Goal: Task Accomplishment & Management: Use online tool/utility

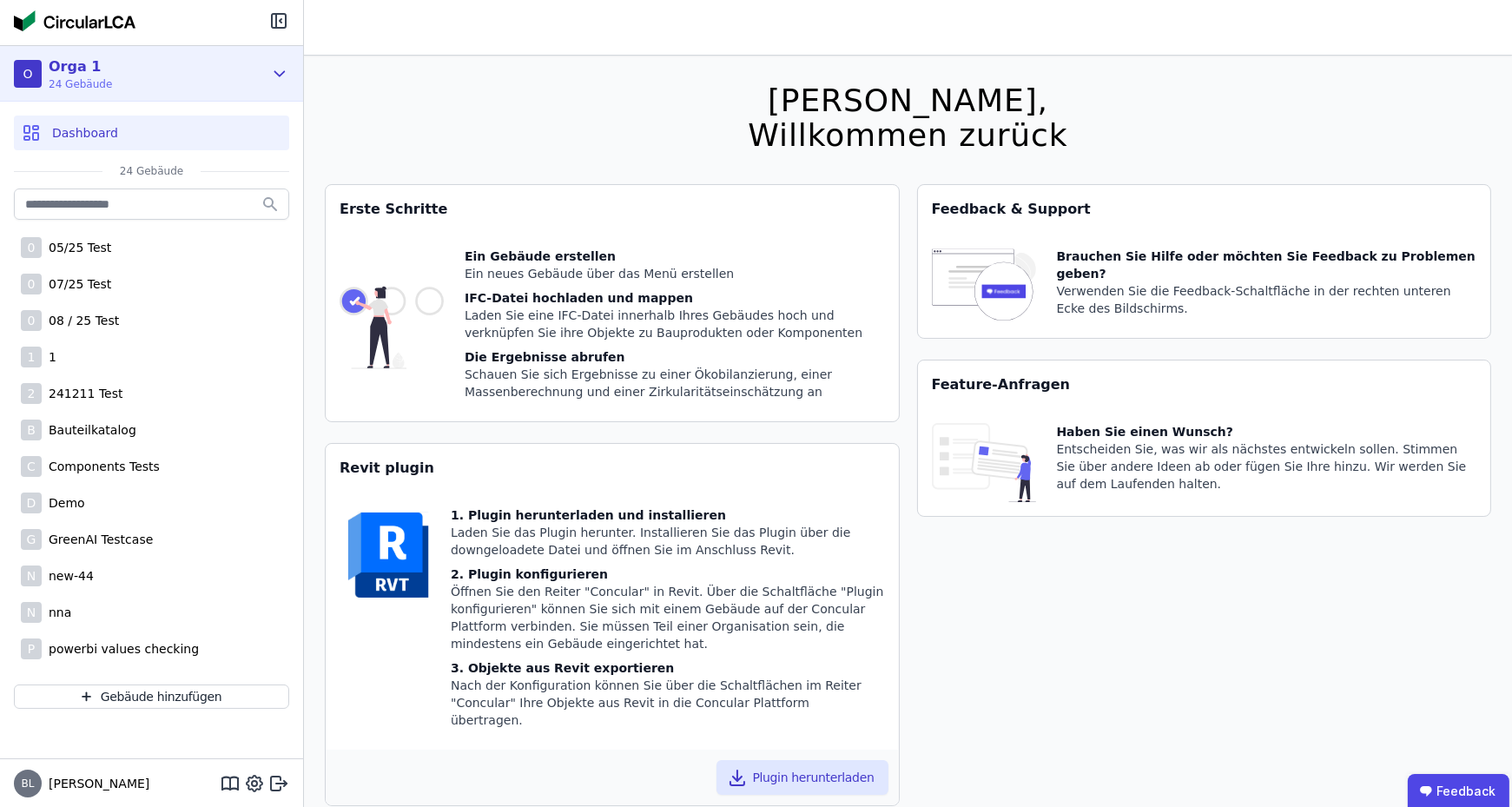
click at [170, 73] on div "O Orga 1 24 Gebäude" at bounding box center [139, 73] width 250 height 34
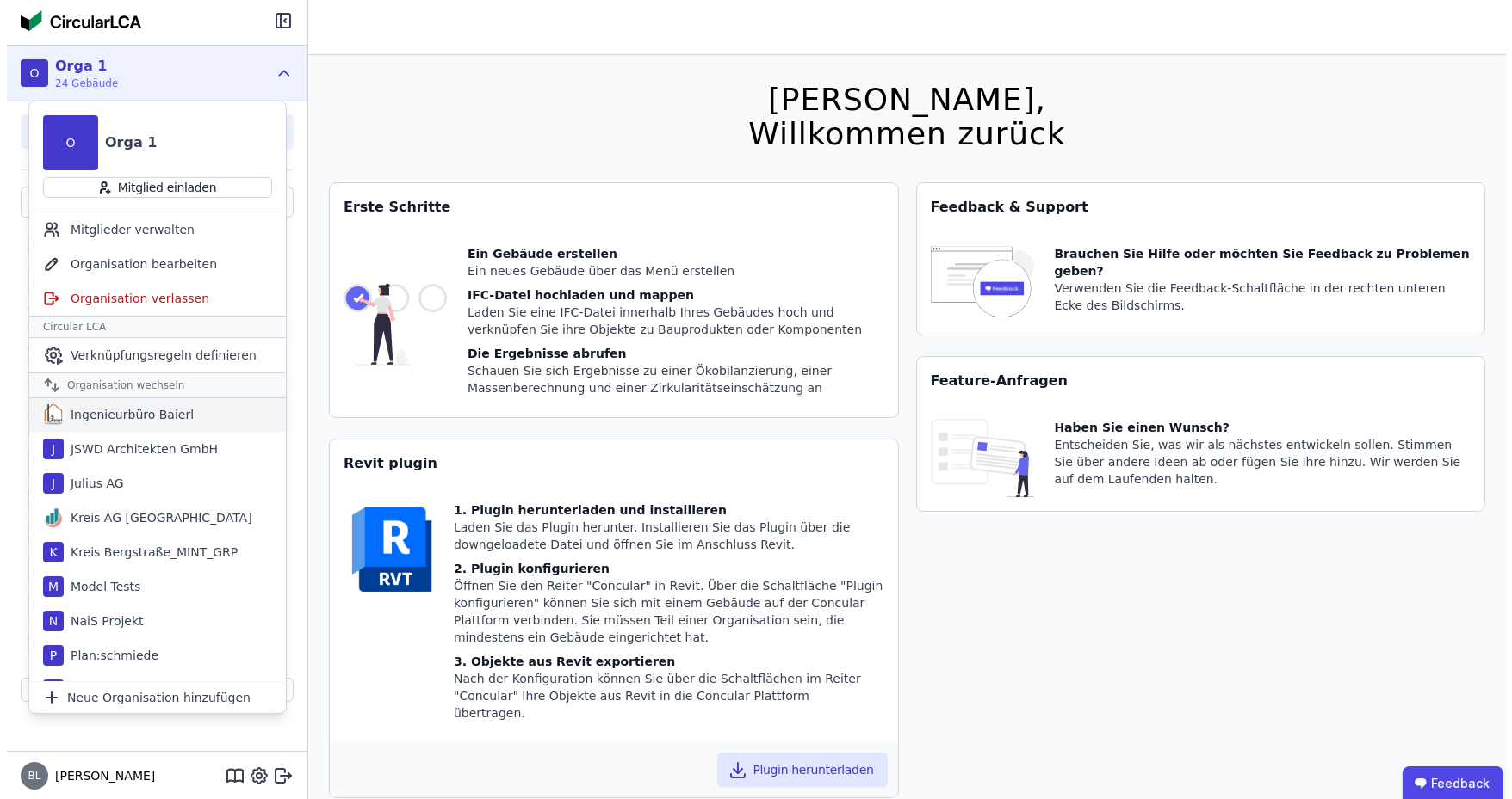
scroll to position [860, 0]
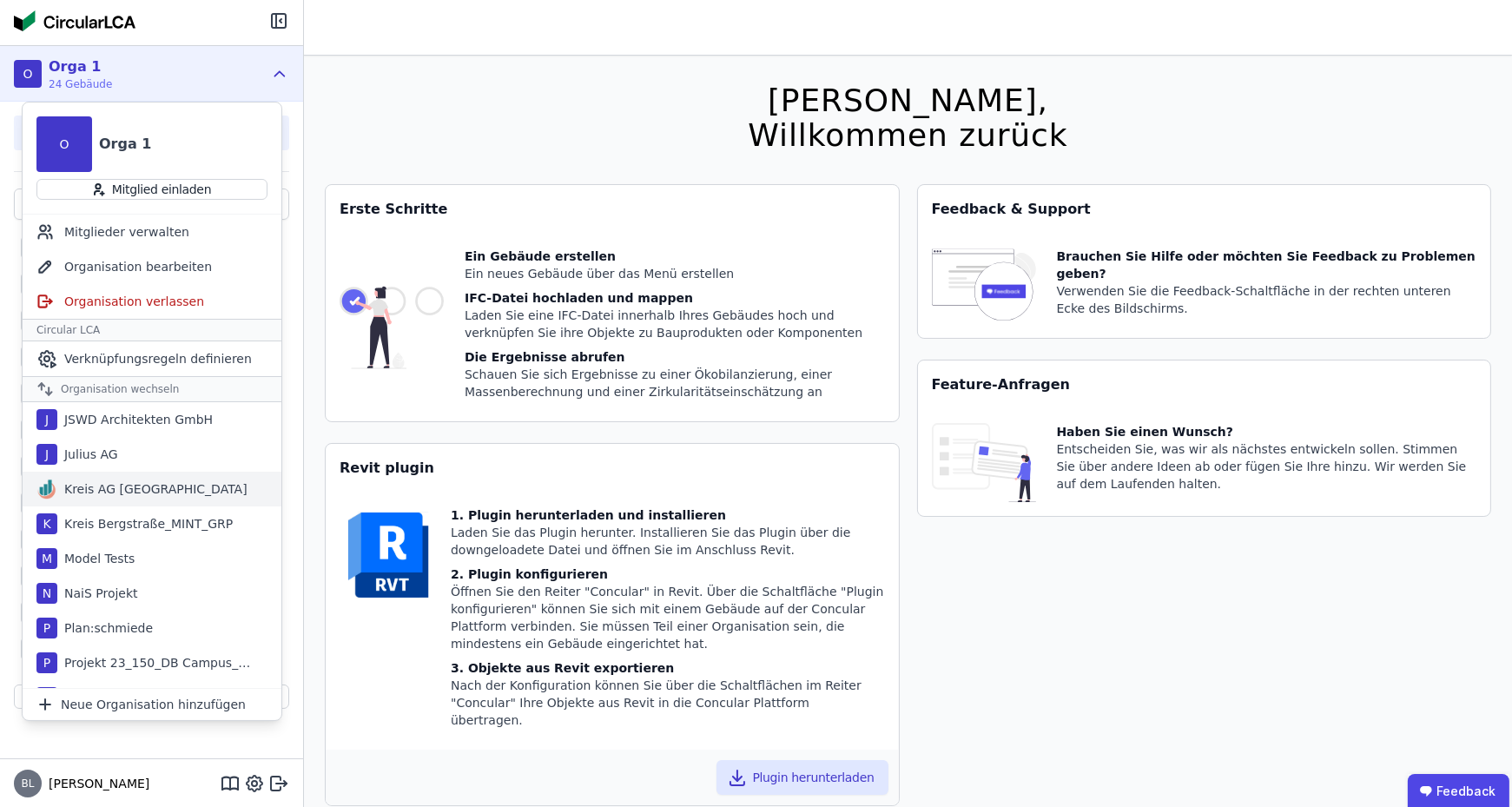
click at [149, 486] on div "Kreis AG [GEOGRAPHIC_DATA]" at bounding box center [152, 490] width 191 height 18
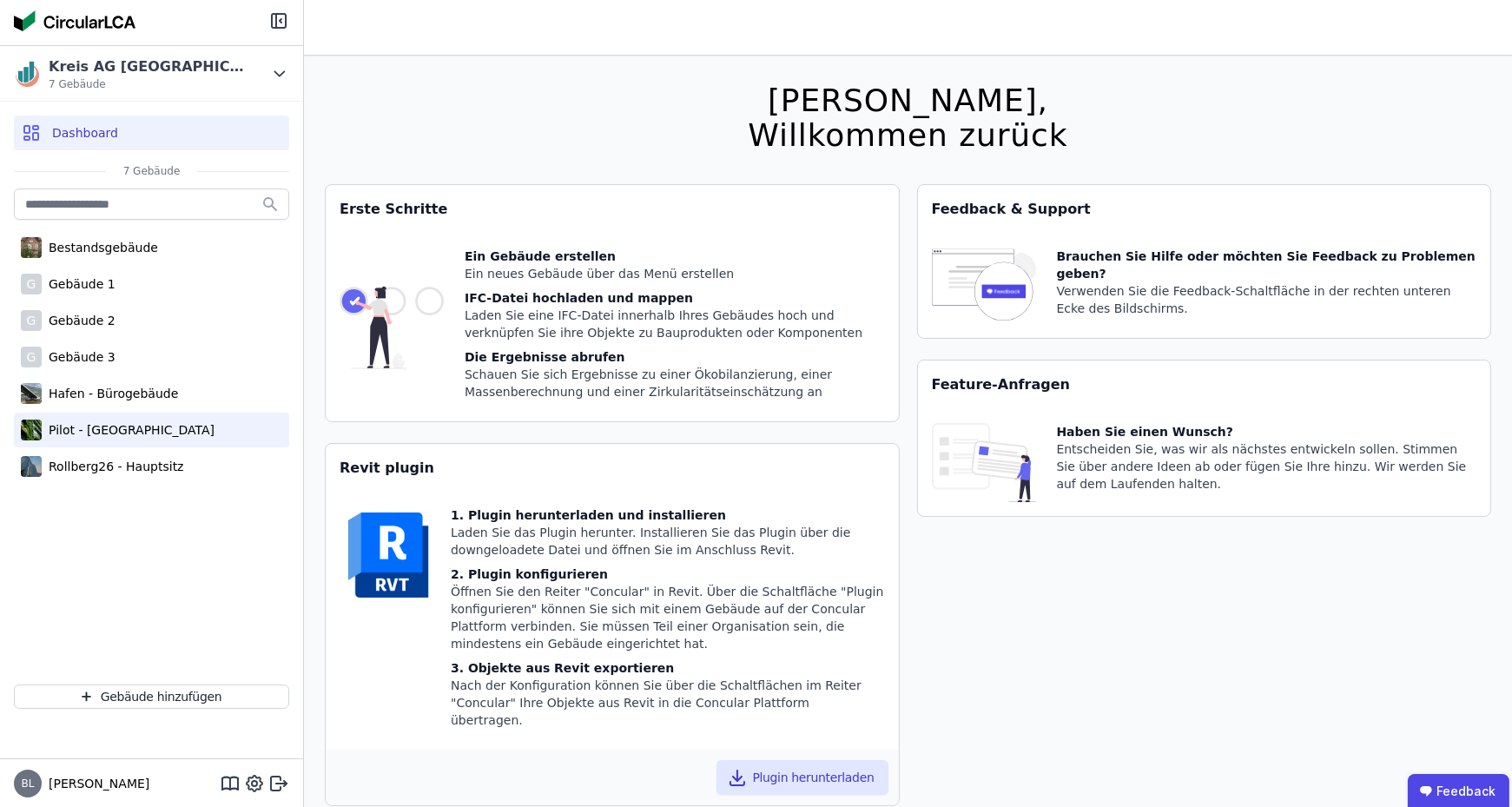
click at [133, 422] on div "Pilot - [GEOGRAPHIC_DATA]" at bounding box center [128, 431] width 173 height 18
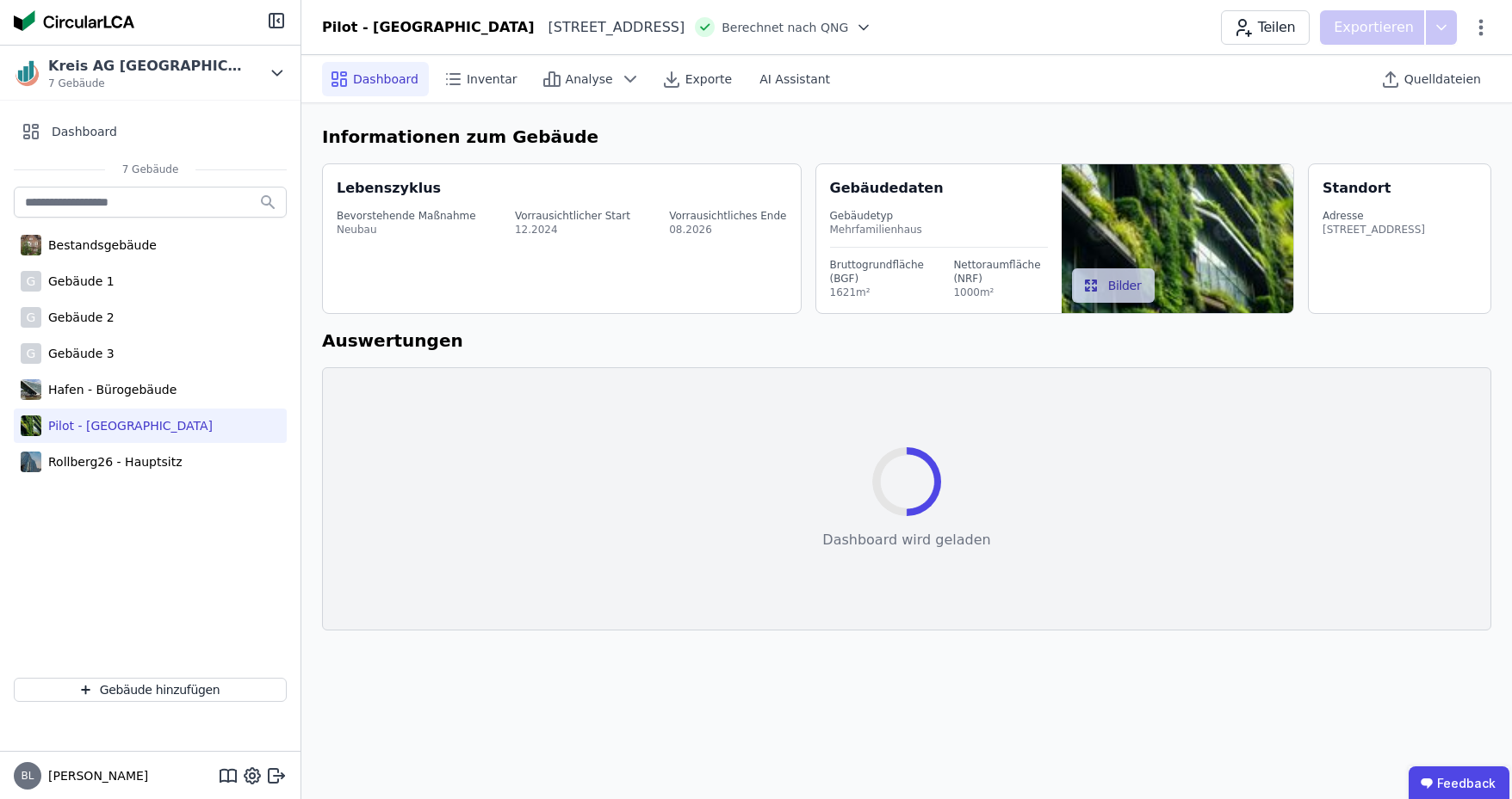
select select "*"
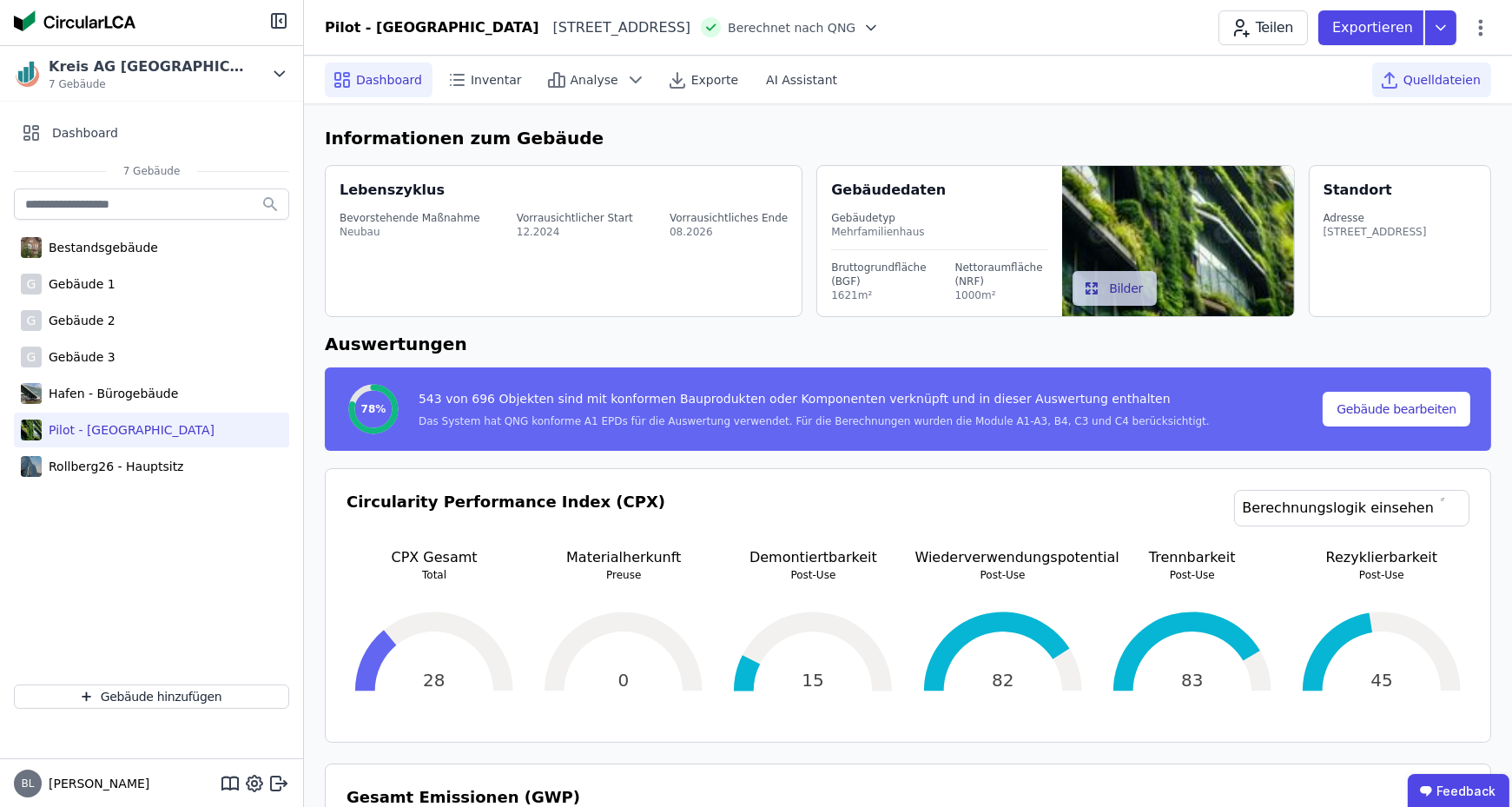
click at [1458, 83] on span "Quelldateien" at bounding box center [1442, 81] width 78 height 18
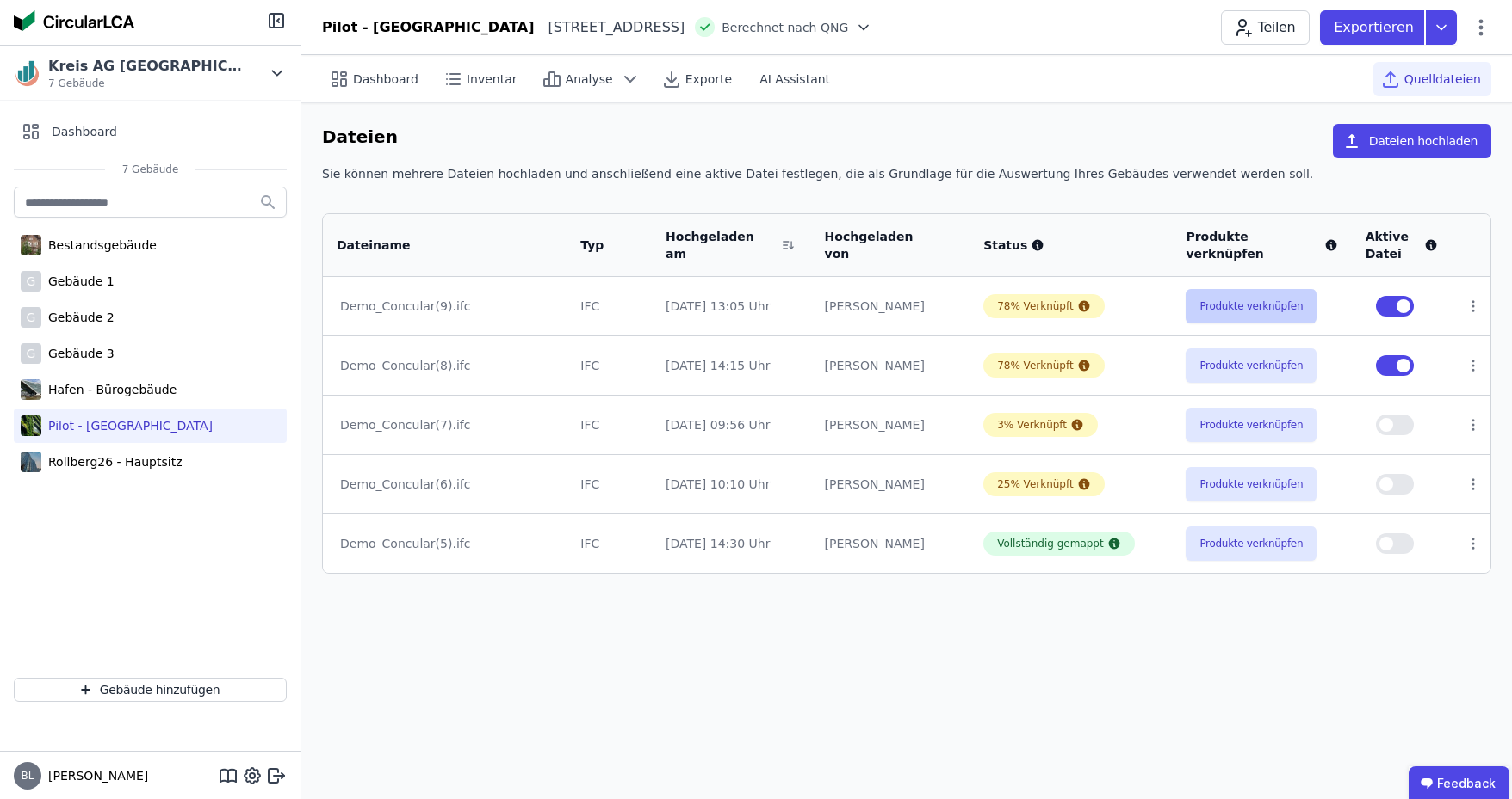
click at [1255, 310] on button "Produkte verknüpfen" at bounding box center [1251, 306] width 130 height 34
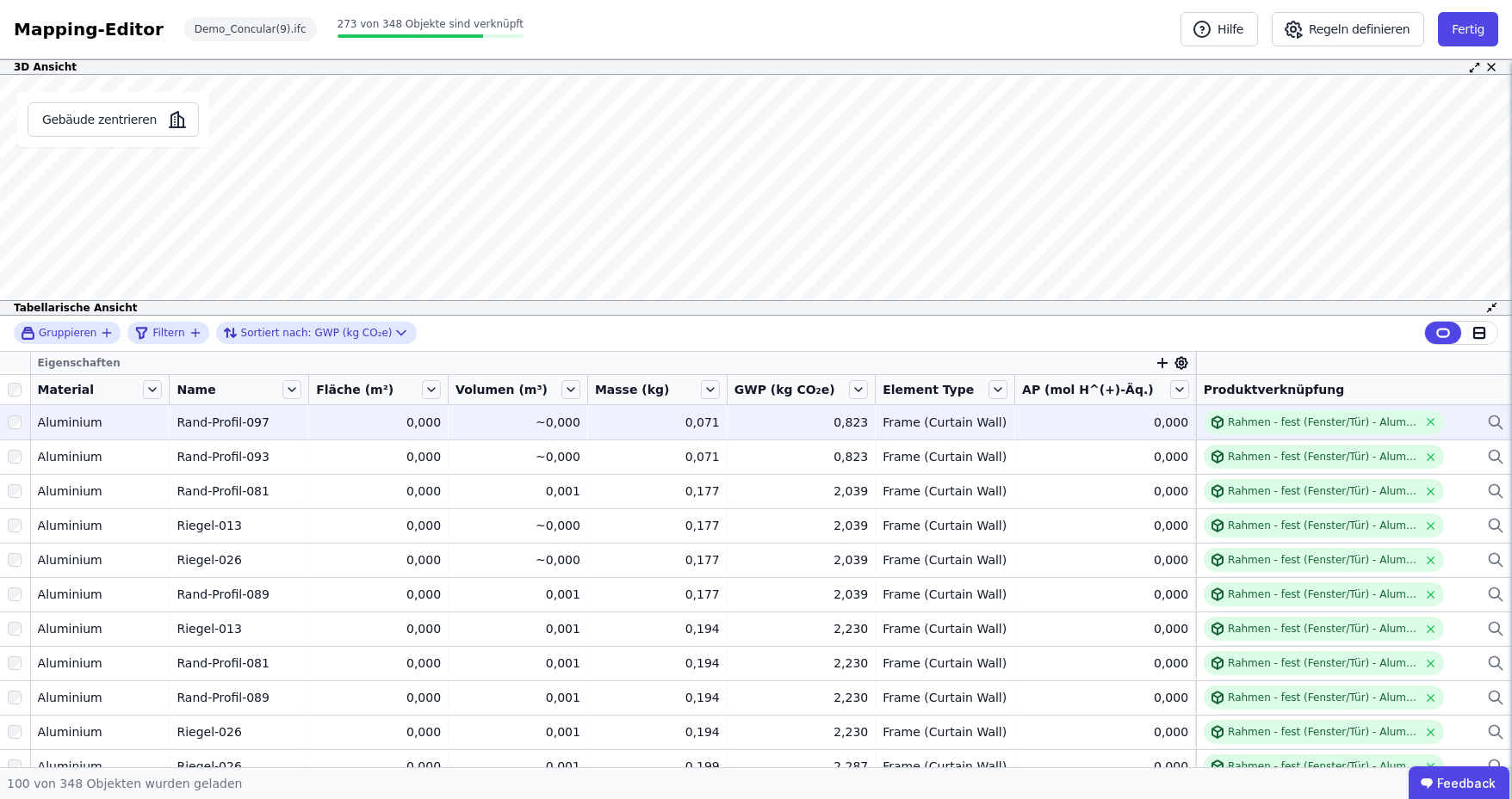
click at [1487, 422] on icon at bounding box center [1495, 422] width 18 height 20
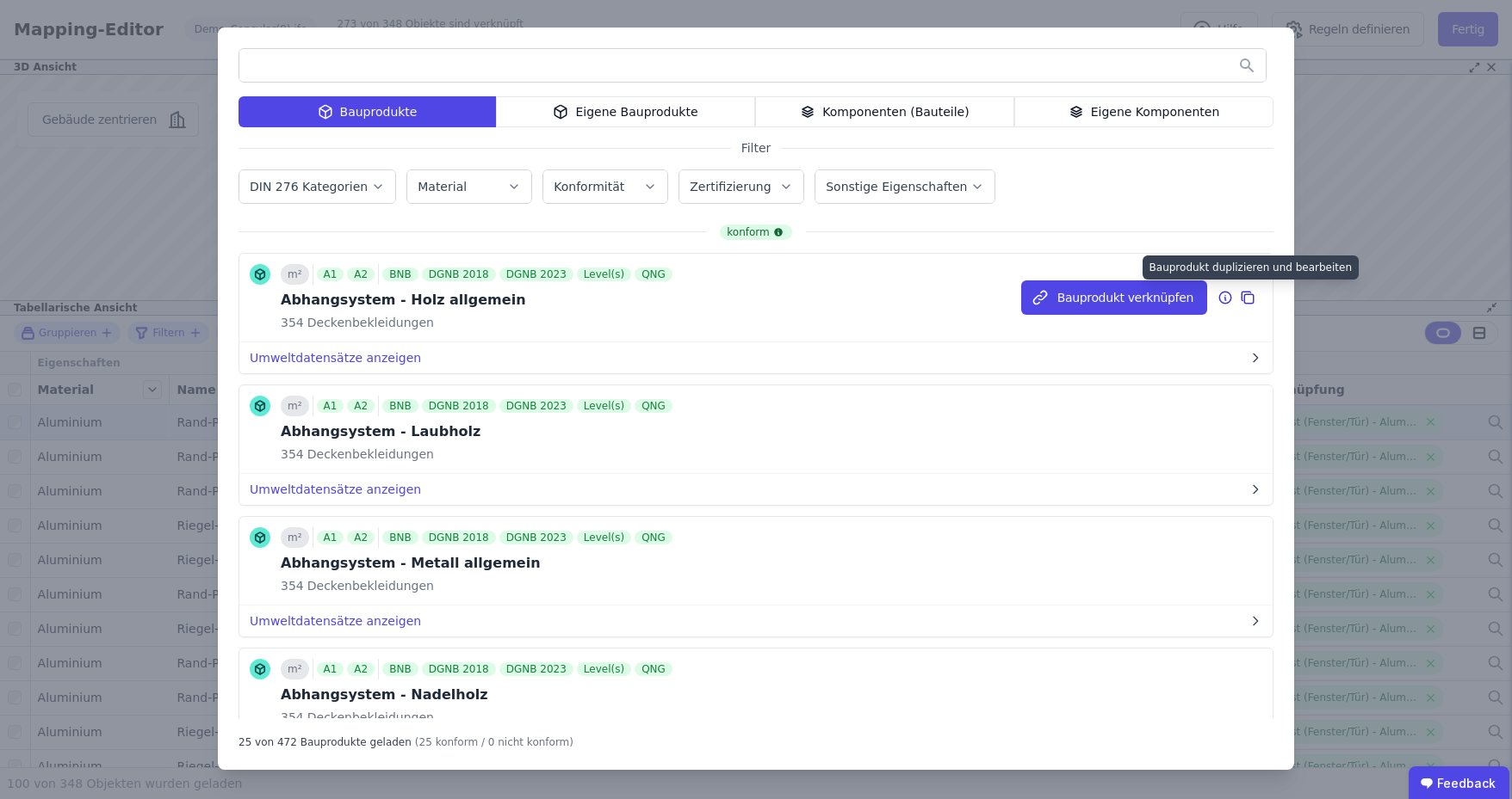
click at [1239, 299] on icon at bounding box center [1247, 297] width 16 height 20
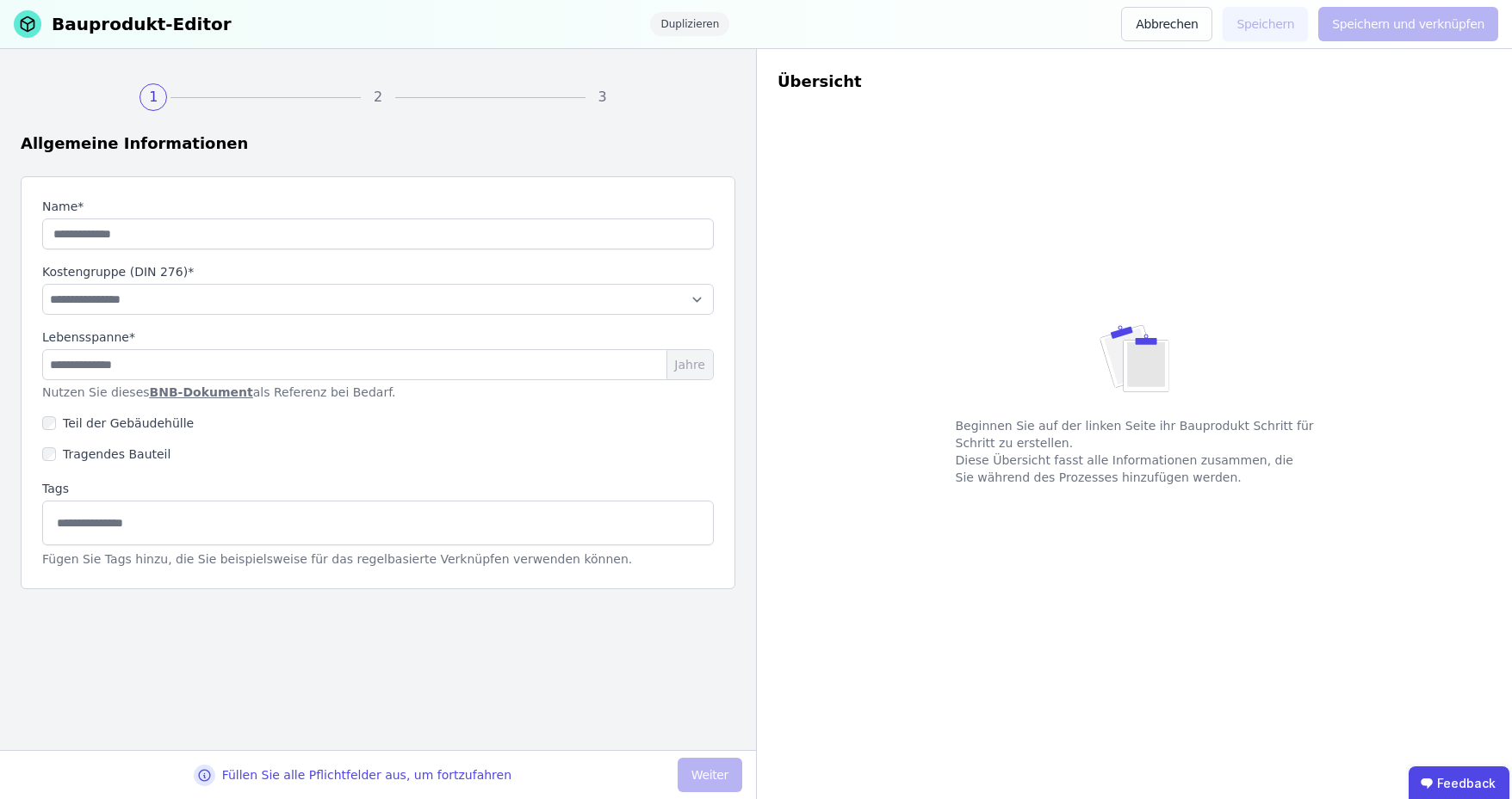
type input "**********"
select select "**********"
type input "**"
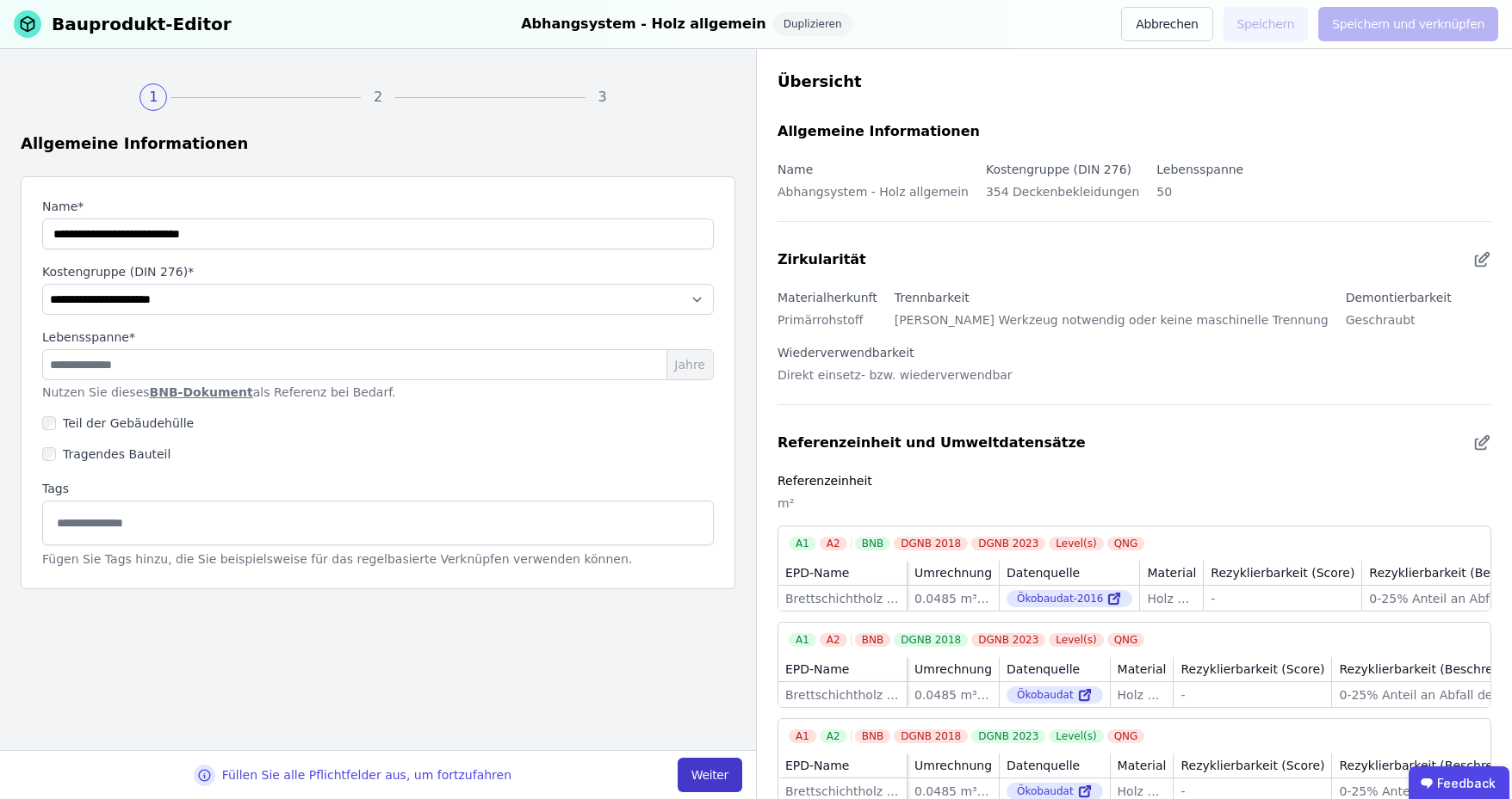
click at [703, 773] on button "Weiter" at bounding box center [710, 775] width 64 height 34
select select "**********"
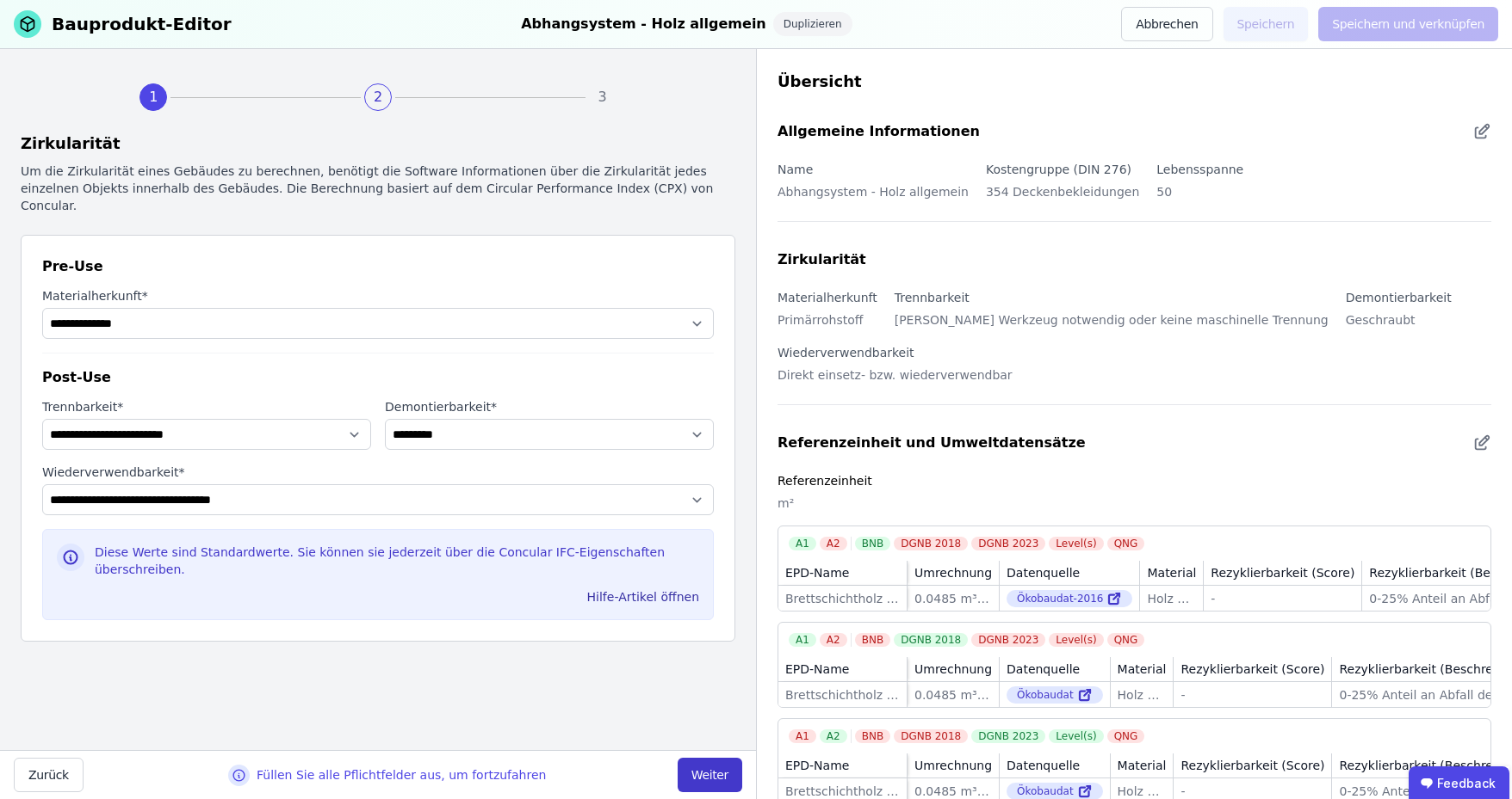
click at [705, 775] on button "Weiter" at bounding box center [710, 775] width 64 height 34
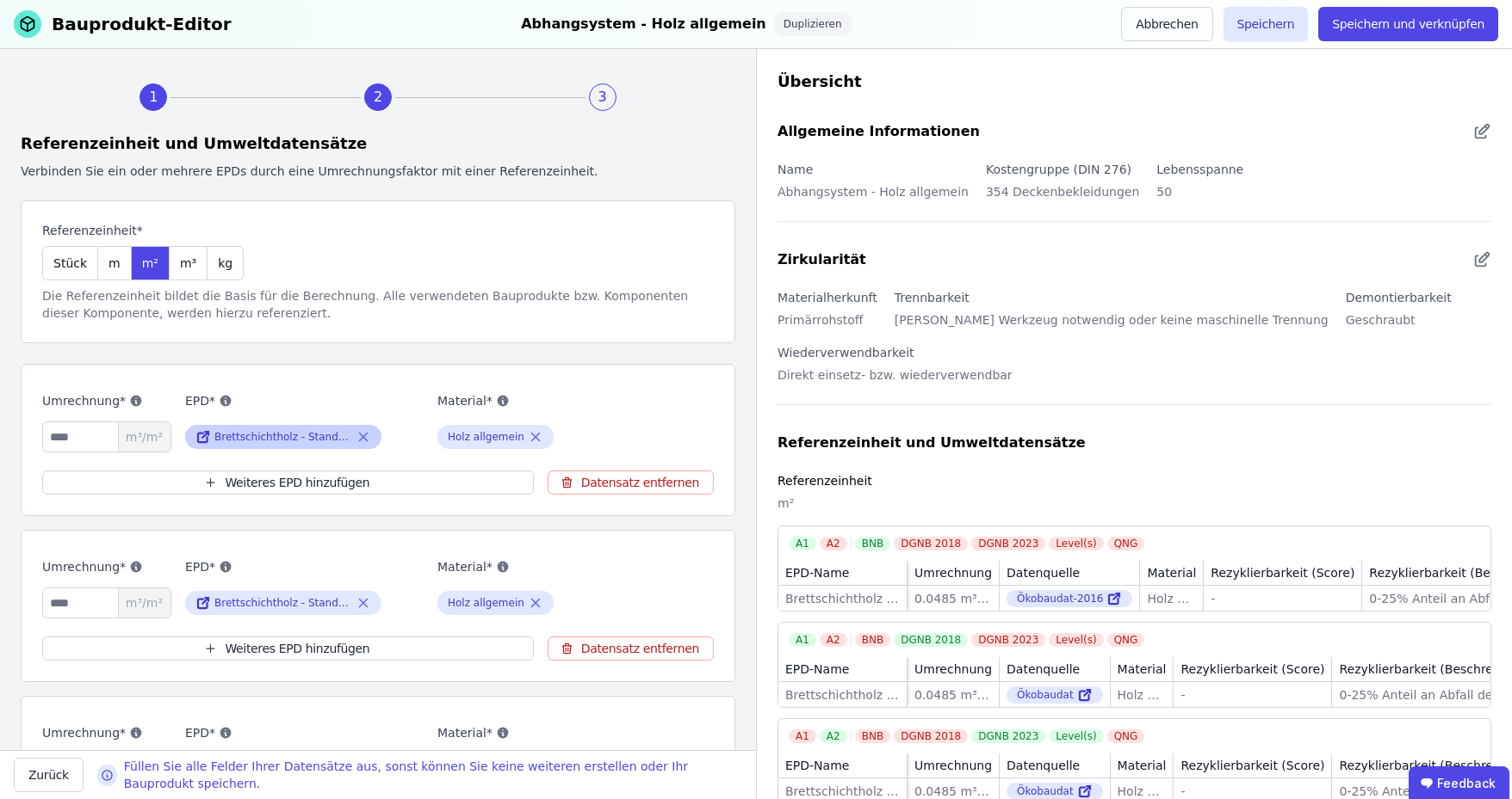
click at [364, 436] on icon at bounding box center [363, 437] width 16 height 20
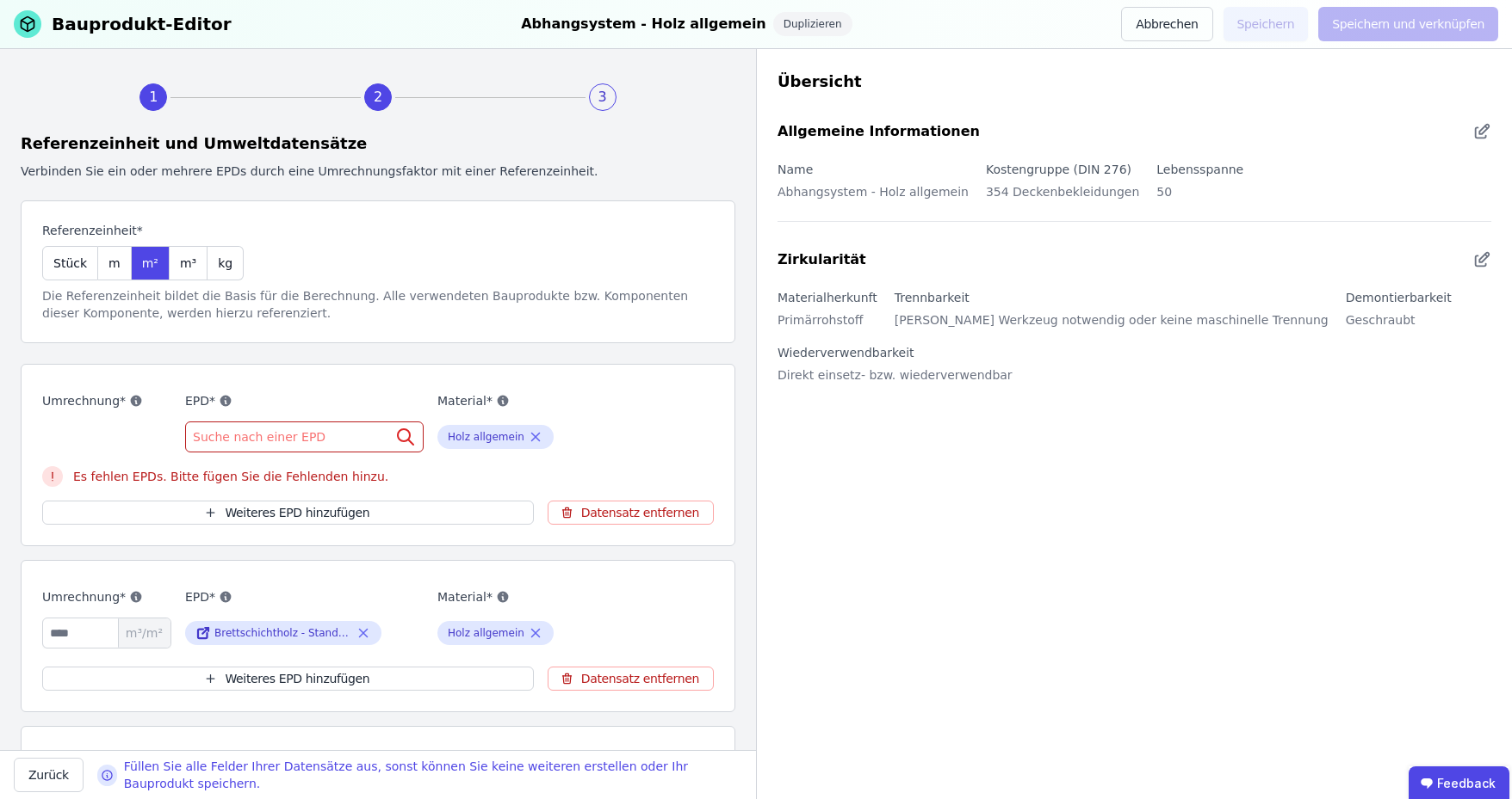
click at [284, 434] on span "Suche nach einer EPD" at bounding box center [261, 437] width 136 height 18
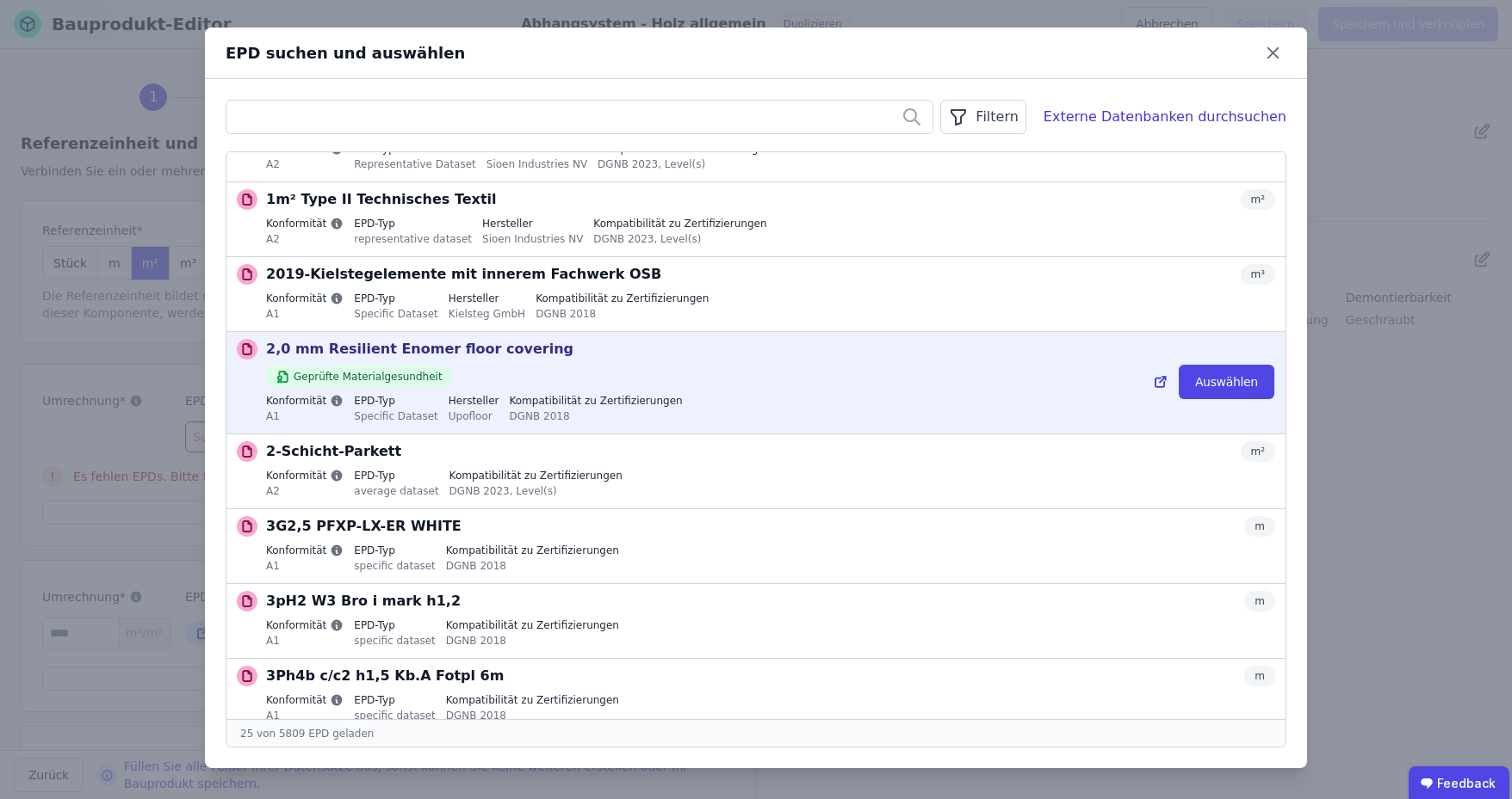
scroll to position [258, 0]
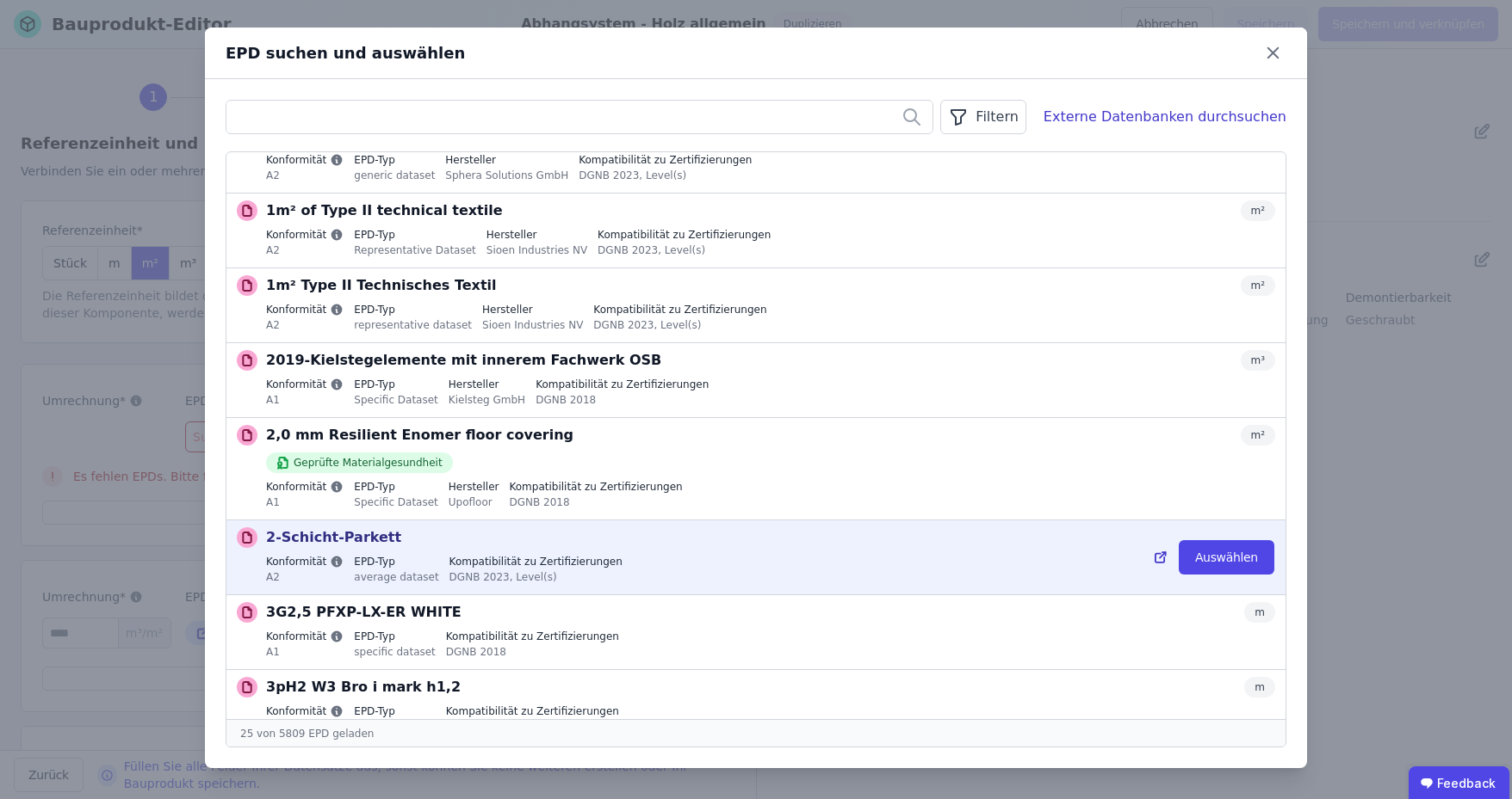
click at [690, 555] on div "Konformität A2 EPD-Typ average dataset Kompatibilität zu Zertifizierungen DGNB …" at bounding box center [770, 571] width 1009 height 33
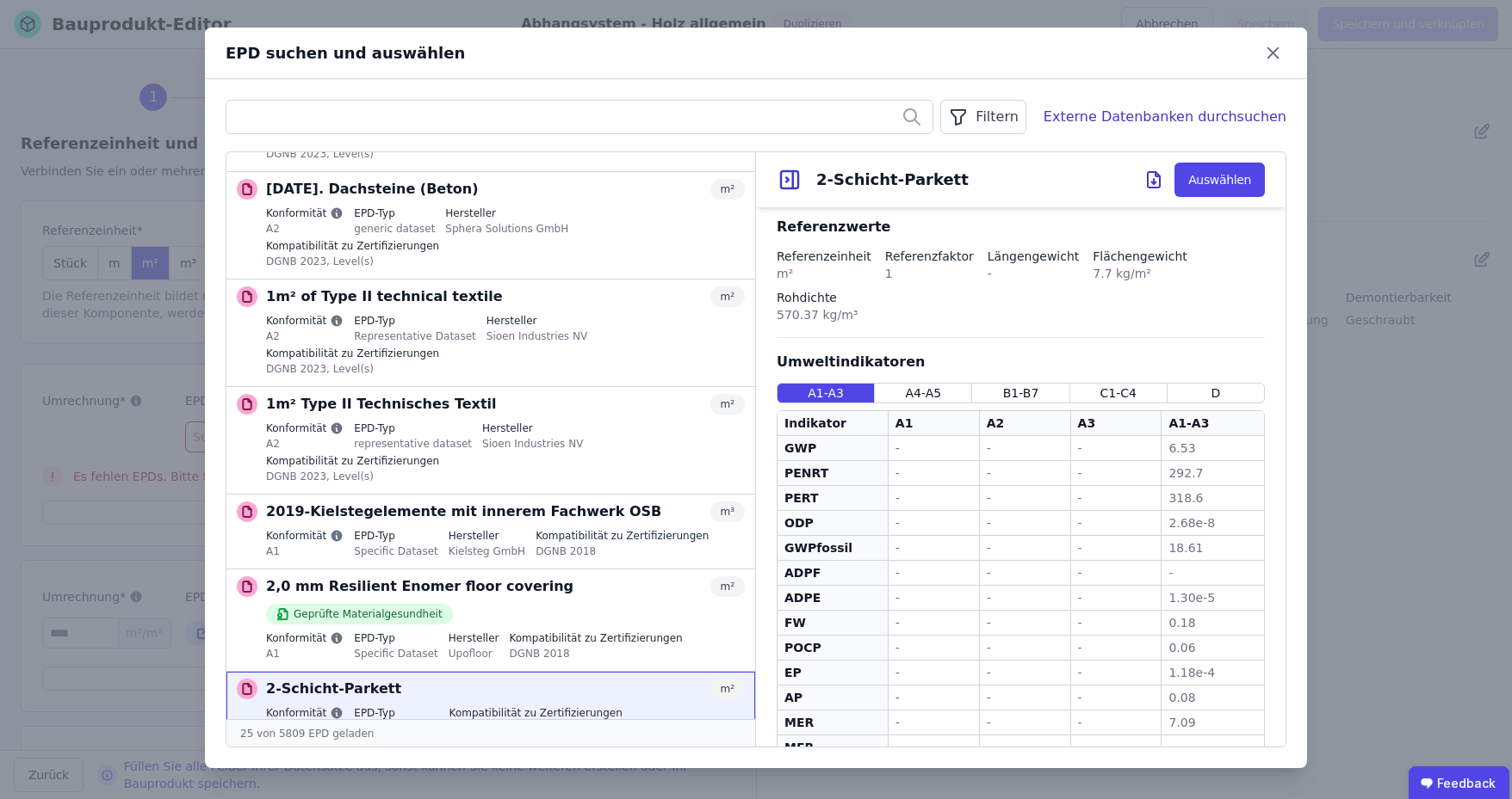
scroll to position [361, 0]
click at [918, 384] on span "A4-A5" at bounding box center [922, 393] width 36 height 18
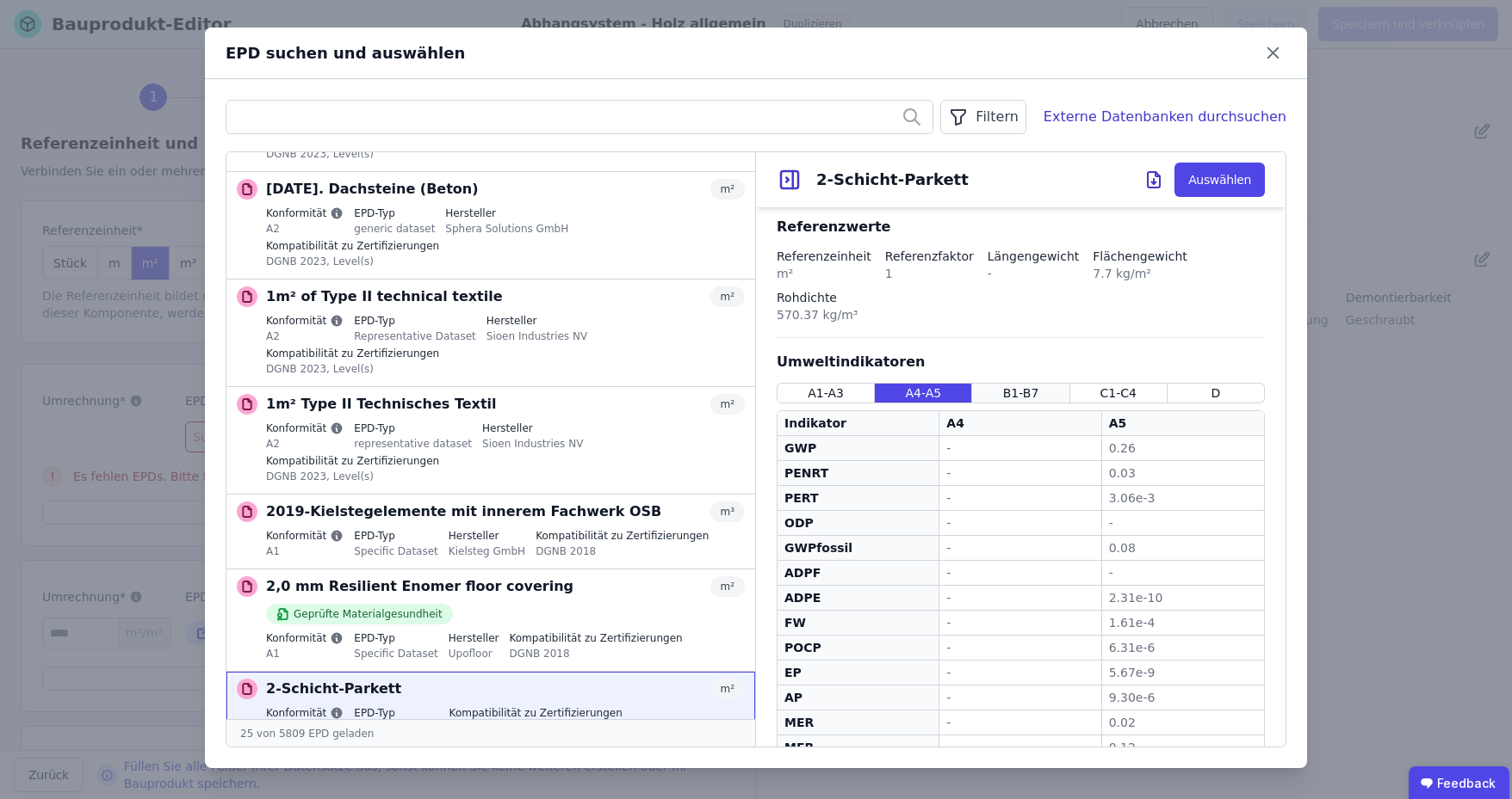
click at [1034, 382] on div "B1-B7" at bounding box center [1020, 392] width 97 height 20
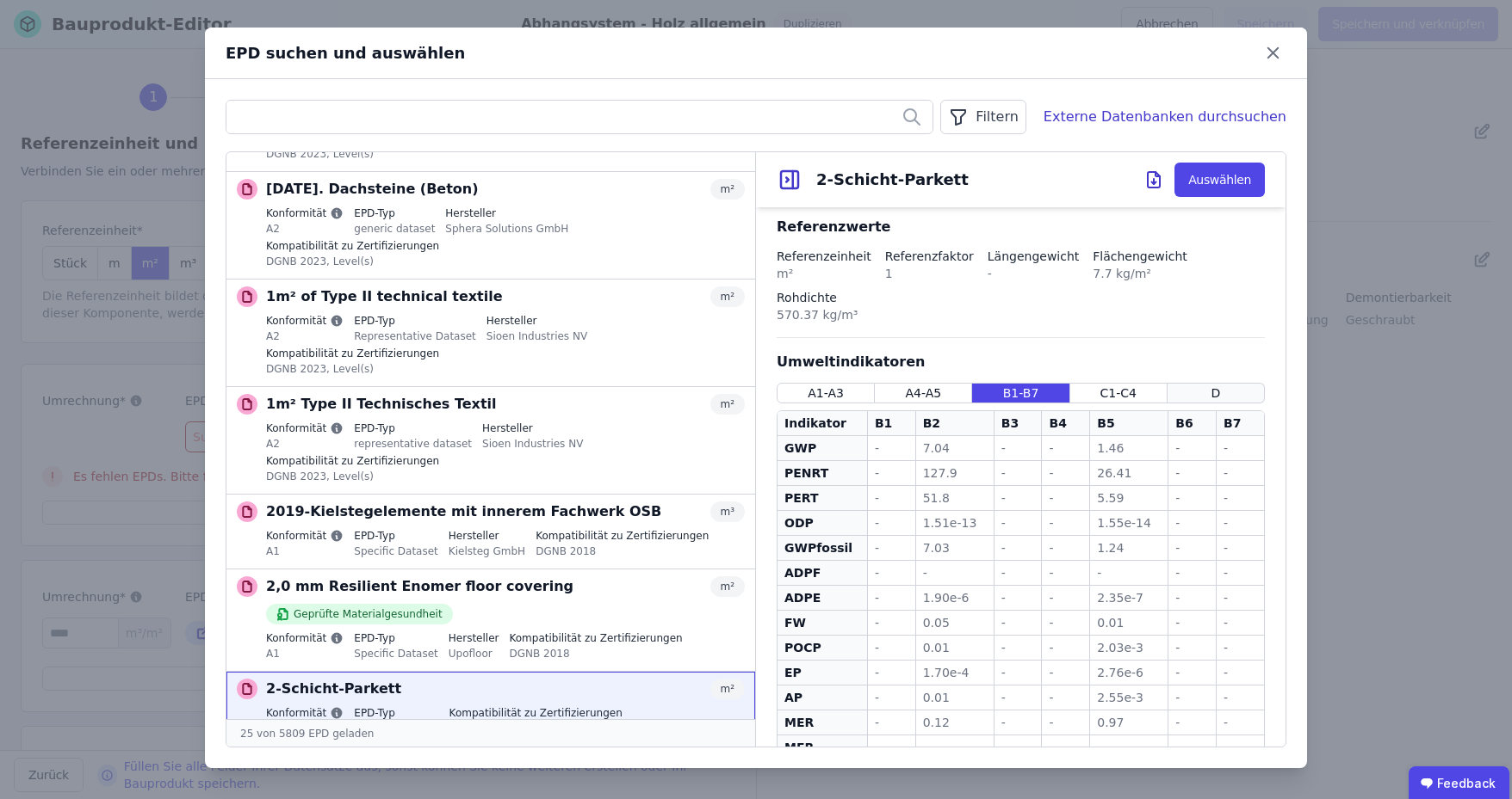
click at [1211, 384] on span "D" at bounding box center [1216, 393] width 10 height 18
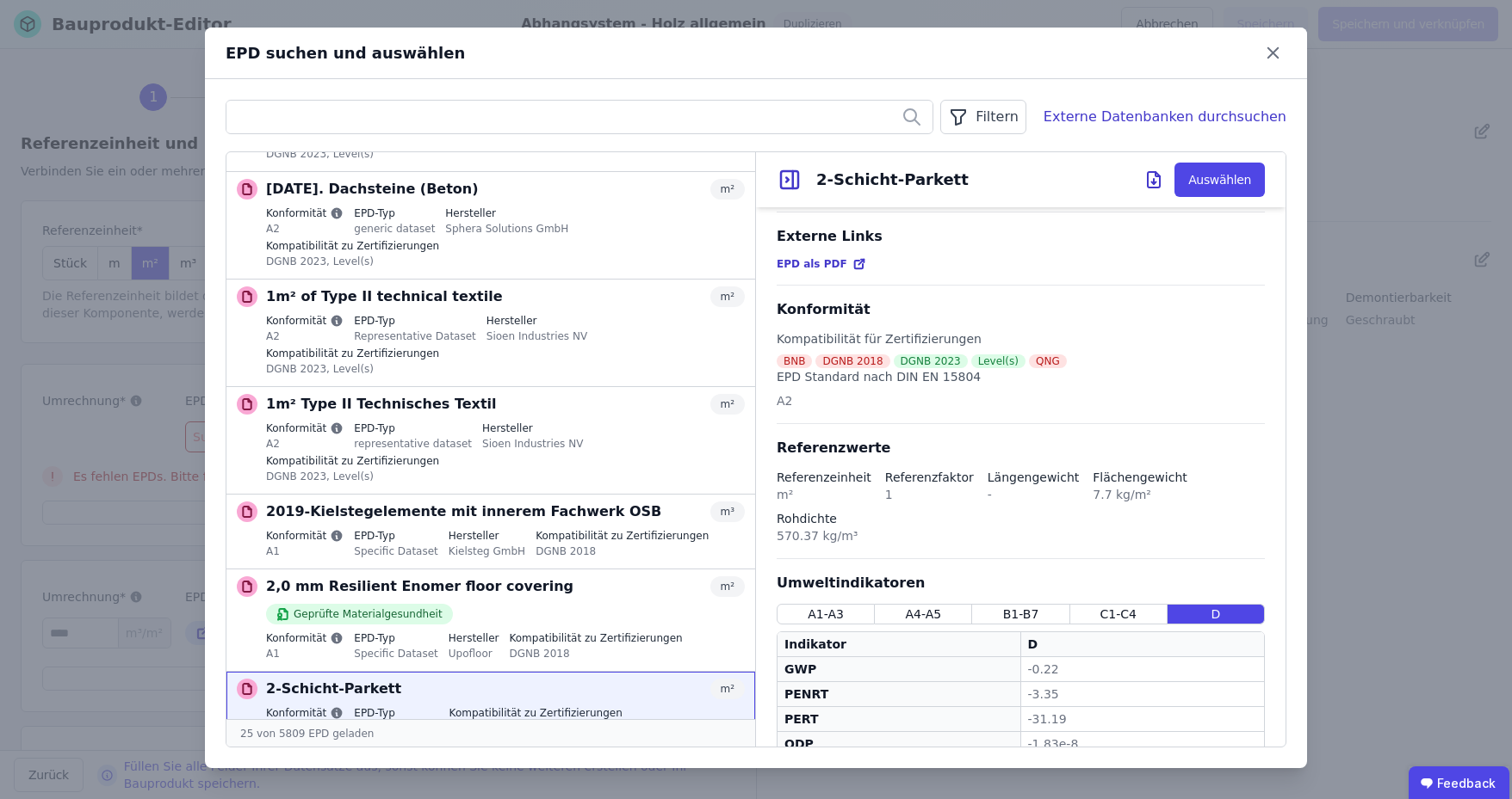
scroll to position [0, 0]
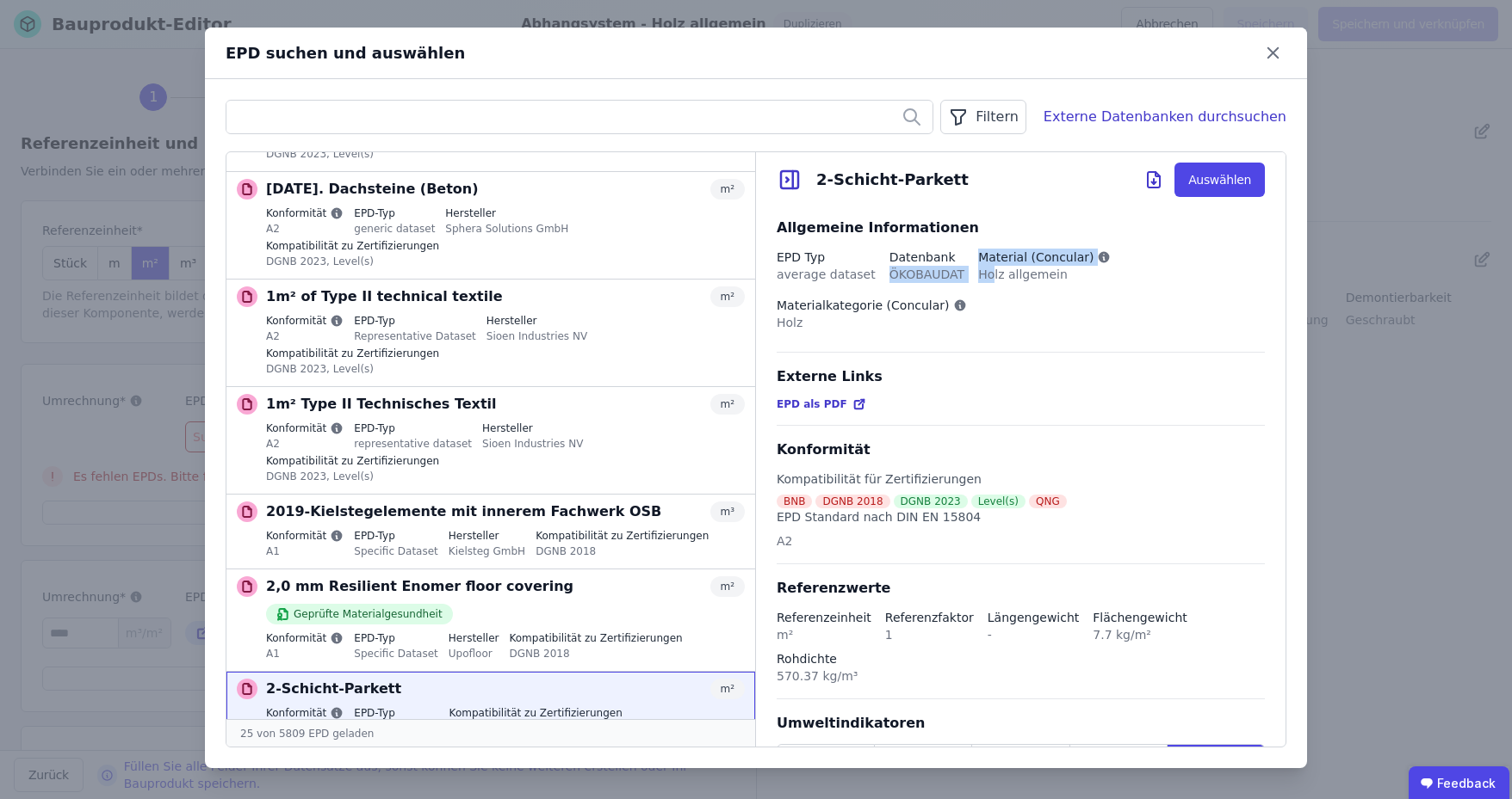
drag, startPoint x: 869, startPoint y: 276, endPoint x: 970, endPoint y: 285, distance: 101.4
click at [970, 285] on div "EPD Typ average dataset Datenbank ÖKOBAUDAT Material (Concular) Holz allgemein …" at bounding box center [1020, 301] width 488 height 104
click at [1057, 321] on div "EPD Typ average dataset Datenbank ÖKOBAUDAT Material (Concular) Holz allgemein …" at bounding box center [1020, 301] width 488 height 104
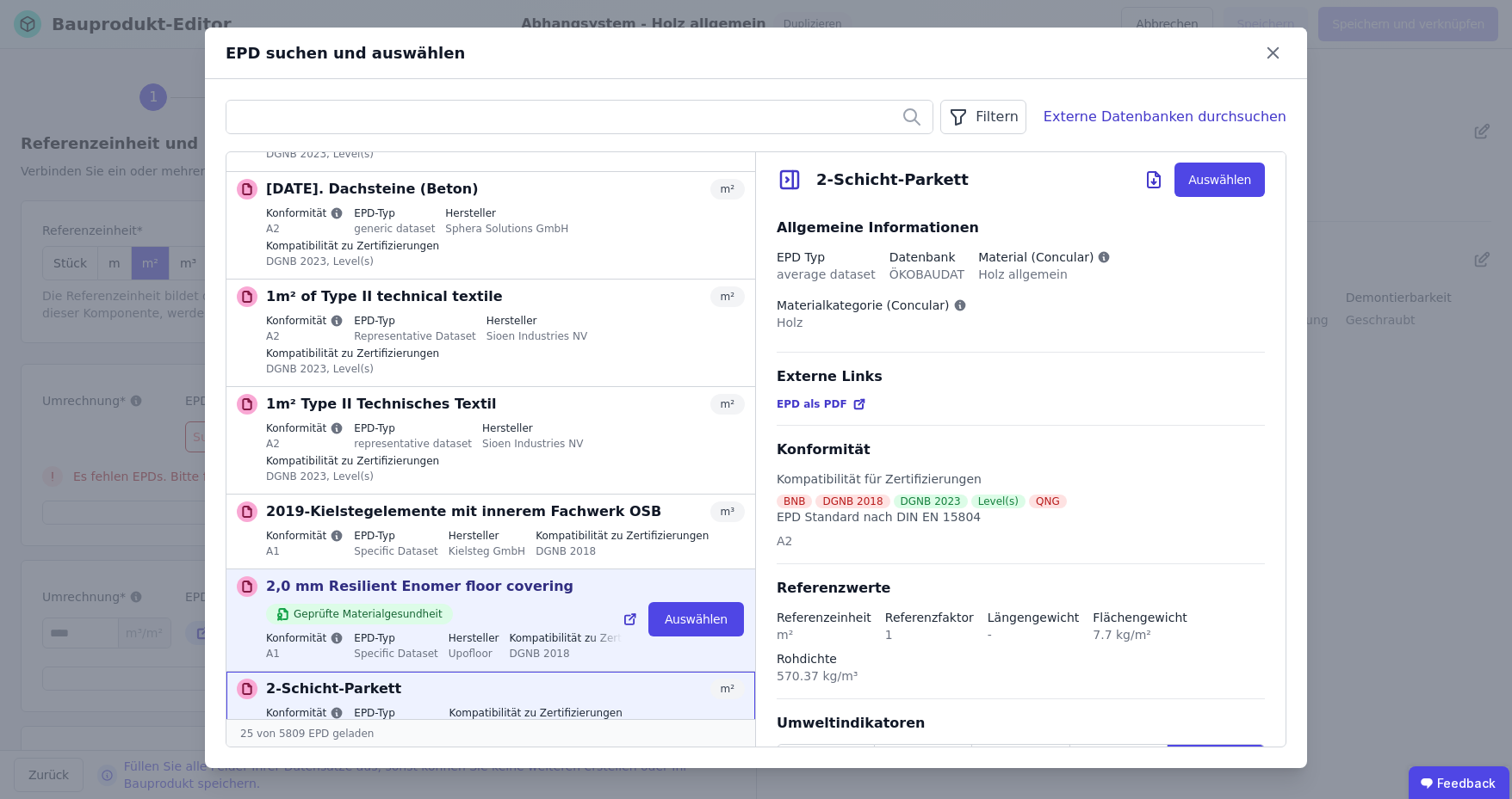
click at [511, 598] on div "Geprüfte Materialgesundheit" at bounding box center [505, 611] width 479 height 27
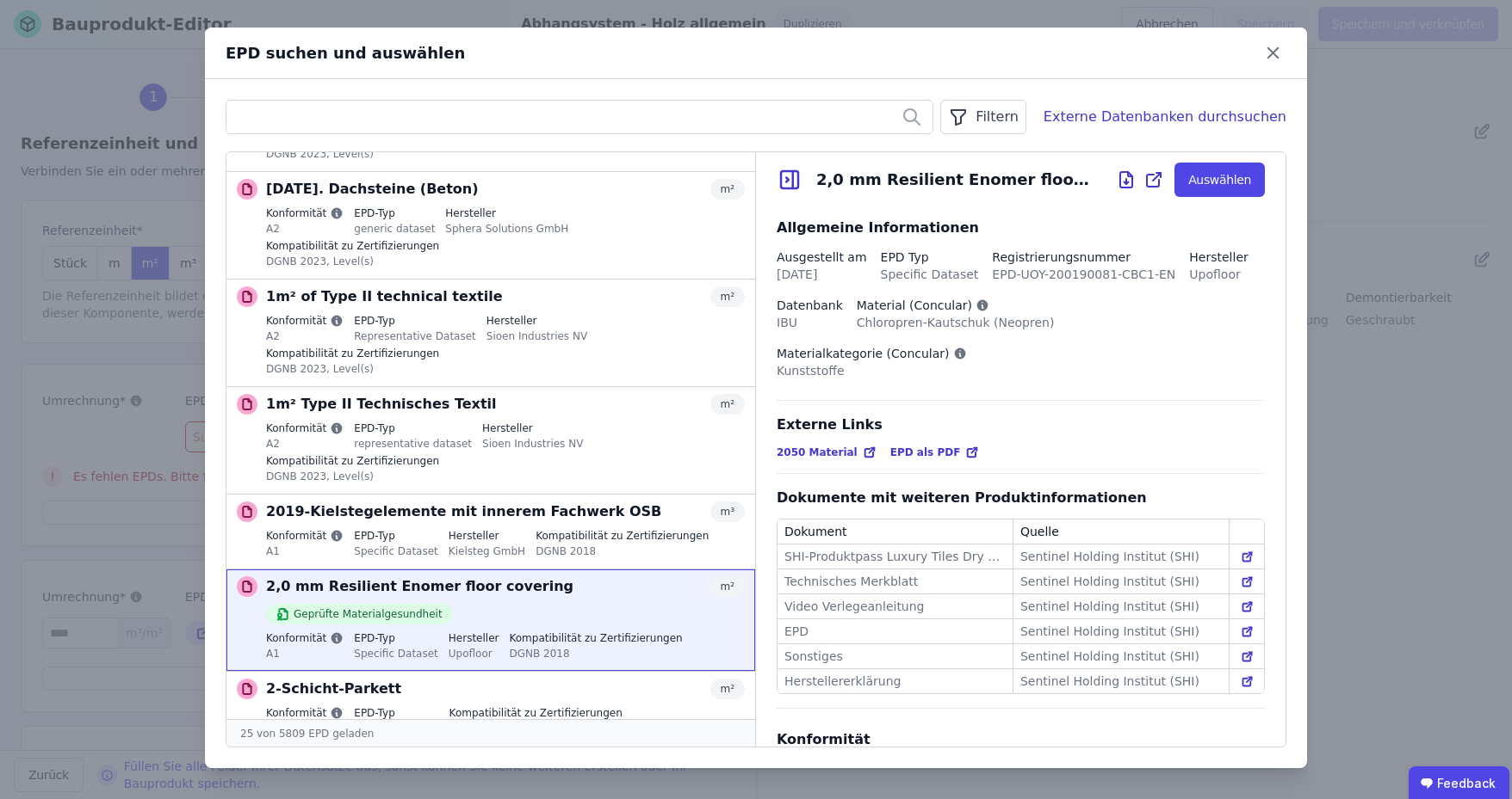
click at [1240, 551] on icon at bounding box center [1246, 557] width 13 height 13
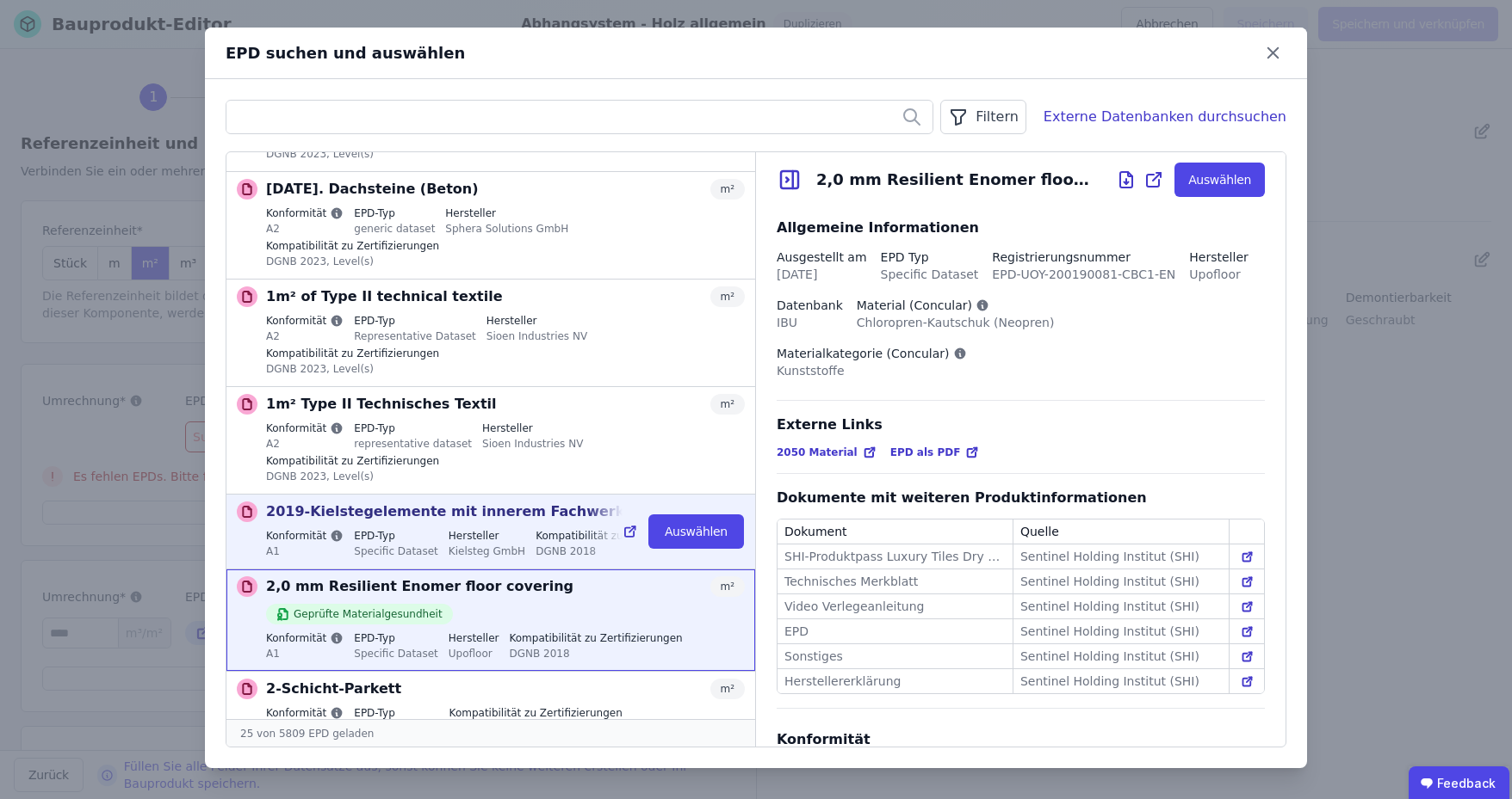
click at [486, 501] on p "2019-Kielstegelemente mit innerem Fachwerk OSB" at bounding box center [463, 511] width 395 height 20
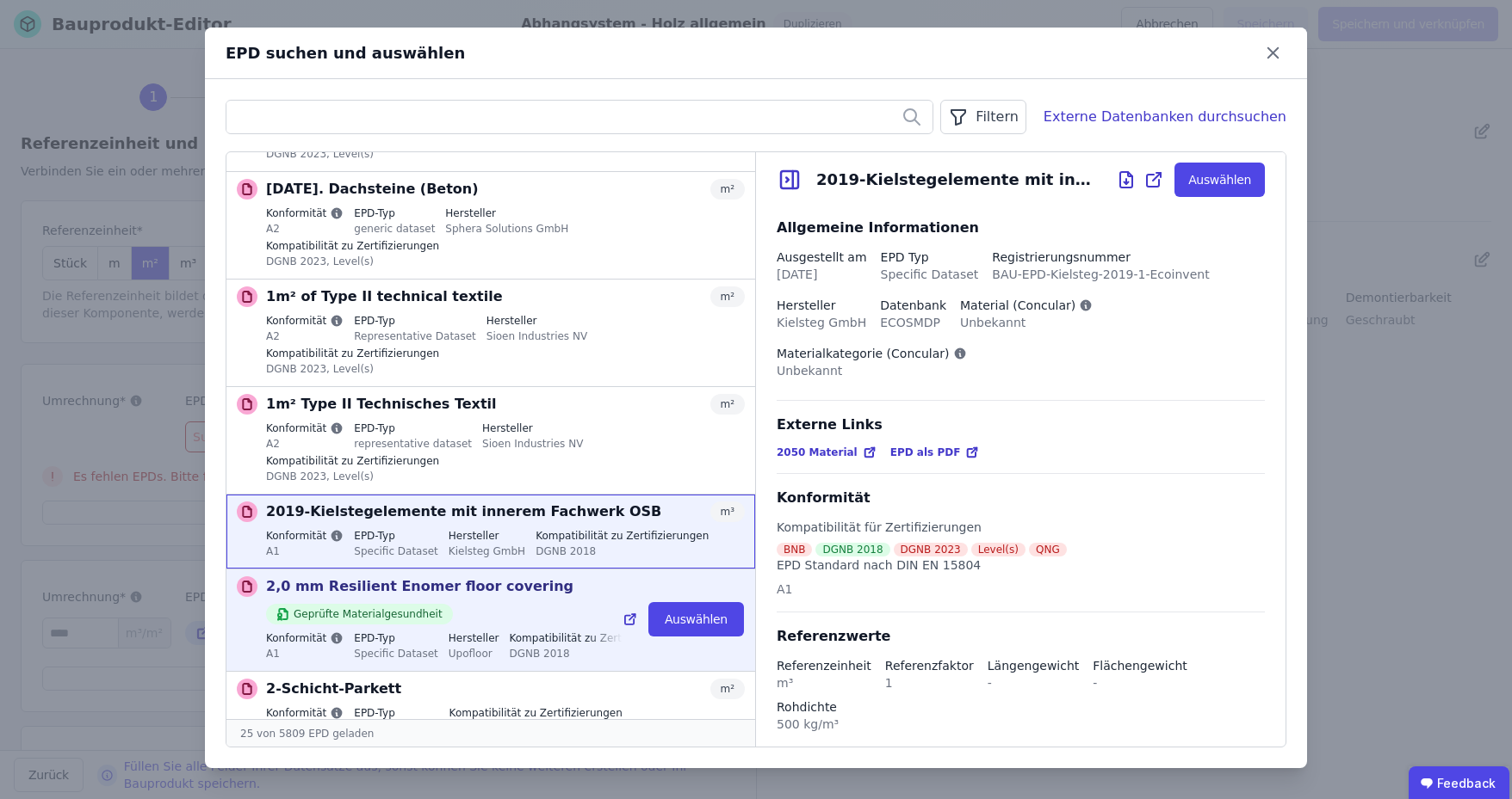
scroll to position [517, 0]
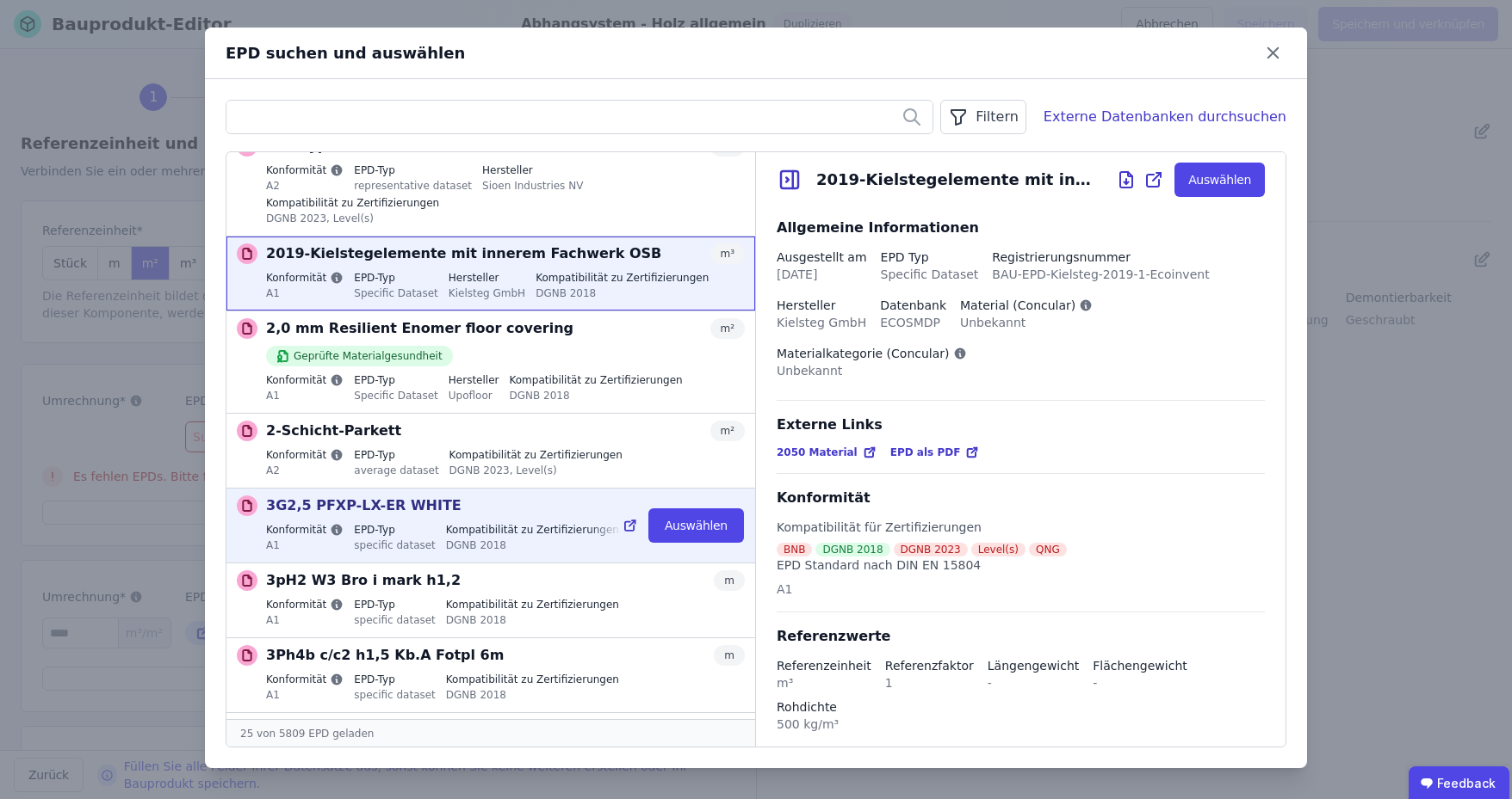
click at [503, 524] on label "Kompatibilität zu Zertifizierungen" at bounding box center [533, 530] width 173 height 14
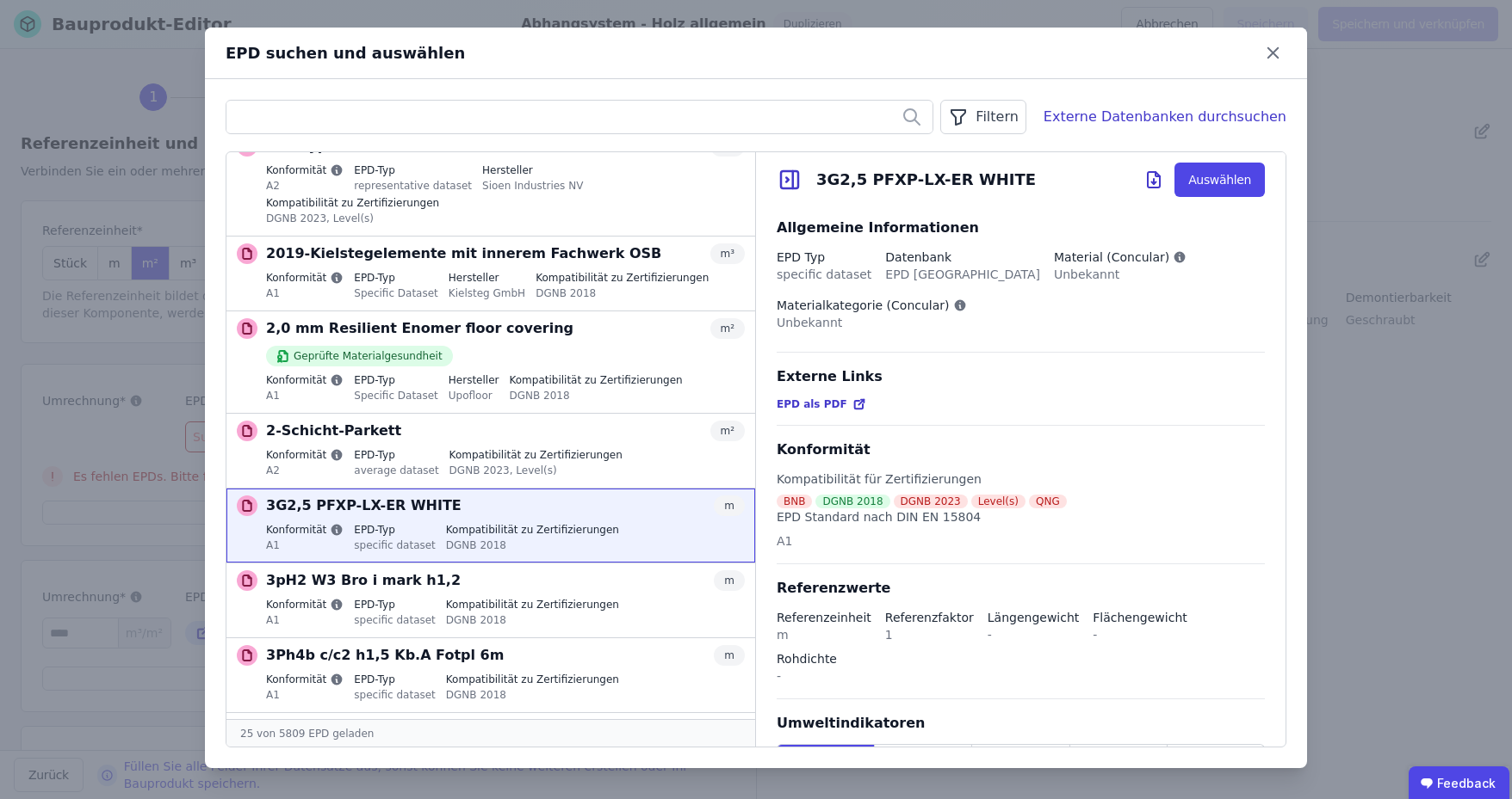
click at [1009, 124] on div "Filtern" at bounding box center [983, 117] width 86 height 34
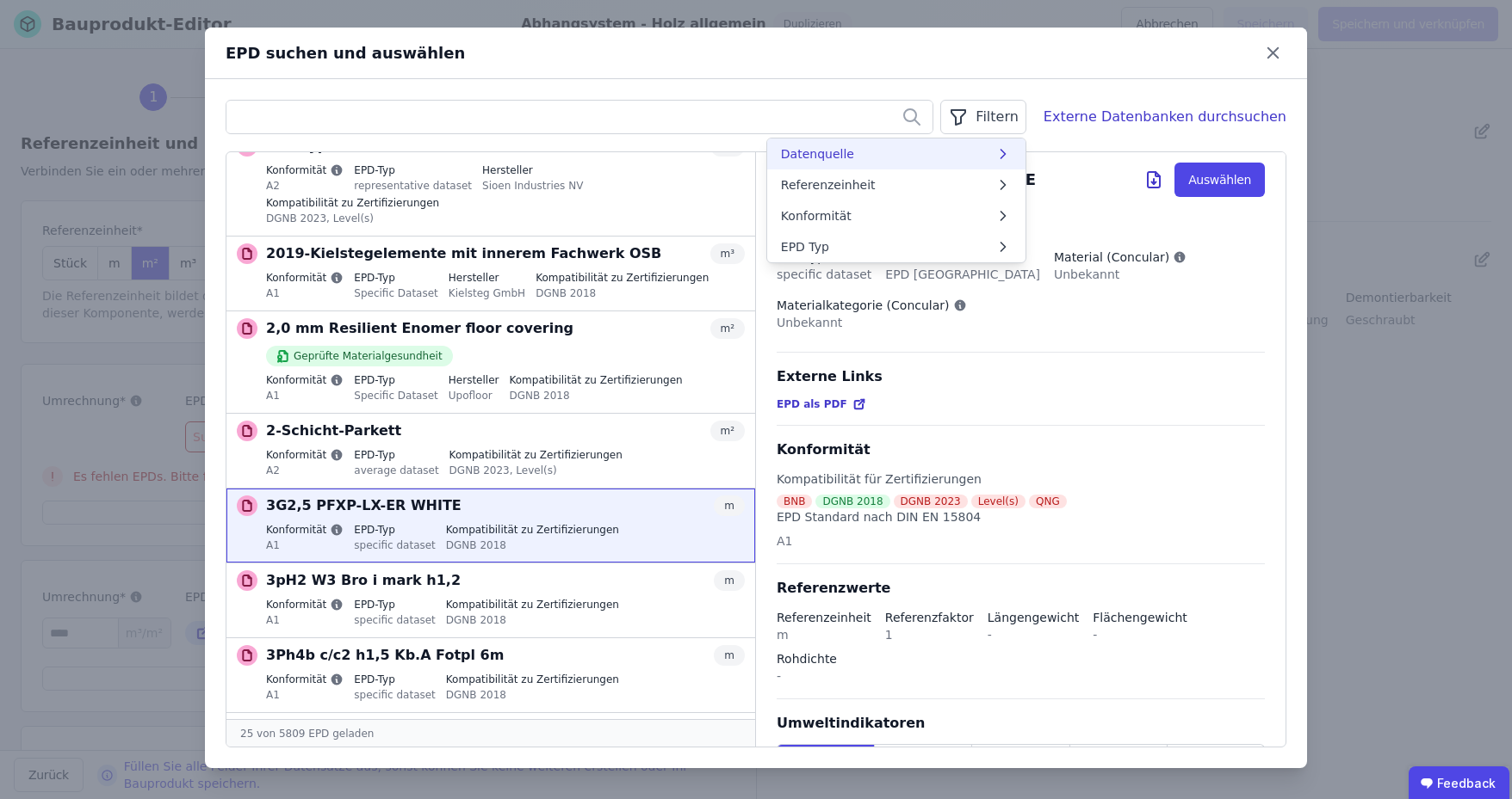
click at [918, 156] on li "Datenquelle" at bounding box center [896, 154] width 258 height 31
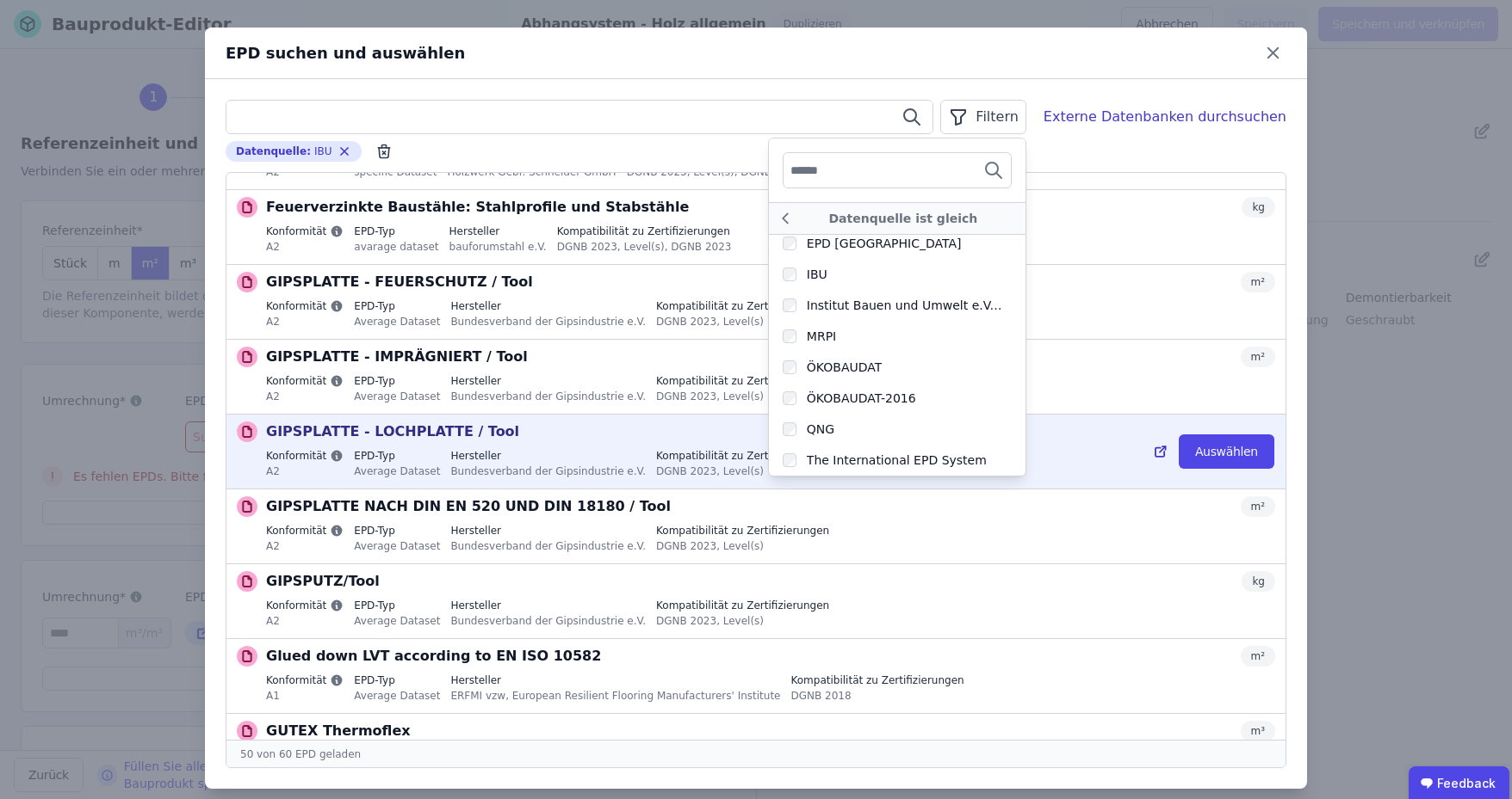
scroll to position [1118, 0]
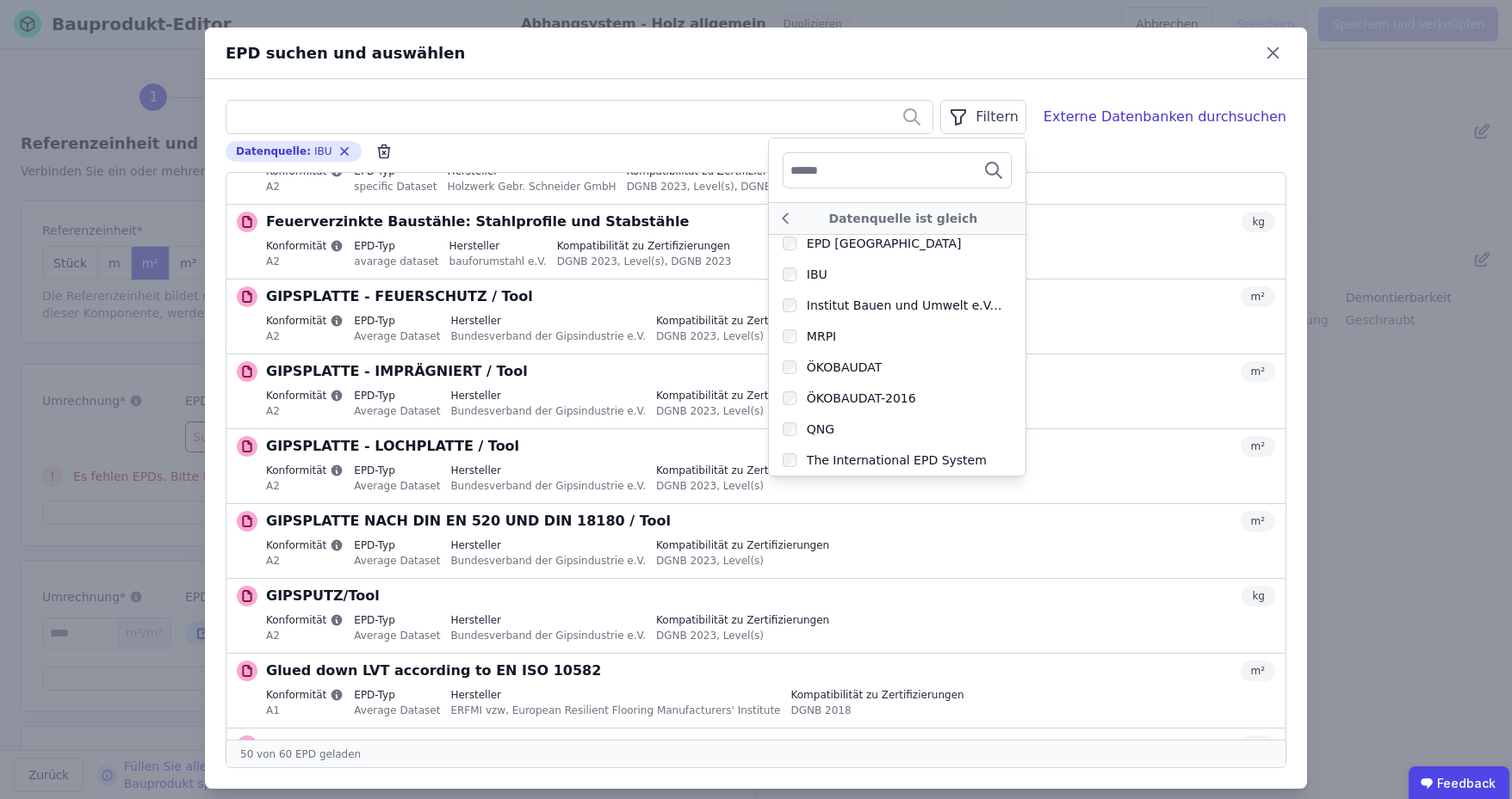
click at [993, 68] on div "EPD suchen und auswählen" at bounding box center [756, 53] width 1102 height 52
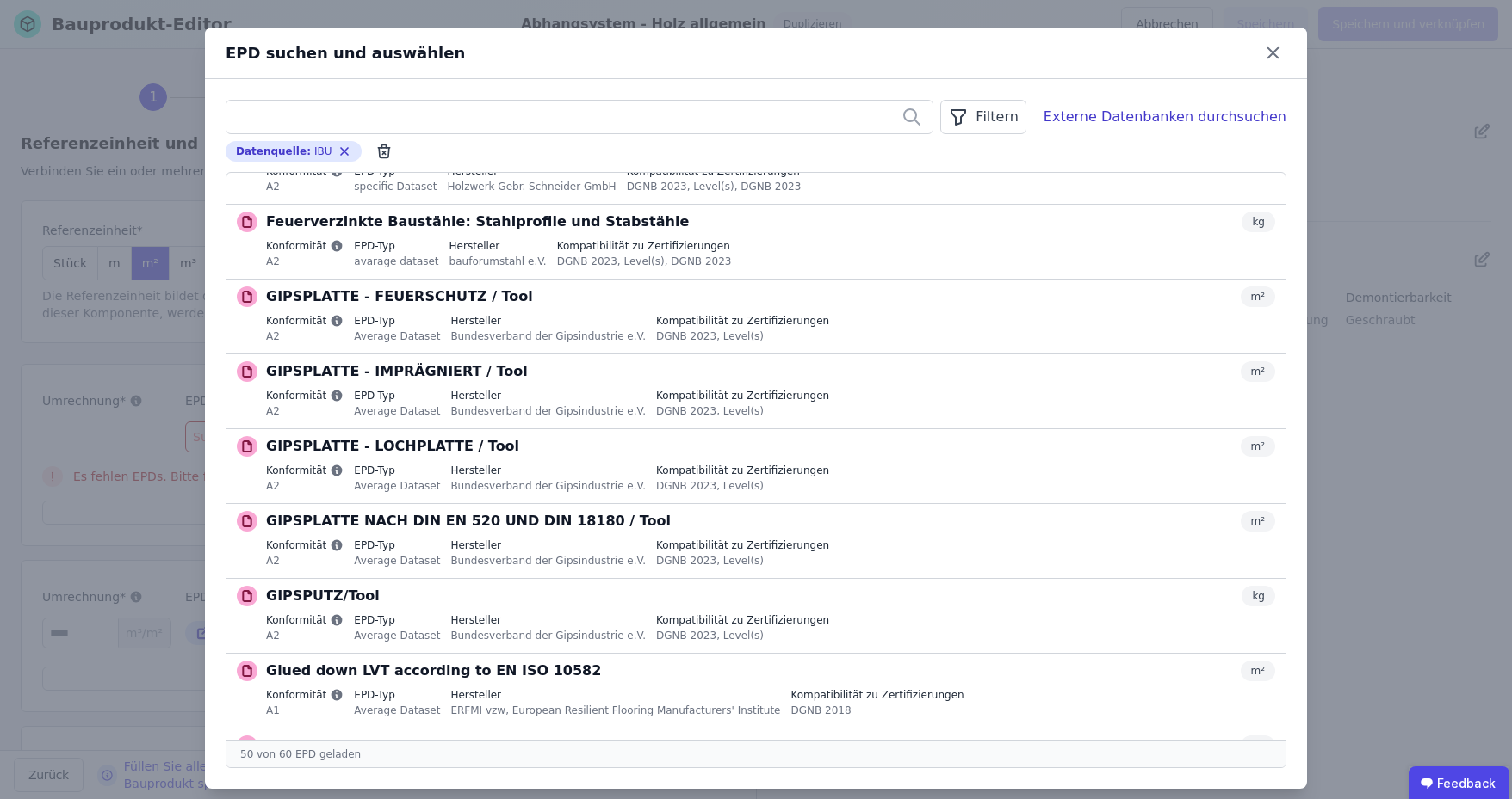
scroll to position [0, 0]
click at [1141, 124] on div "Externe Datenbanken durchsuchen" at bounding box center [1164, 117] width 242 height 20
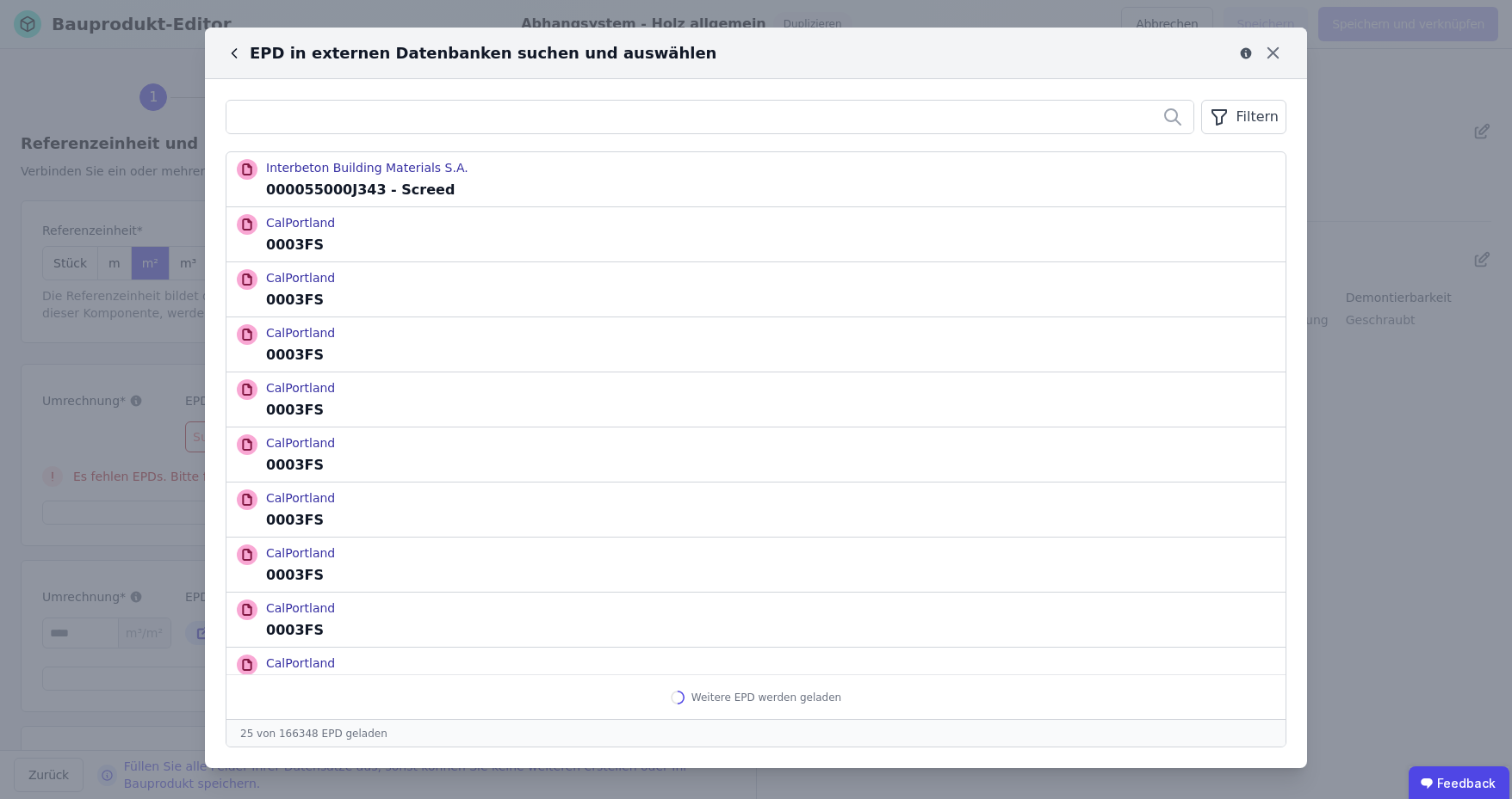
click at [1242, 110] on div "Filtern" at bounding box center [1243, 117] width 86 height 34
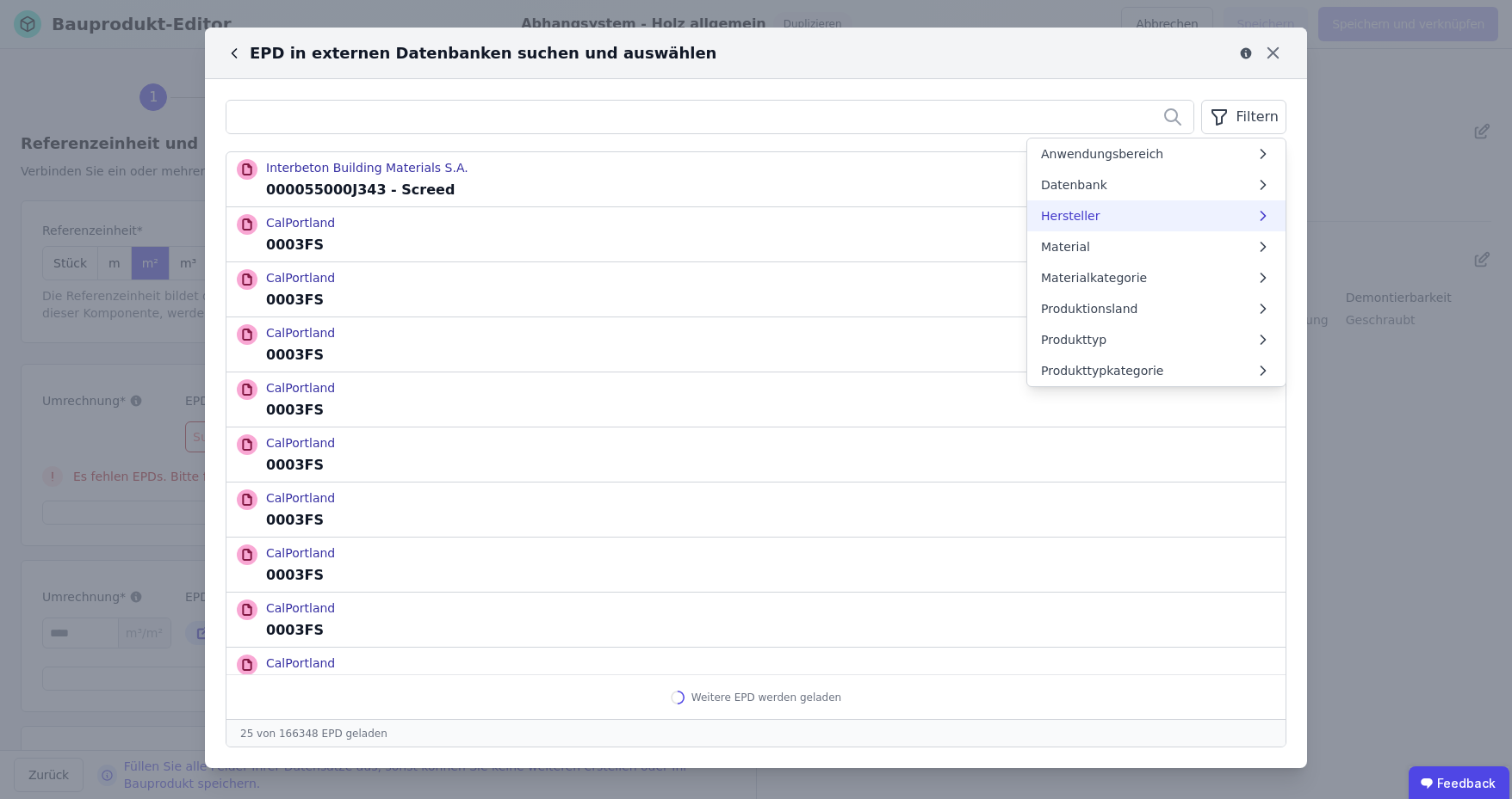
click at [1121, 220] on li "Hersteller" at bounding box center [1156, 216] width 258 height 31
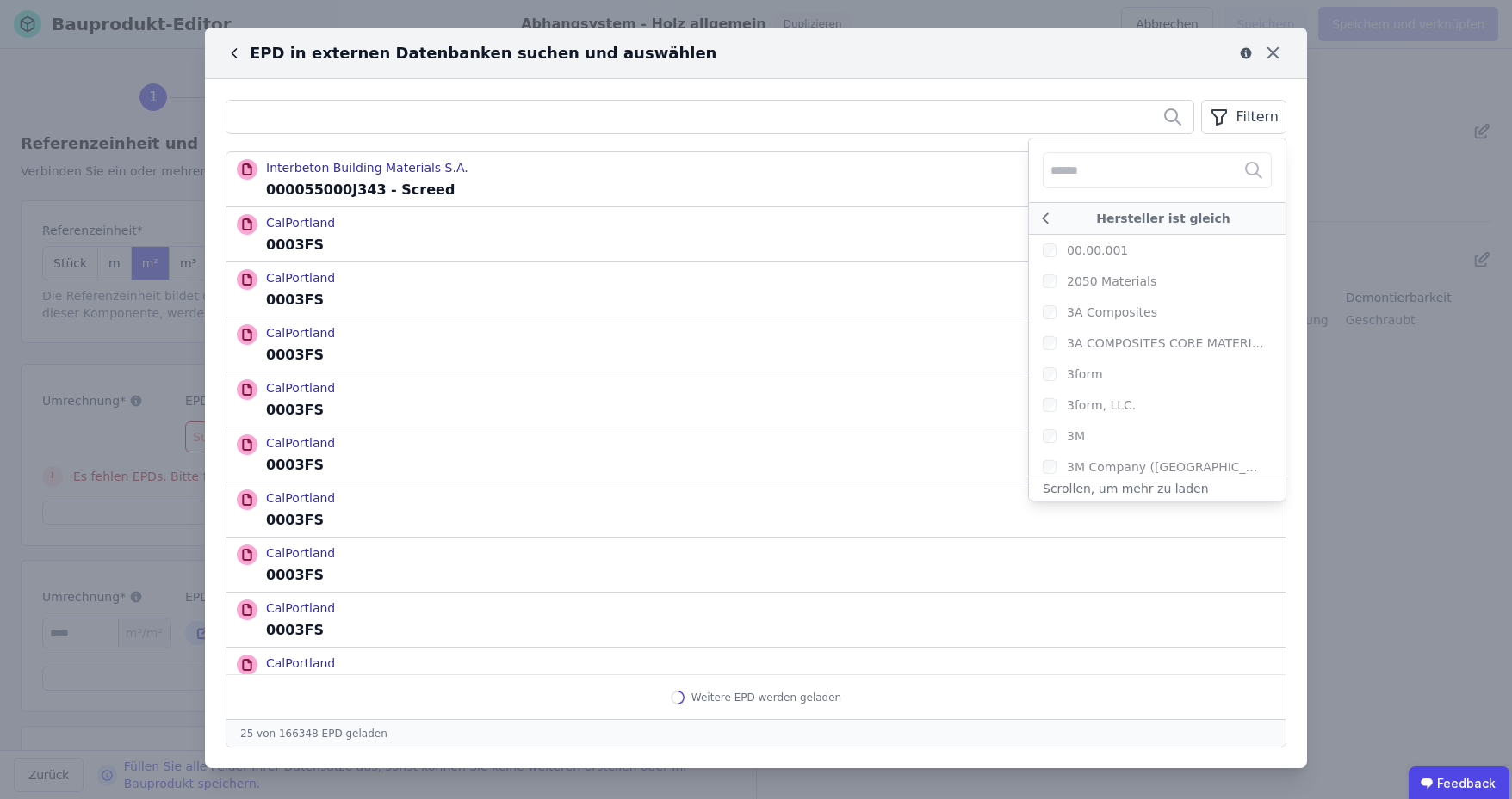
click at [1126, 174] on div at bounding box center [1157, 169] width 256 height 63
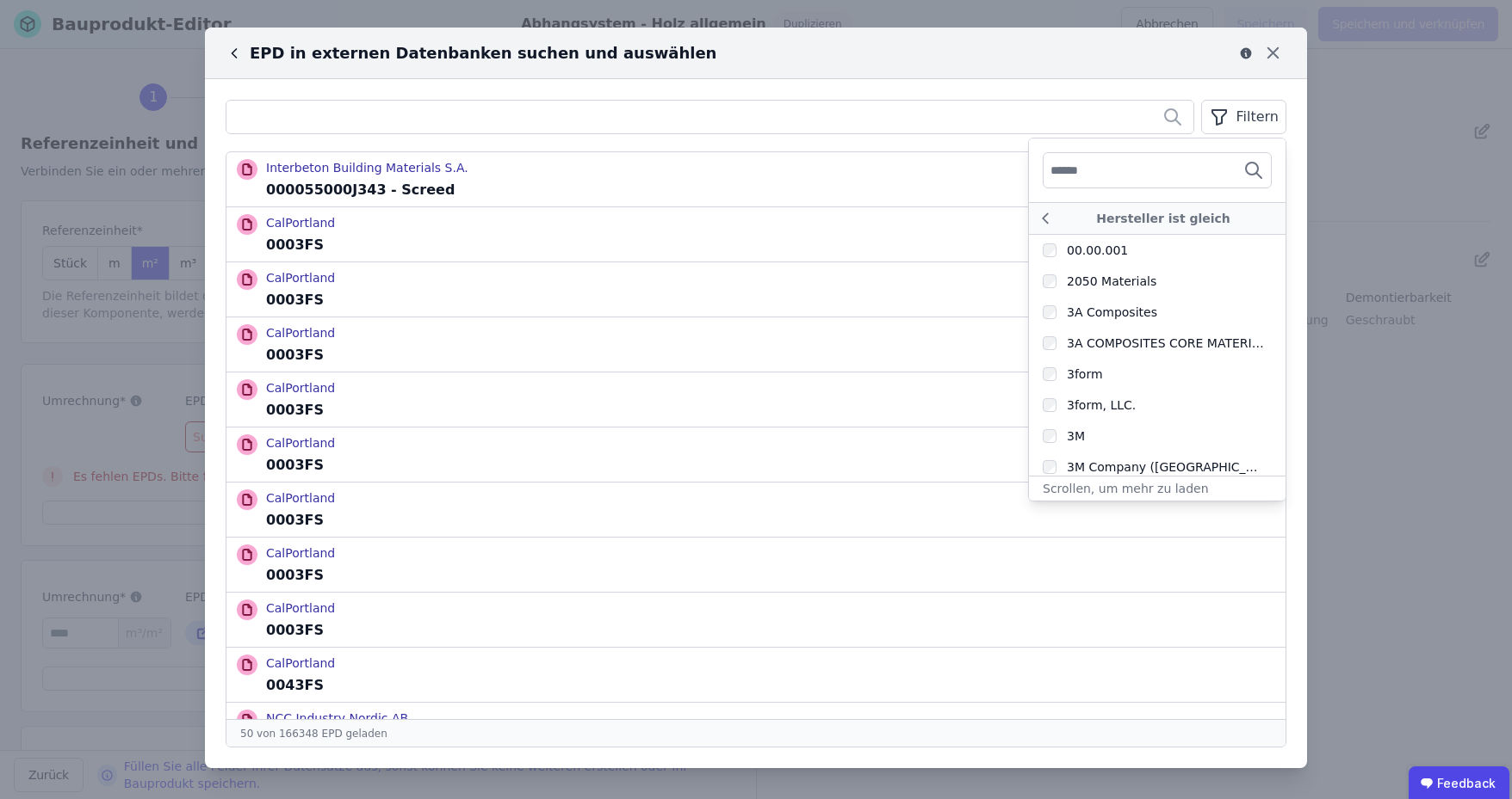
click at [1126, 175] on input "text" at bounding box center [1114, 170] width 128 height 31
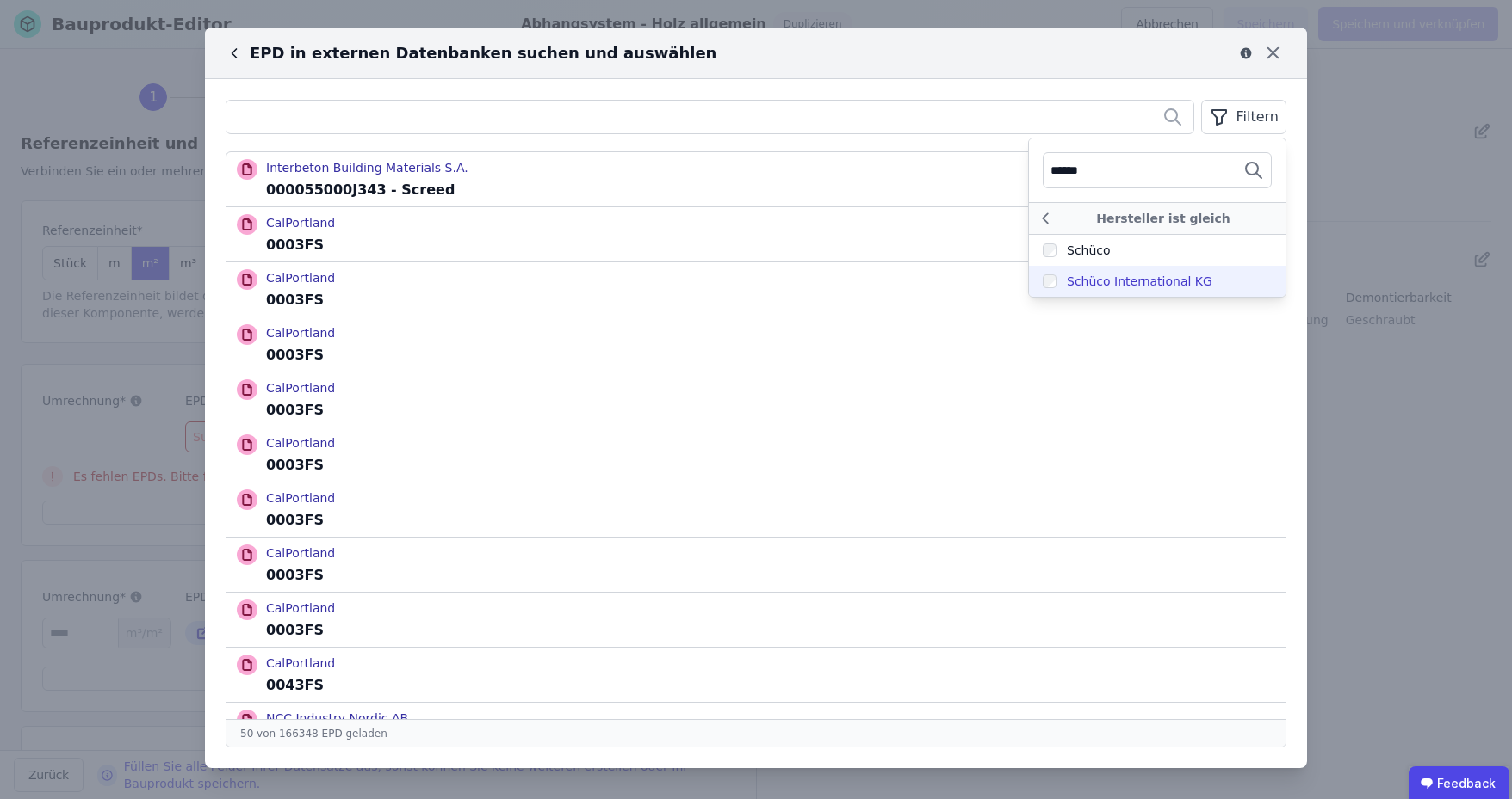
type input "******"
click at [1065, 276] on div "Schüco International KG" at bounding box center [1127, 281] width 169 height 18
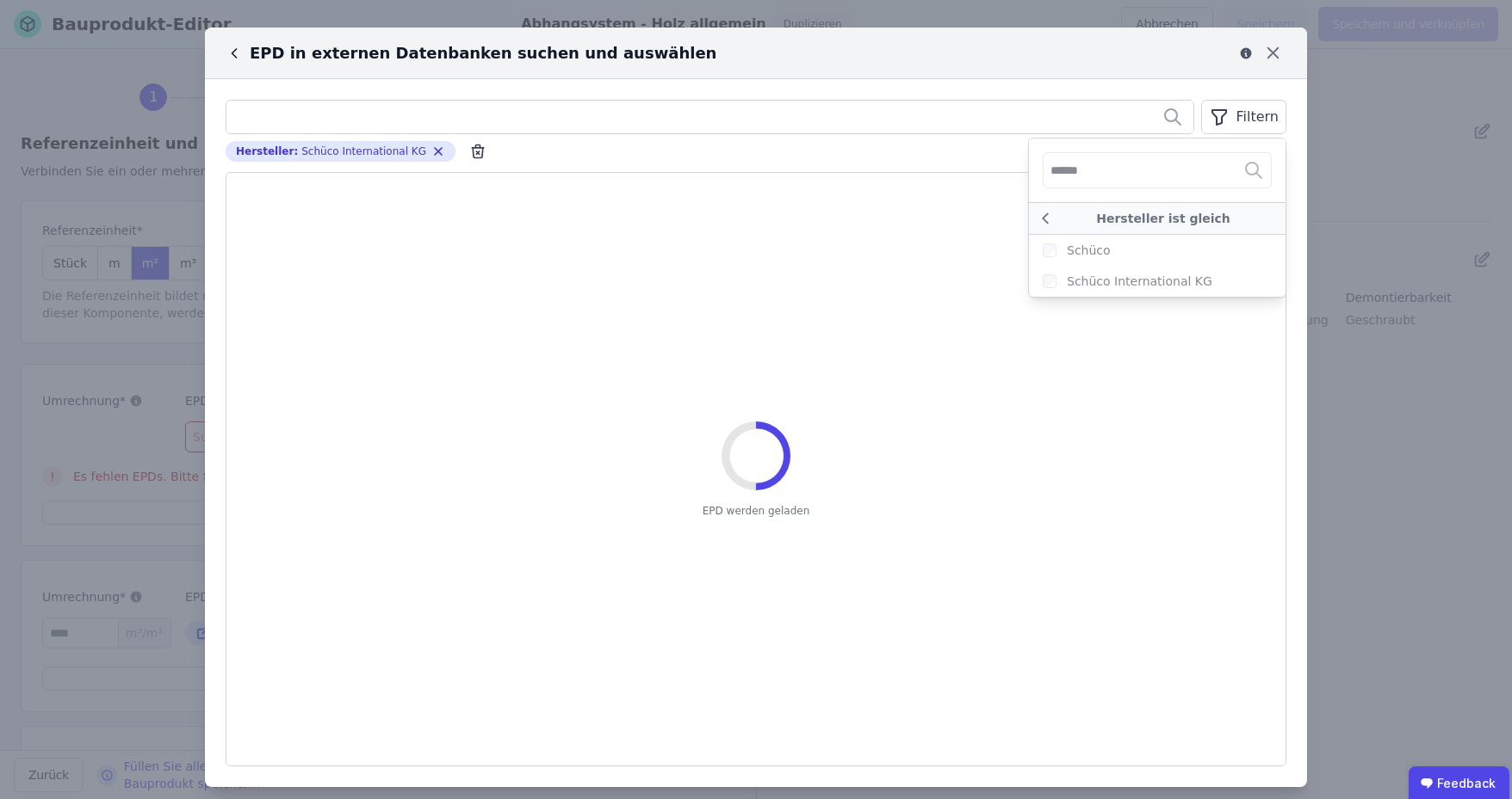
click at [1045, 48] on div "EPD in externen Datenbanken suchen und auswählen" at bounding box center [743, 53] width 1034 height 24
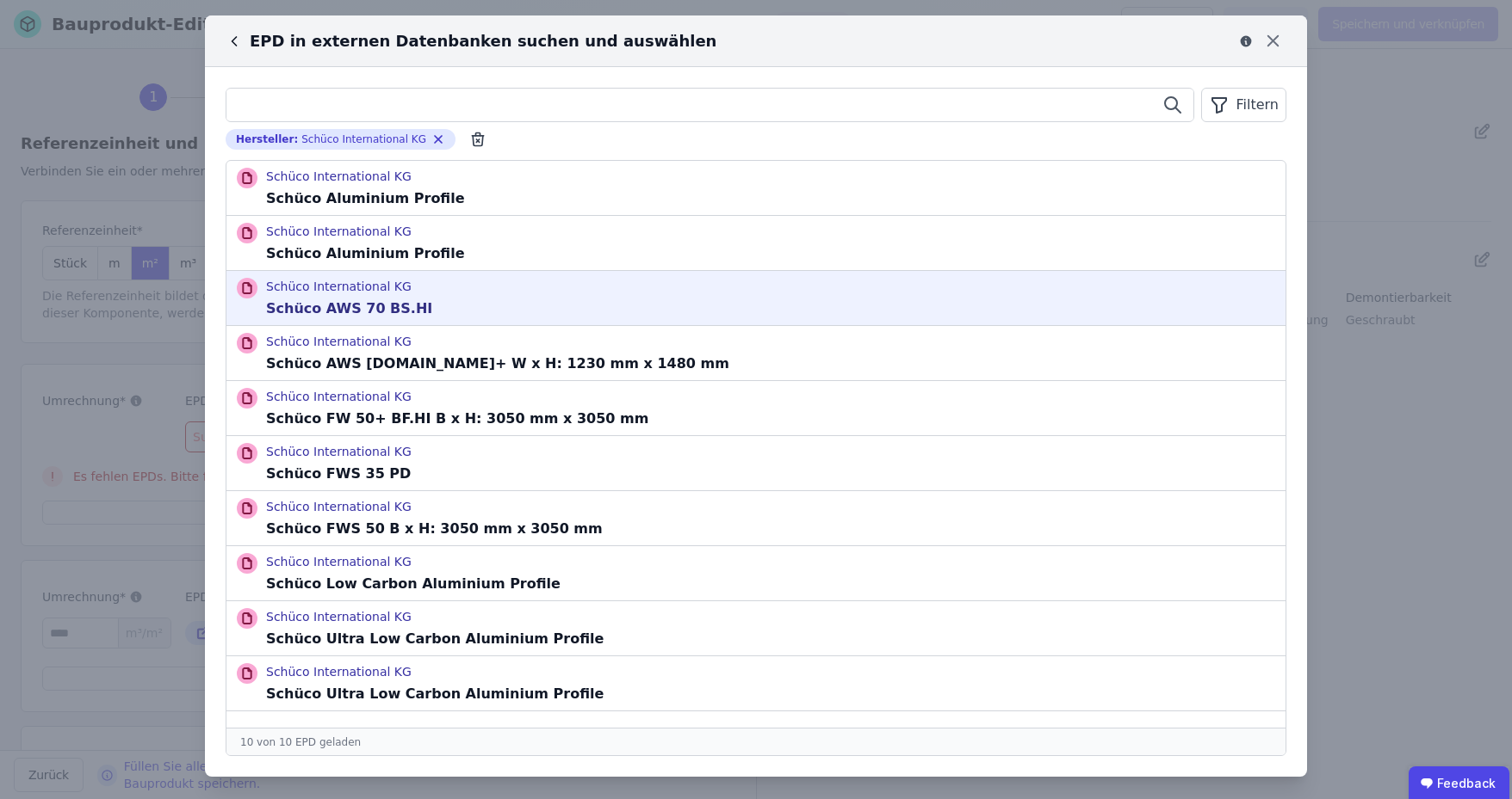
scroll to position [17, 0]
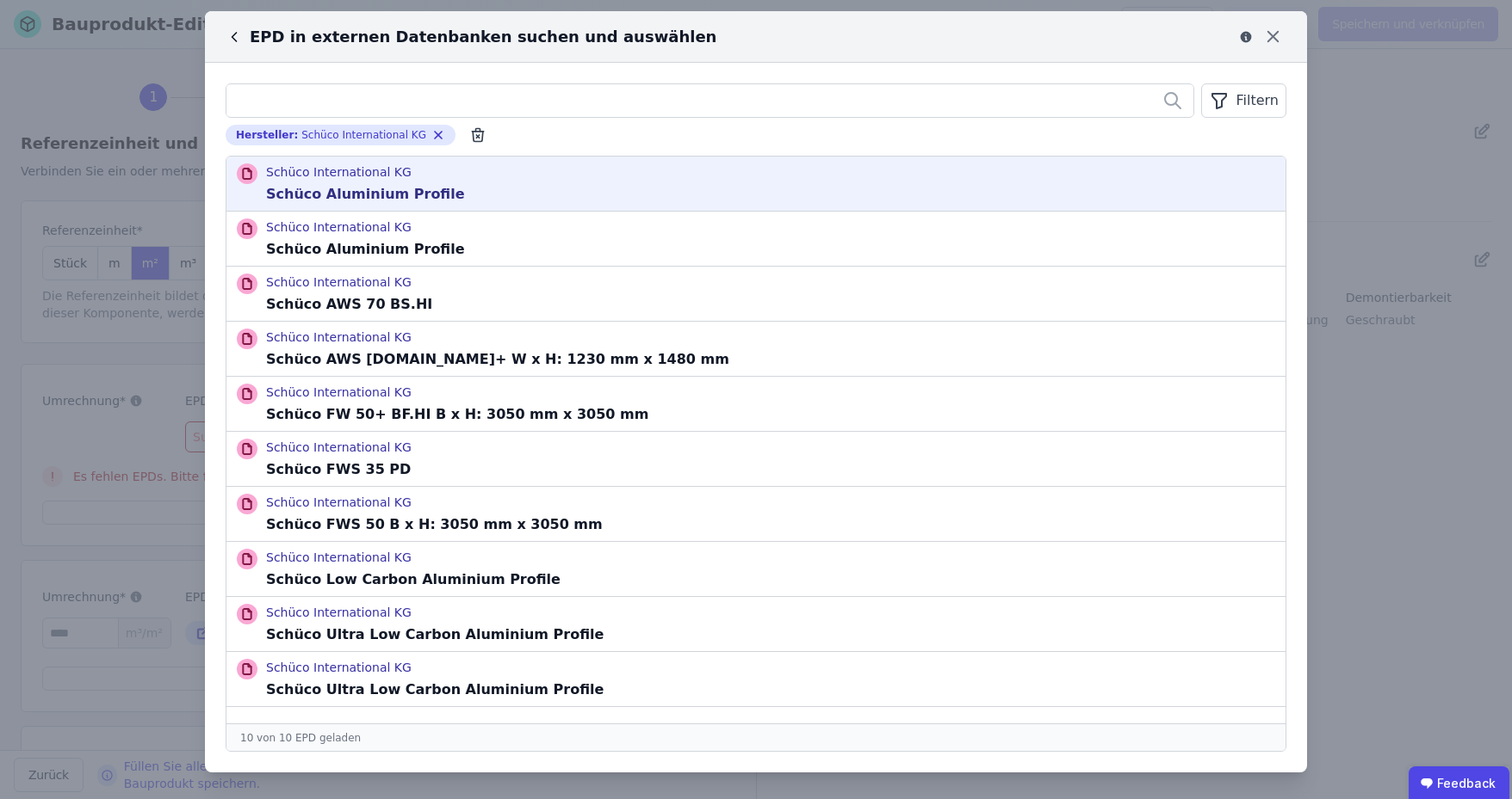
click at [623, 189] on div "Schüco International KG Schüco Aluminium Profile" at bounding box center [756, 184] width 1059 height 54
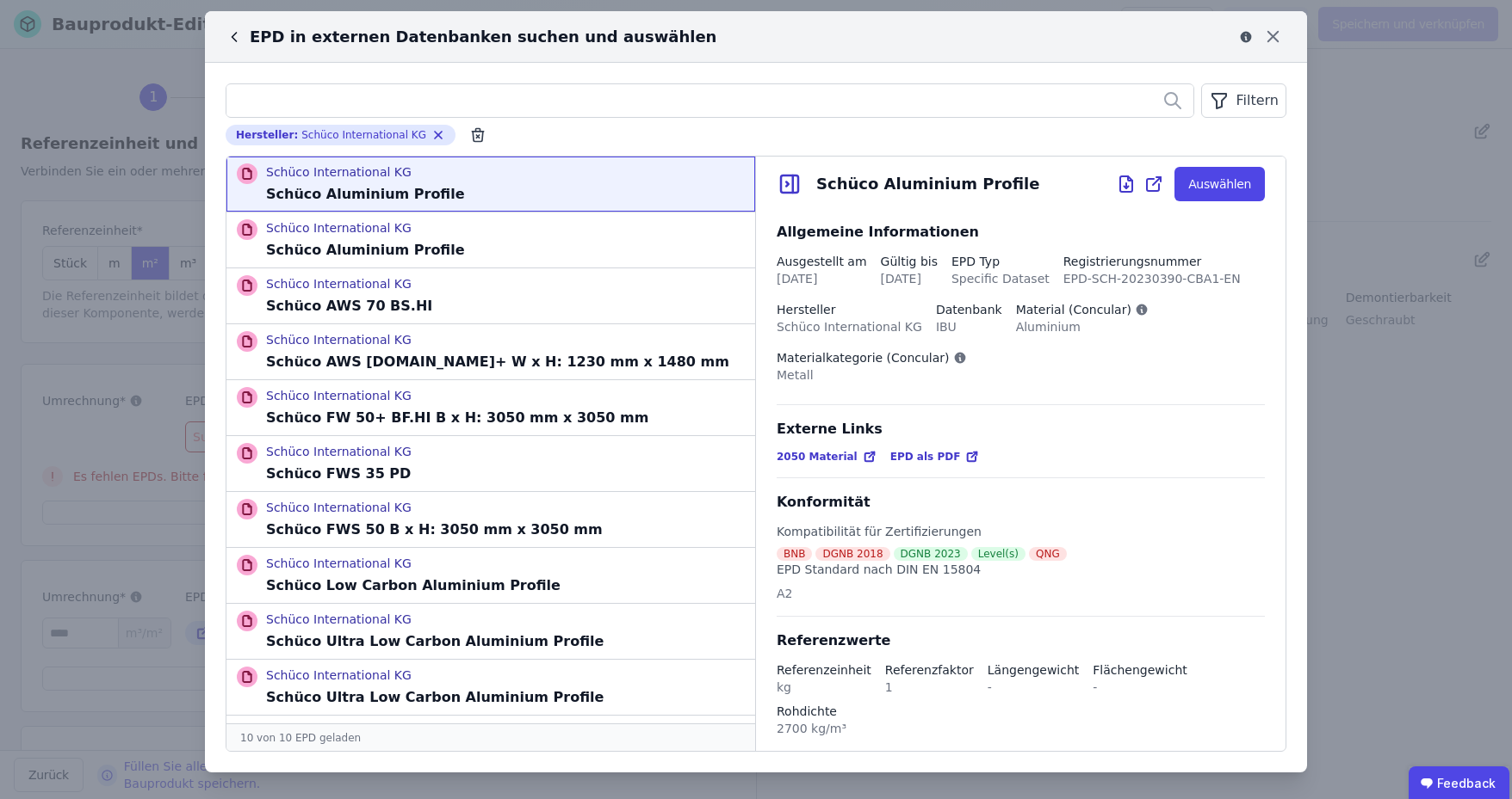
click at [863, 456] on icon at bounding box center [869, 456] width 14 height 14
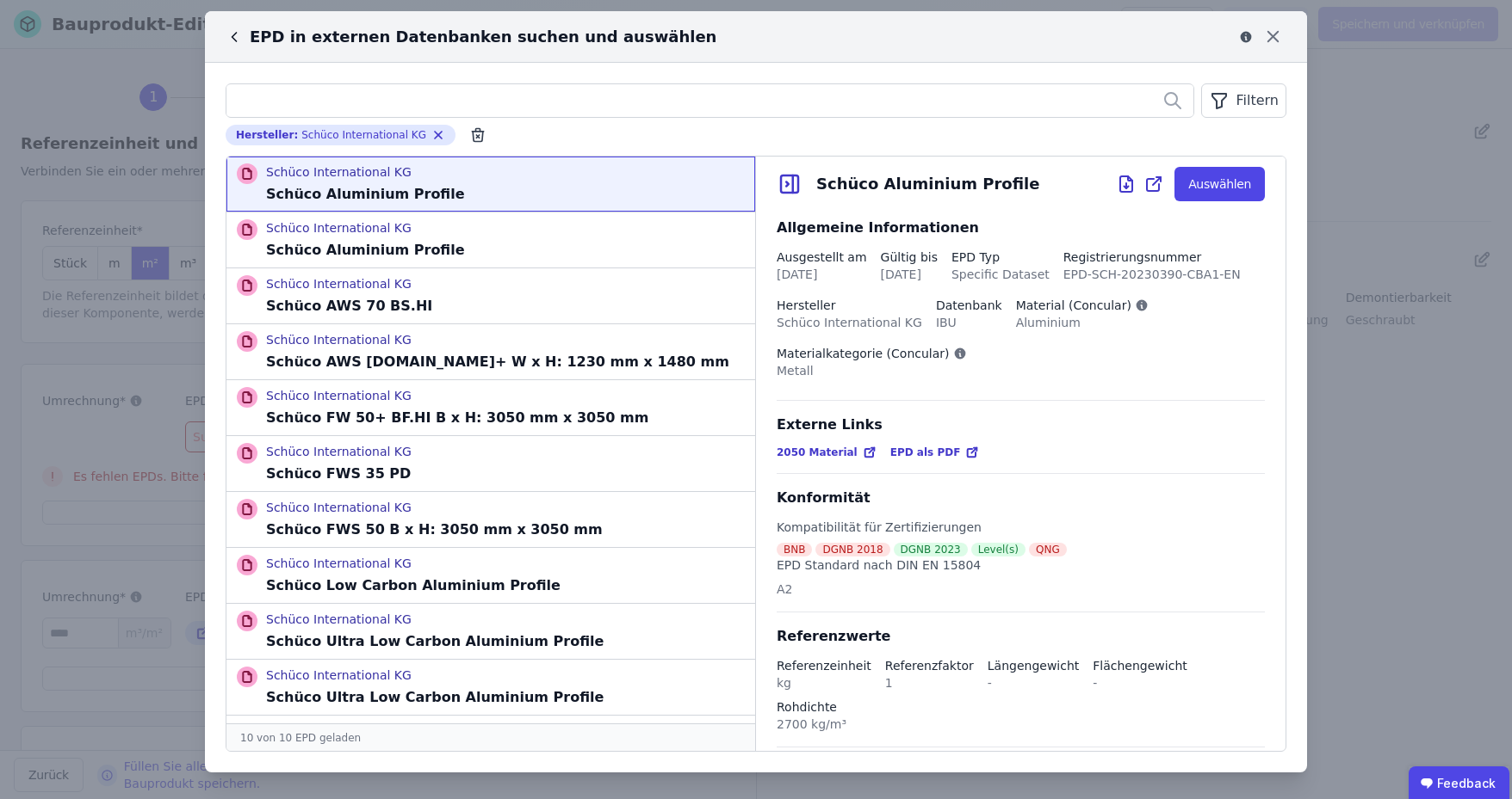
scroll to position [0, 0]
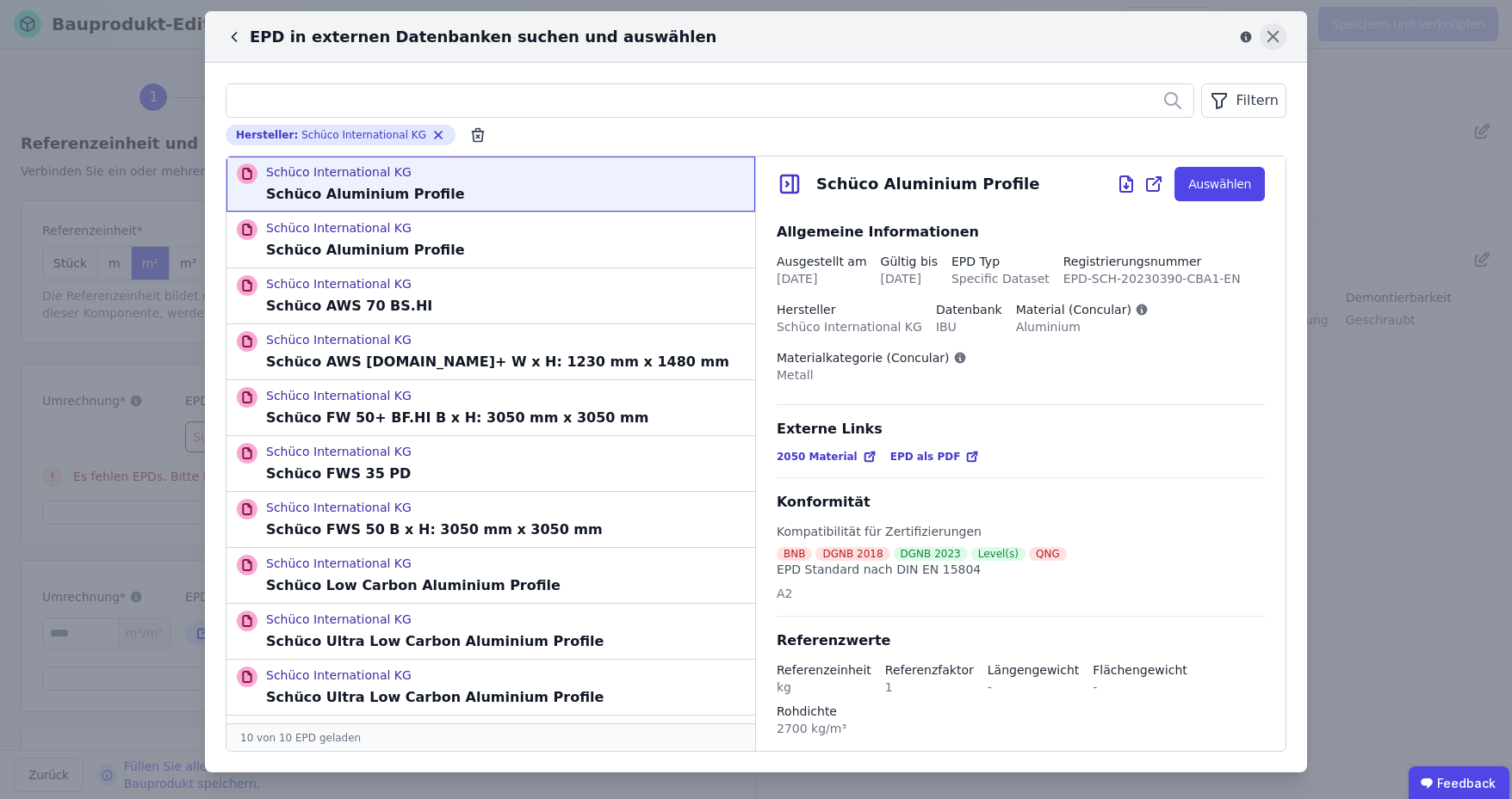
click at [1262, 41] on icon at bounding box center [1272, 36] width 26 height 26
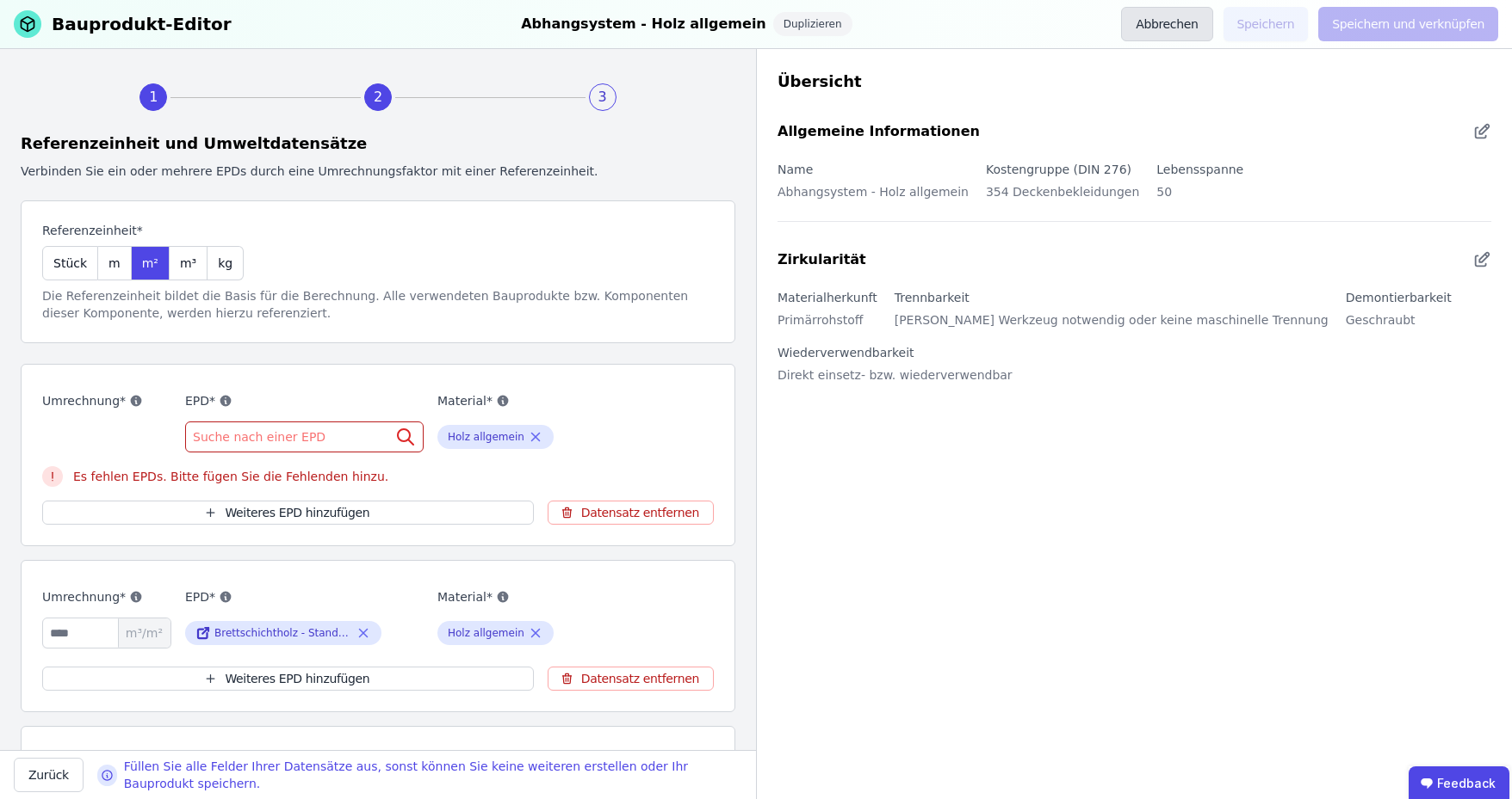
click at [1212, 33] on button "Abbrechen" at bounding box center [1166, 23] width 92 height 34
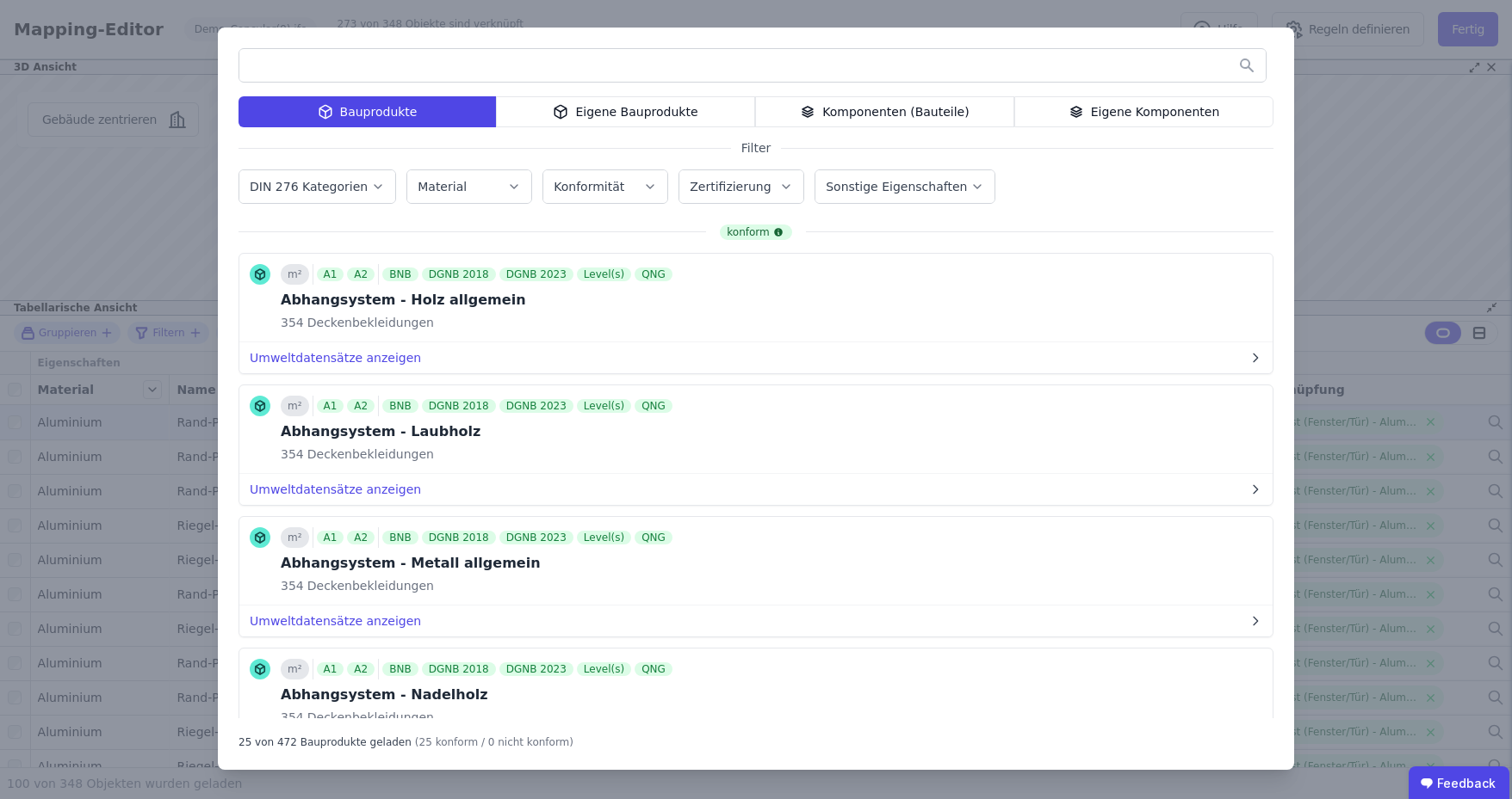
click at [1093, 16] on div "Bauprodukte Eigene Bauprodukte Komponenten (Bauteile) Eigene Komponenten Filter…" at bounding box center [756, 399] width 1512 height 799
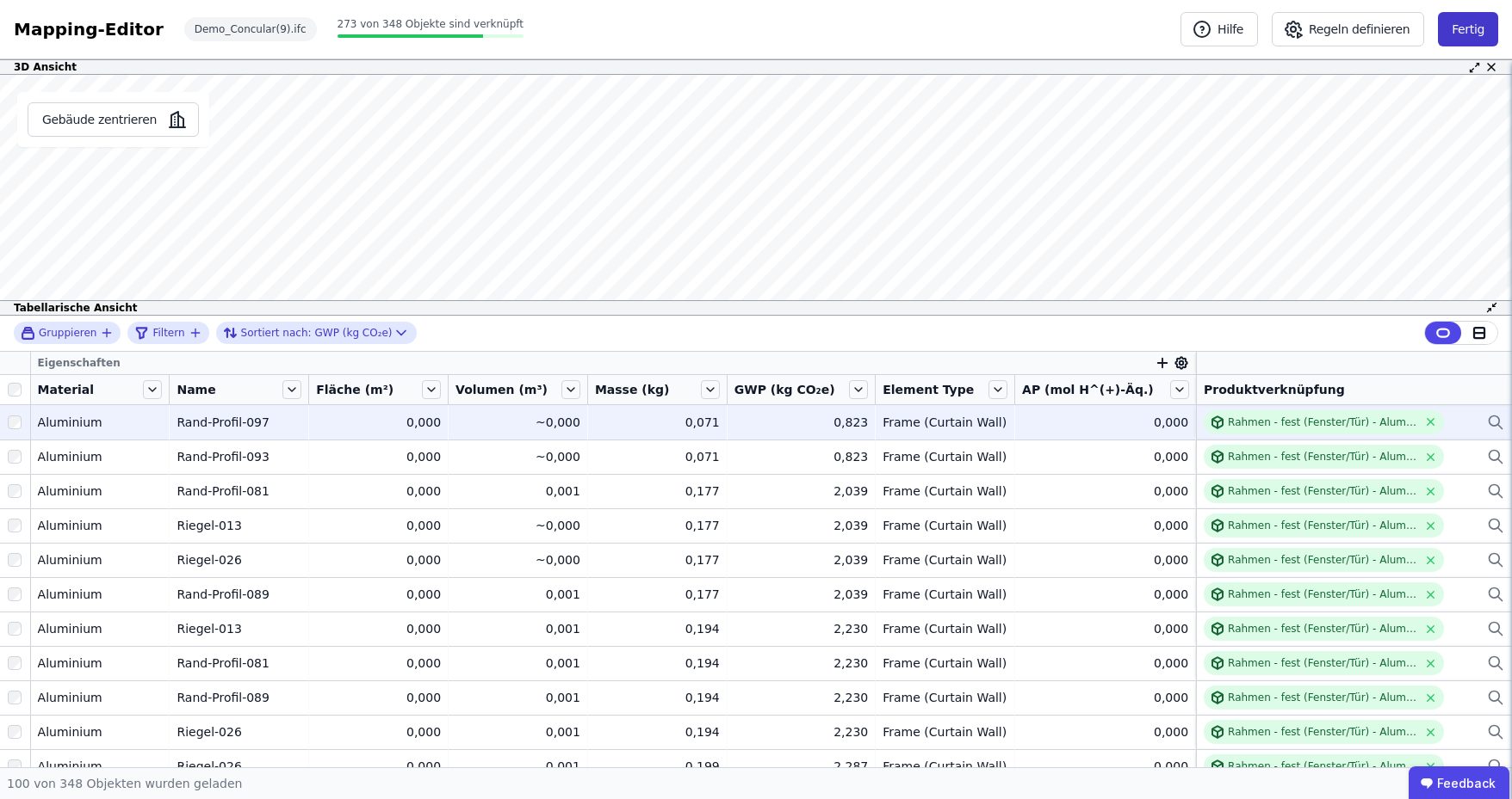
click at [1464, 34] on button "Fertig" at bounding box center [1468, 28] width 60 height 34
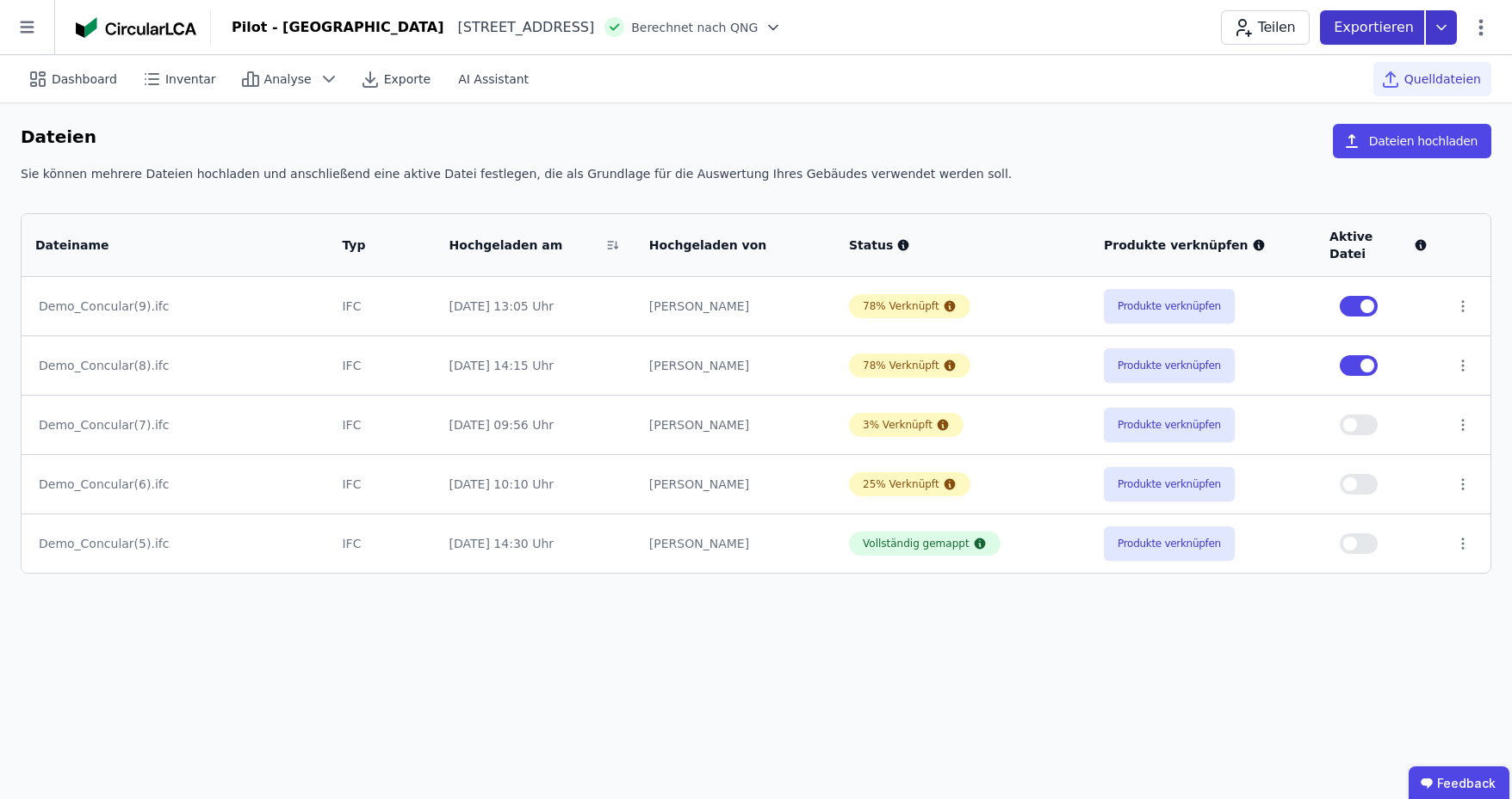
click at [1448, 30] on icon at bounding box center [1441, 27] width 31 height 34
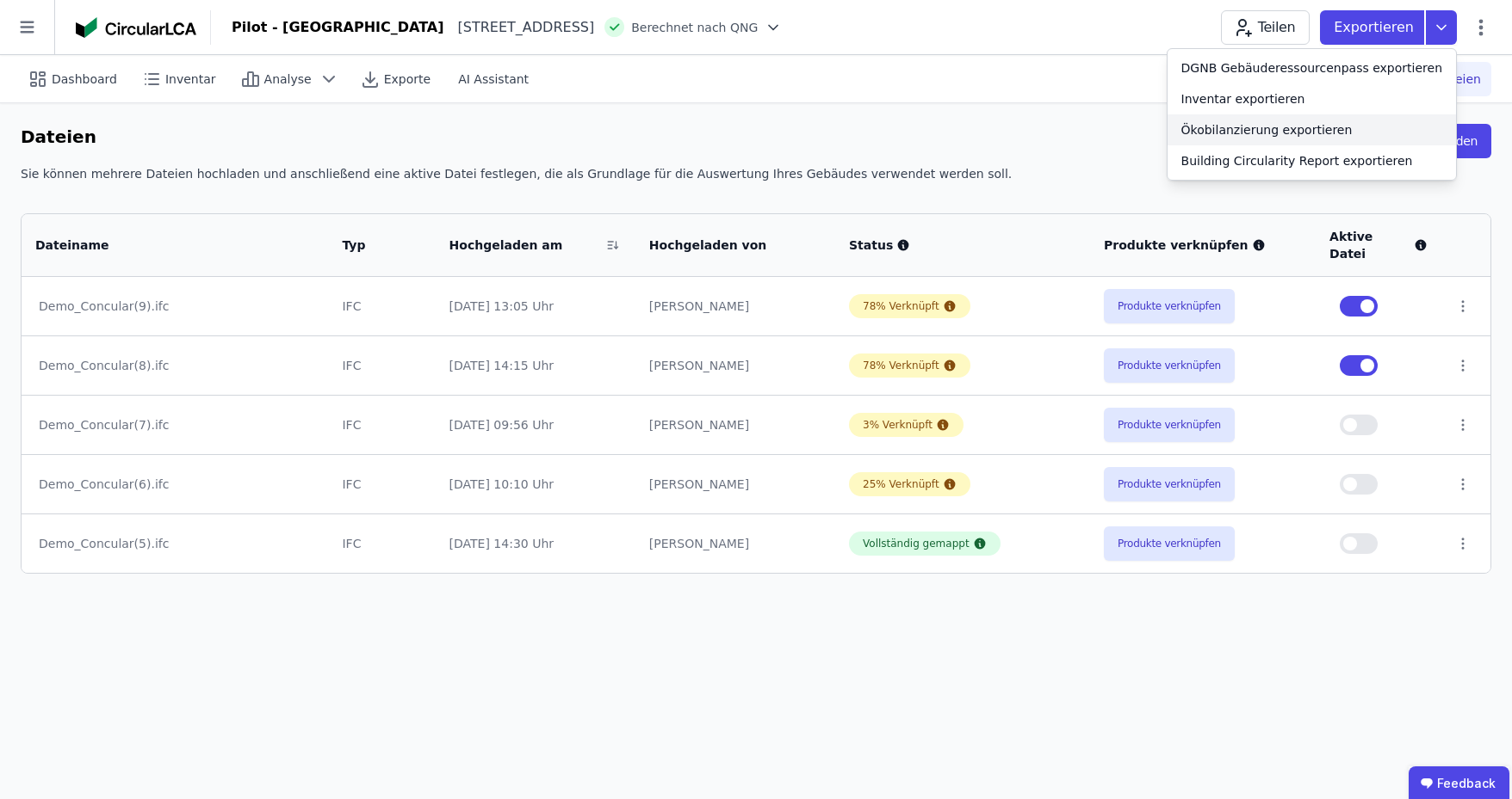
click at [1241, 130] on div "Ökobilanzierung exportieren" at bounding box center [1267, 130] width 171 height 18
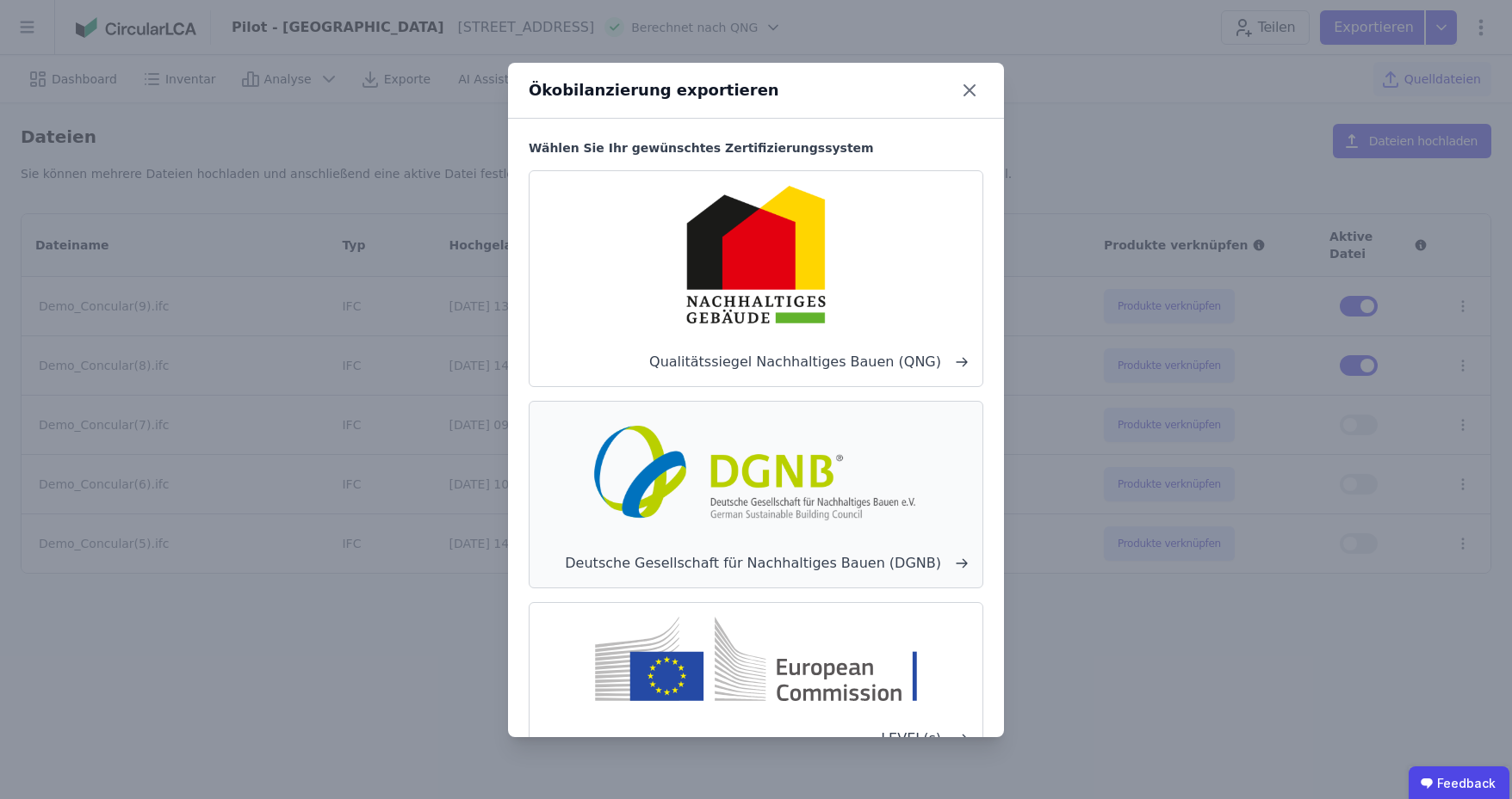
scroll to position [42, 0]
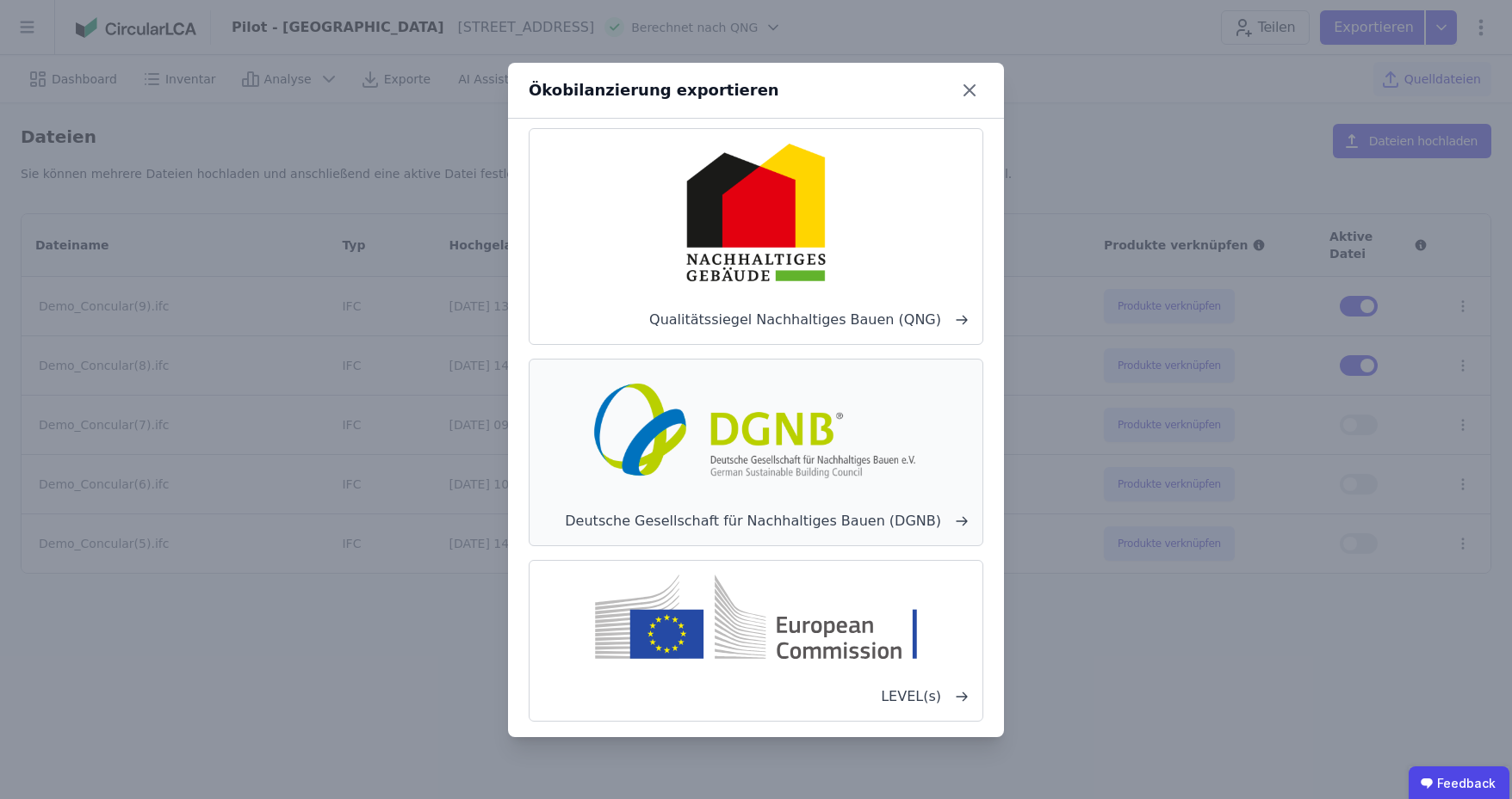
click at [746, 462] on img at bounding box center [756, 428] width 339 height 110
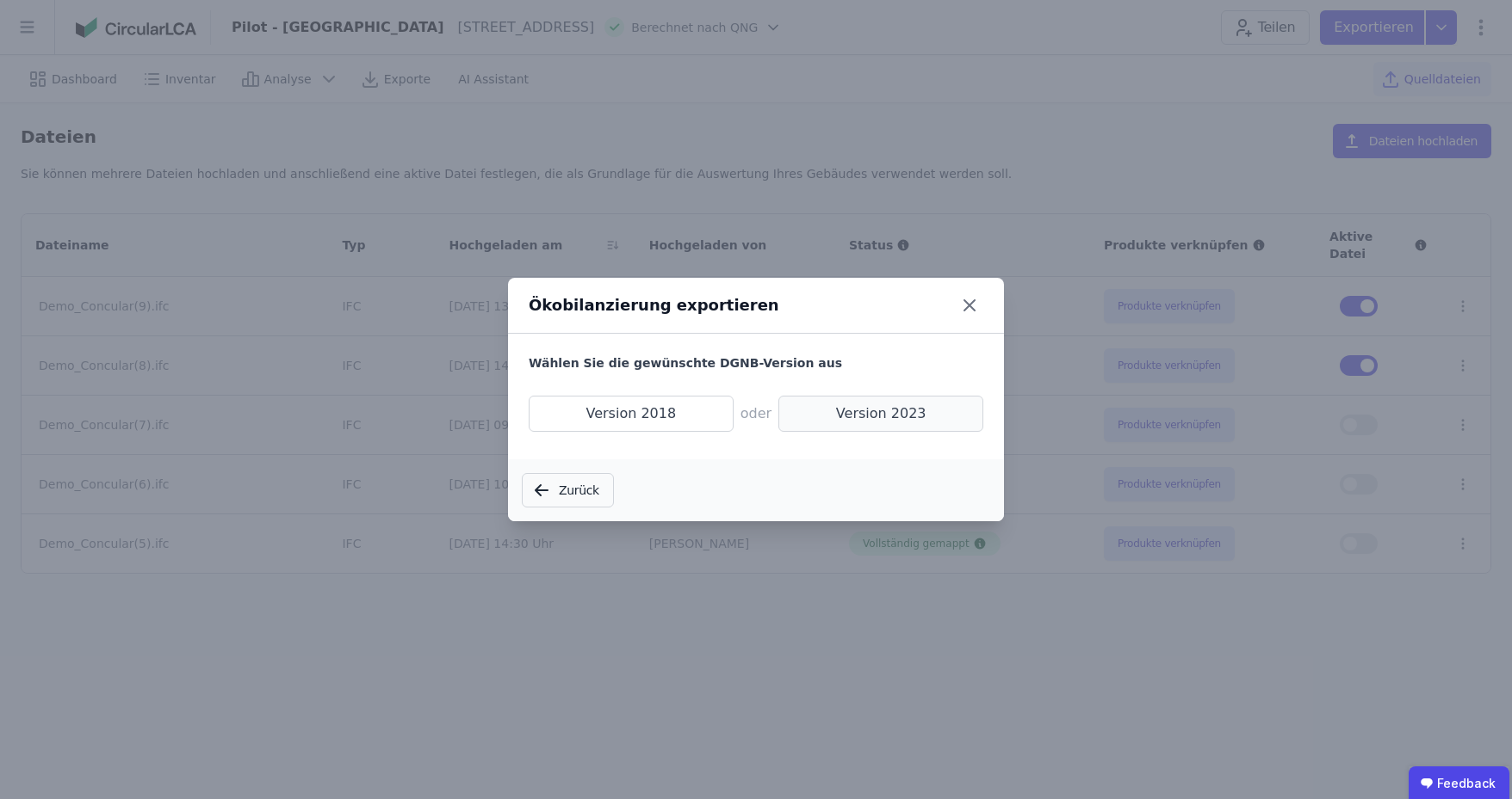
click at [882, 411] on span "Version 2023" at bounding box center [880, 414] width 204 height 36
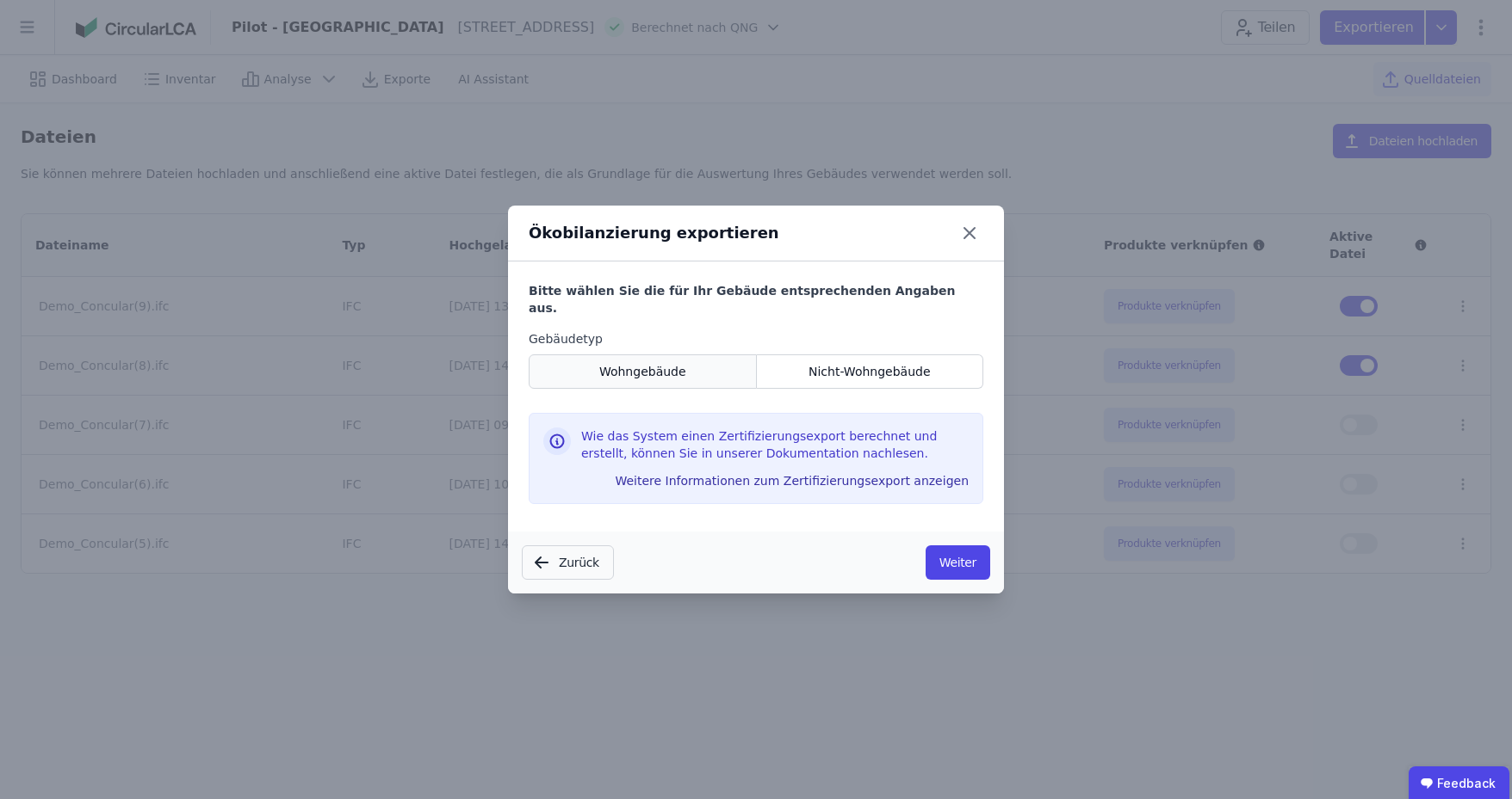
click at [642, 363] on span "Wohngebäude" at bounding box center [642, 372] width 87 height 18
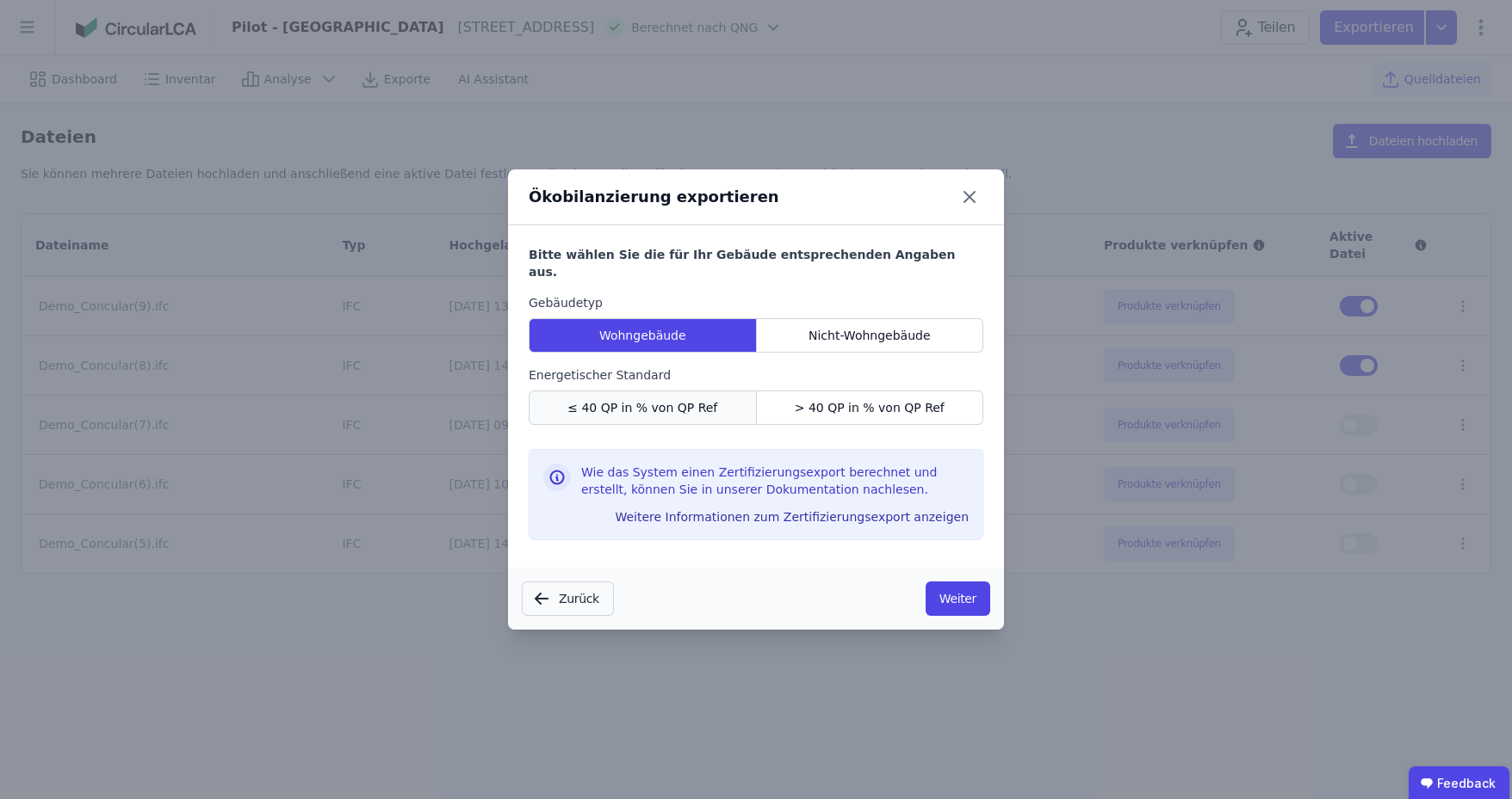
click at [686, 400] on span "≤ 40 QP in % von QP Ref" at bounding box center [643, 408] width 150 height 18
click at [962, 590] on button "Weiter" at bounding box center [958, 599] width 64 height 34
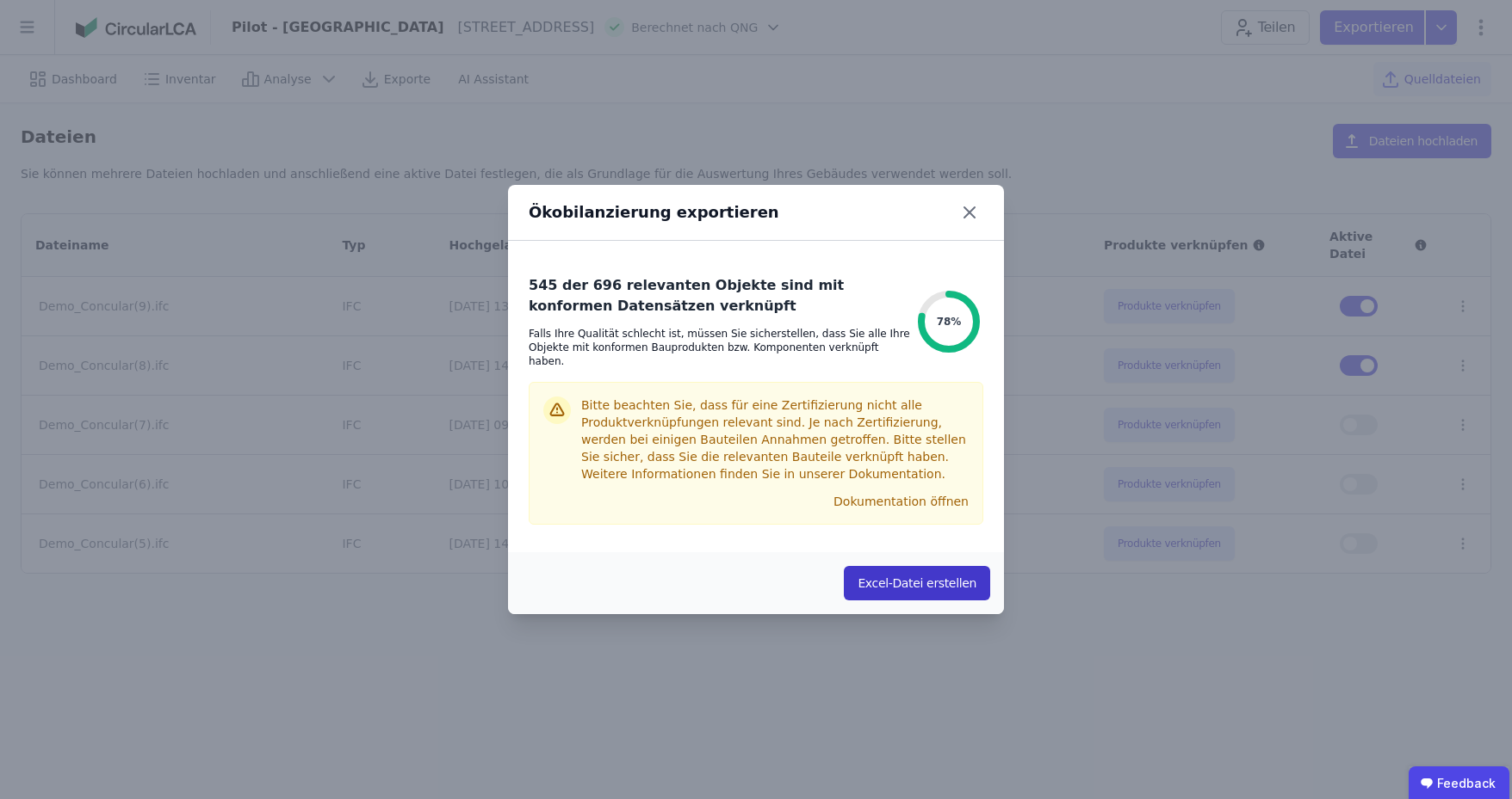
click at [904, 575] on button "Excel-Datei erstellen" at bounding box center [917, 583] width 146 height 34
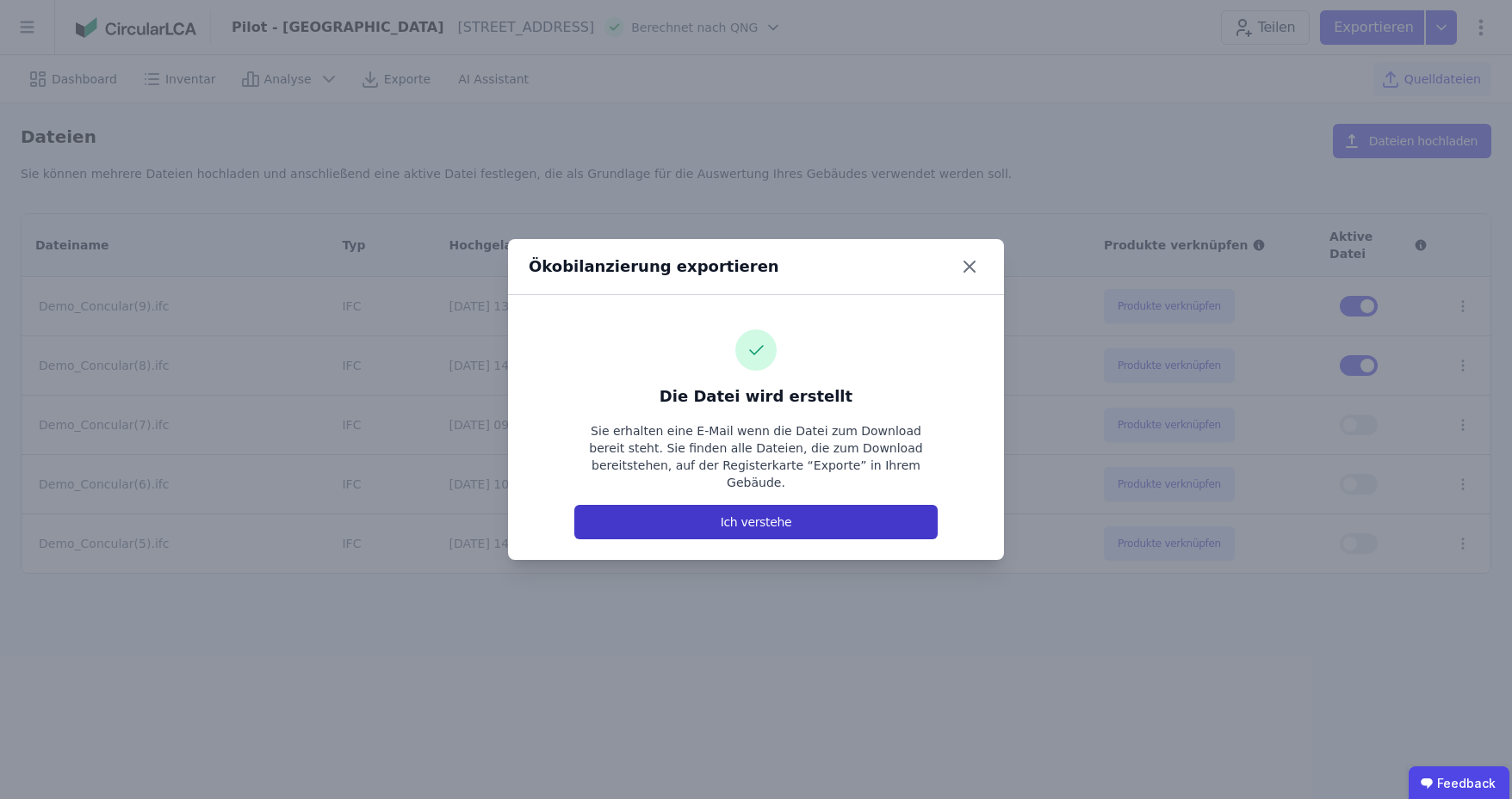
click at [795, 522] on button "Ich verstehe" at bounding box center [756, 522] width 363 height 34
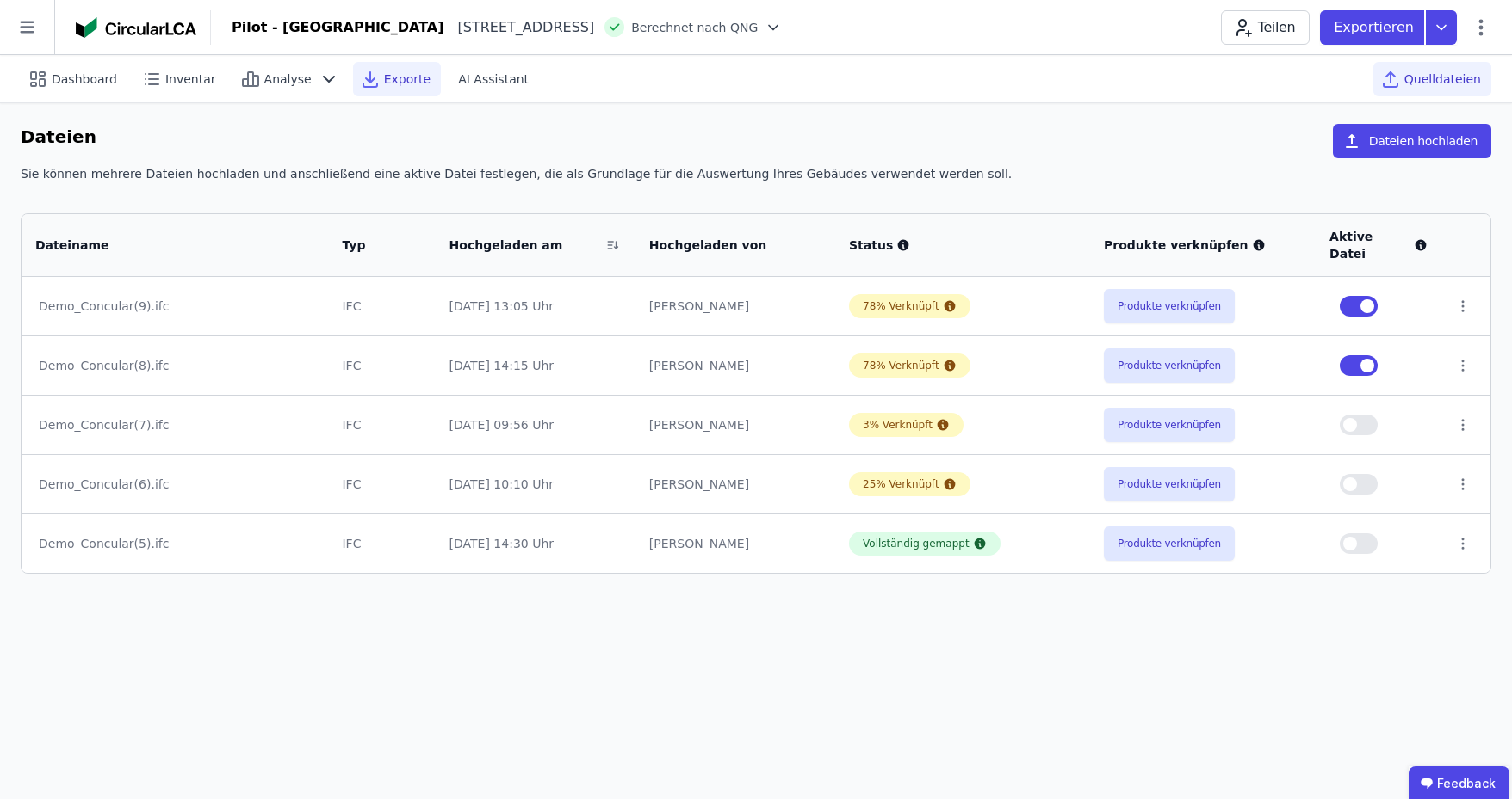
click at [384, 85] on span "Exporte" at bounding box center [407, 80] width 47 height 18
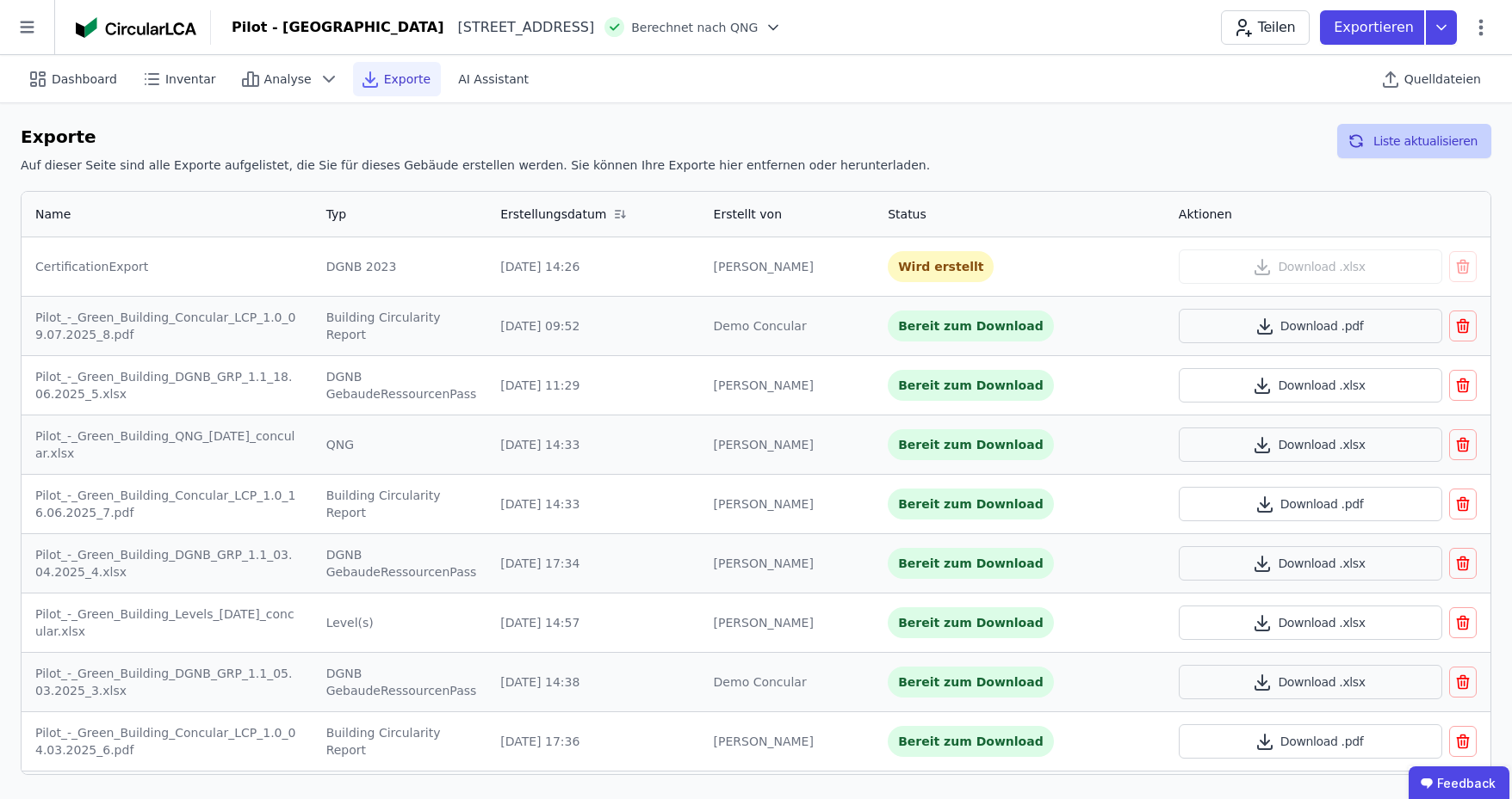
click at [1417, 139] on button "Liste aktualisieren" at bounding box center [1414, 140] width 154 height 34
click at [1379, 144] on button "Liste aktualisieren" at bounding box center [1414, 140] width 154 height 34
click at [1055, 30] on div "[GEOGRAPHIC_DATA][STREET_ADDRESS][GEOGRAPHIC_DATA] nach QNG Teilen Exportieren" at bounding box center [862, 27] width 1301 height 34
click at [1412, 144] on button "Liste aktualisieren" at bounding box center [1414, 140] width 154 height 34
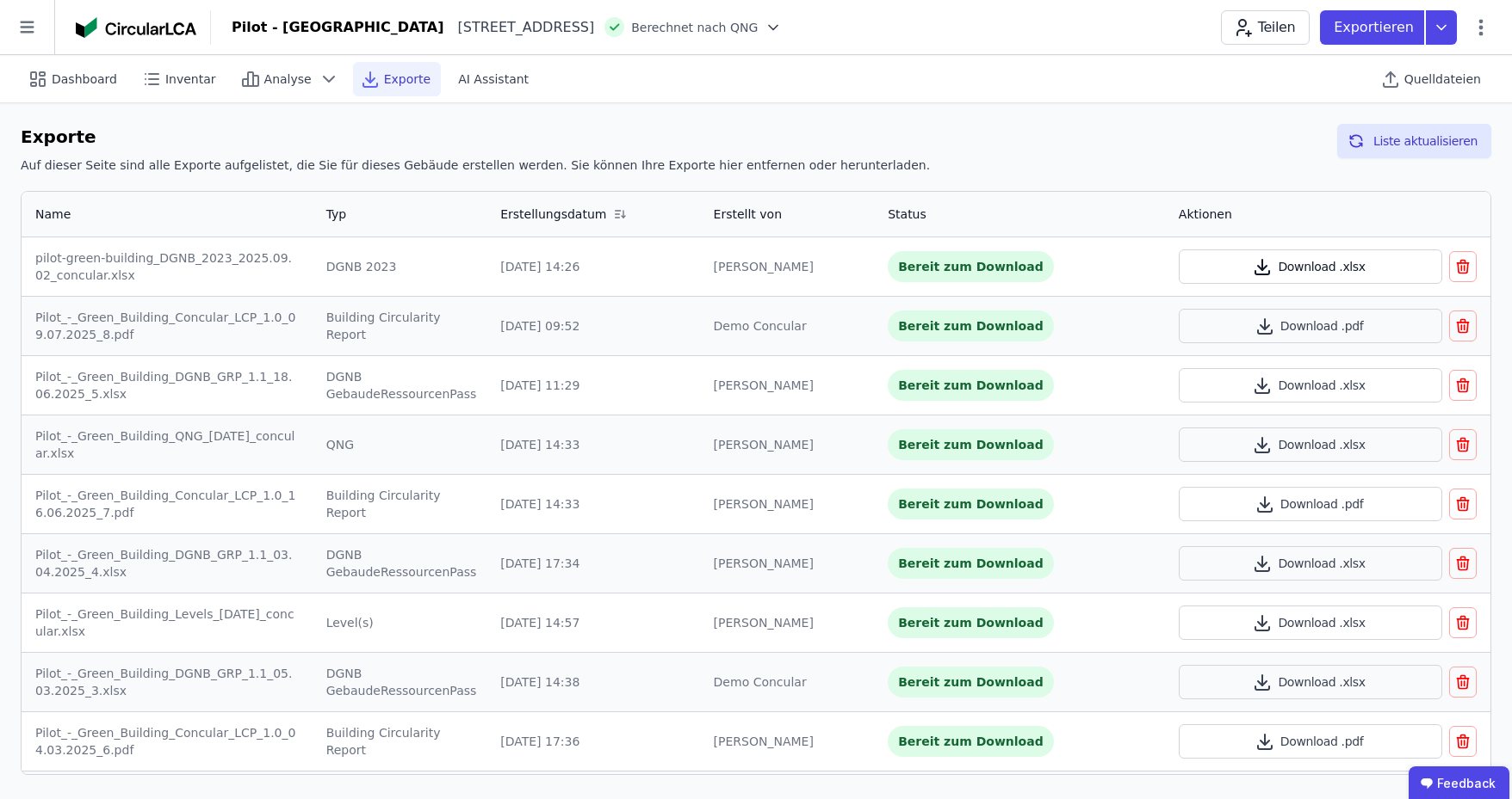
click at [1315, 270] on button "Download .xlsx" at bounding box center [1309, 266] width 264 height 34
click at [1446, 30] on icon at bounding box center [1441, 27] width 31 height 34
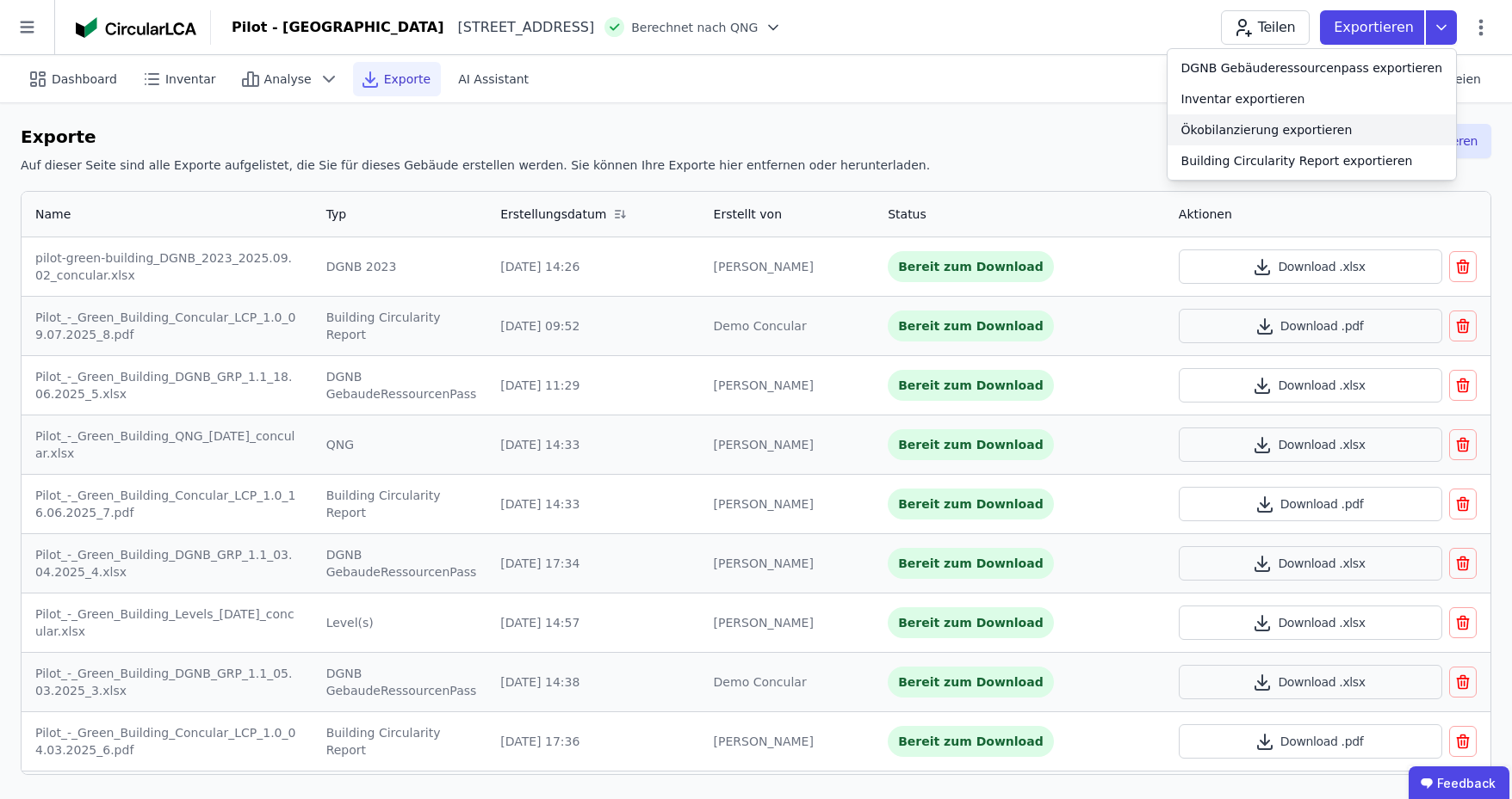
click at [1262, 129] on div "Ökobilanzierung exportieren" at bounding box center [1267, 130] width 171 height 18
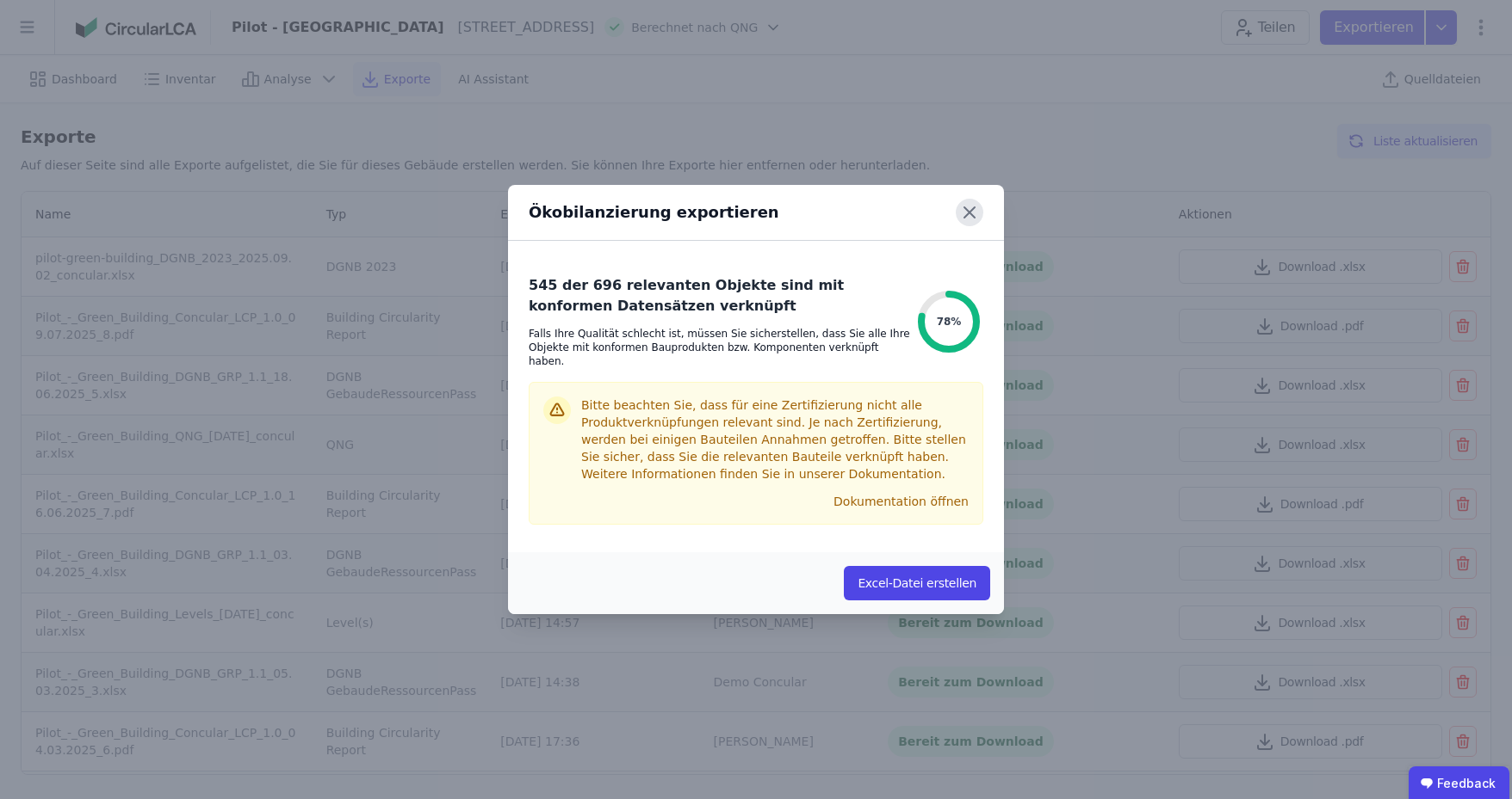
click at [968, 218] on icon at bounding box center [969, 212] width 11 height 11
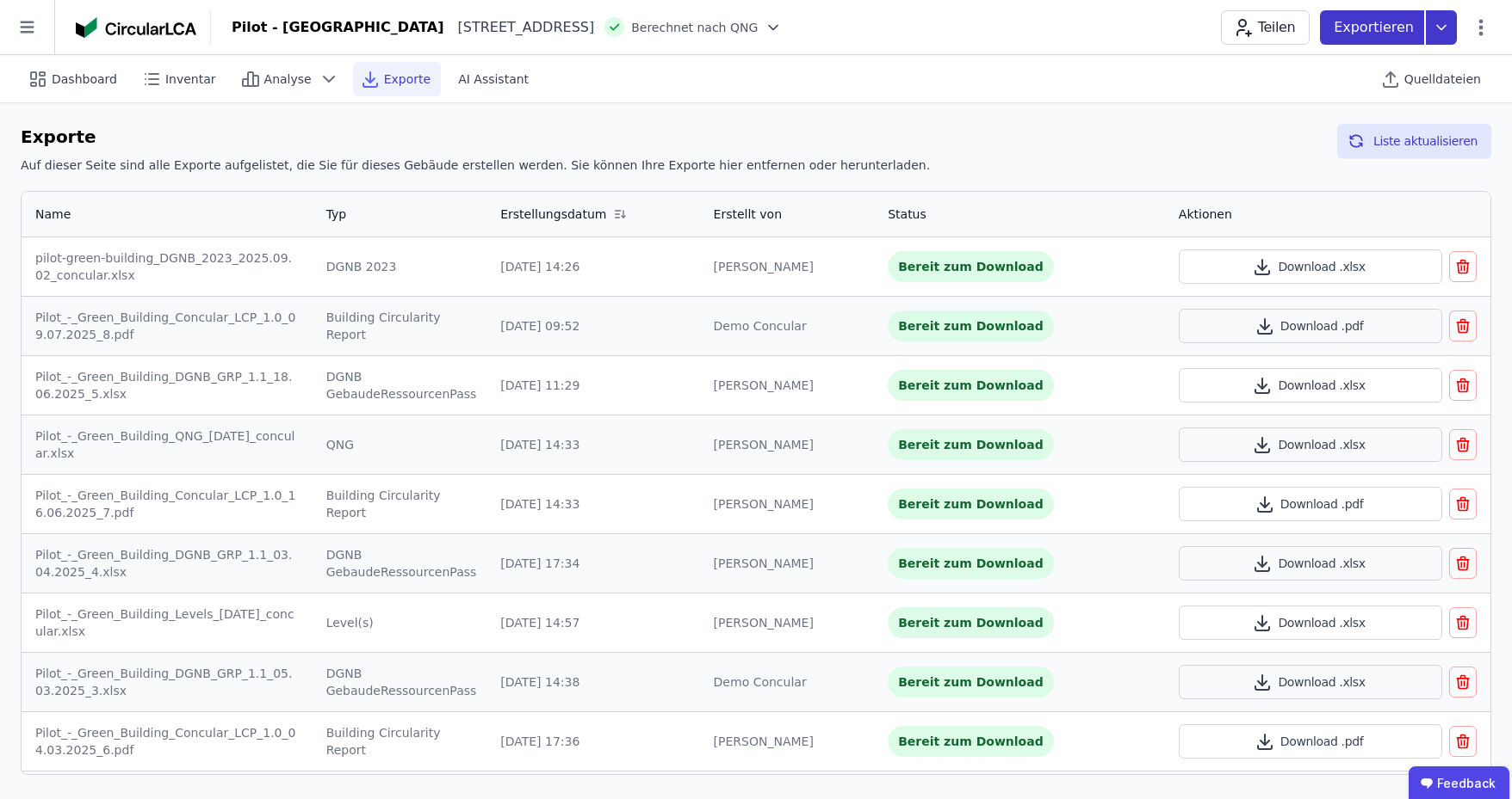
click at [1436, 23] on icon at bounding box center [1441, 27] width 31 height 34
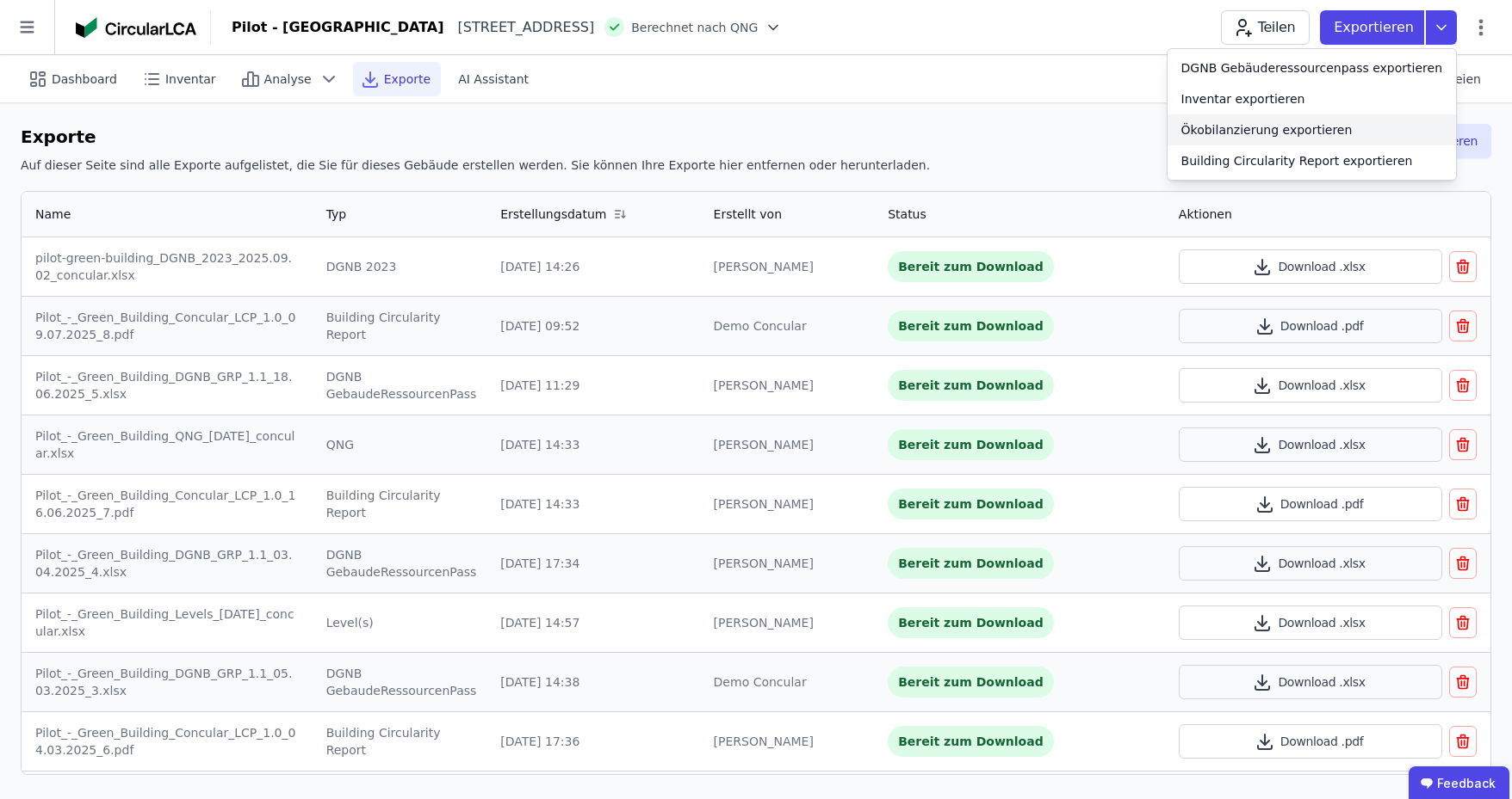
click at [1274, 129] on div "Ökobilanzierung exportieren" at bounding box center [1267, 130] width 171 height 18
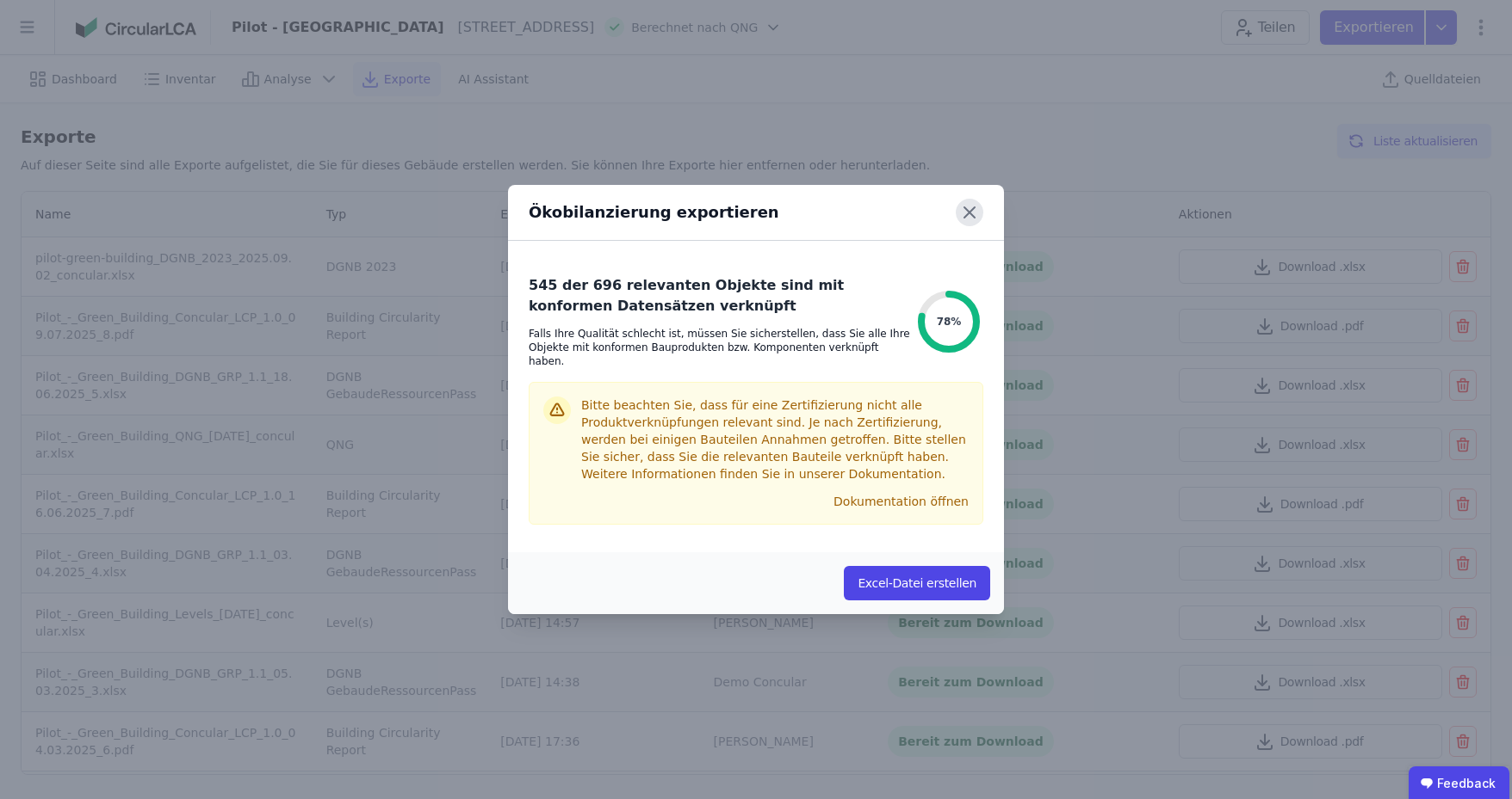
click at [970, 218] on icon at bounding box center [969, 212] width 27 height 27
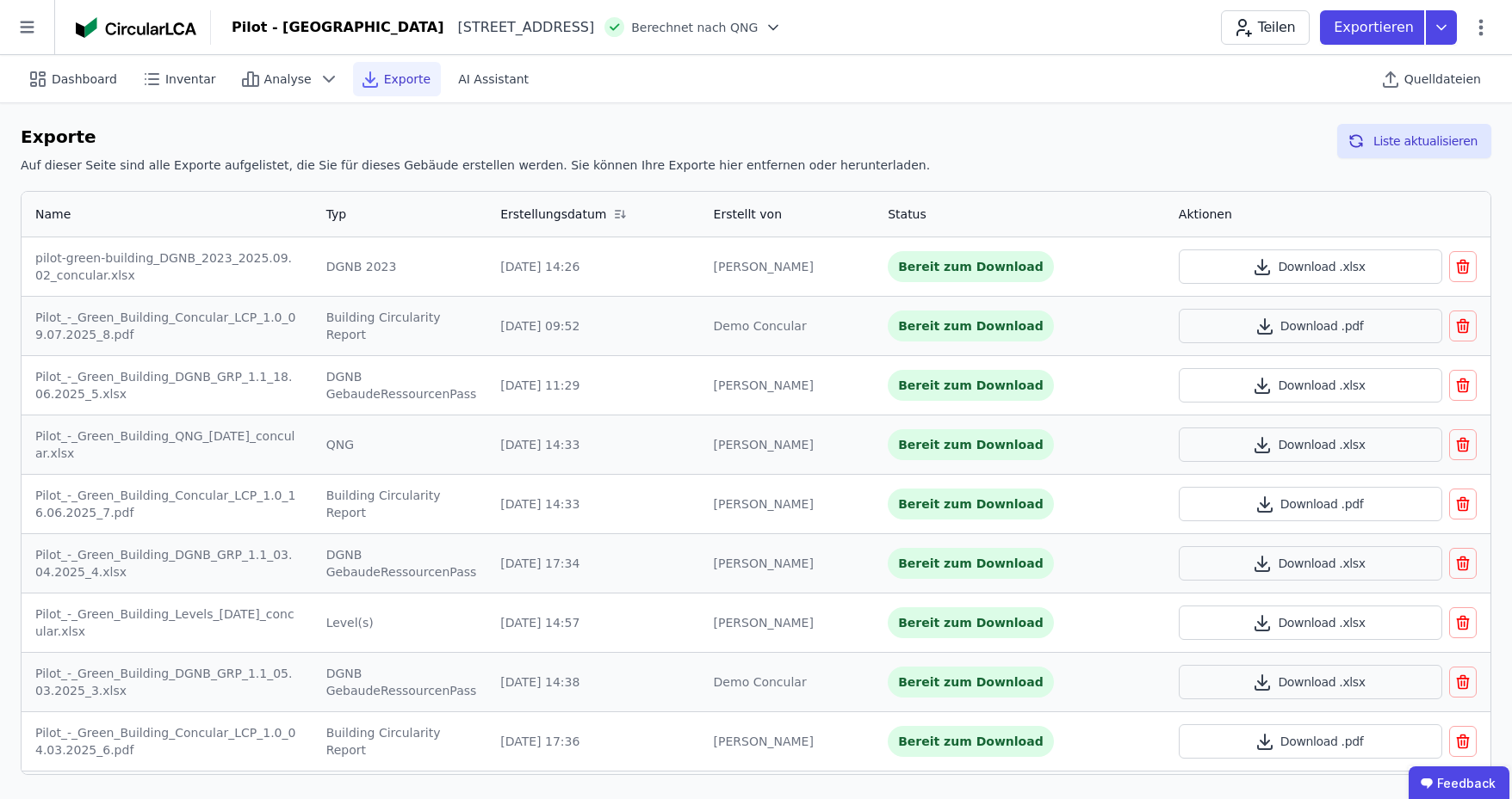
click at [1484, 32] on icon at bounding box center [1480, 27] width 20 height 20
click at [1388, 69] on span "Gebäude bearbeiten" at bounding box center [1399, 68] width 124 height 18
select select "**********"
select select "*"
select select "**********"
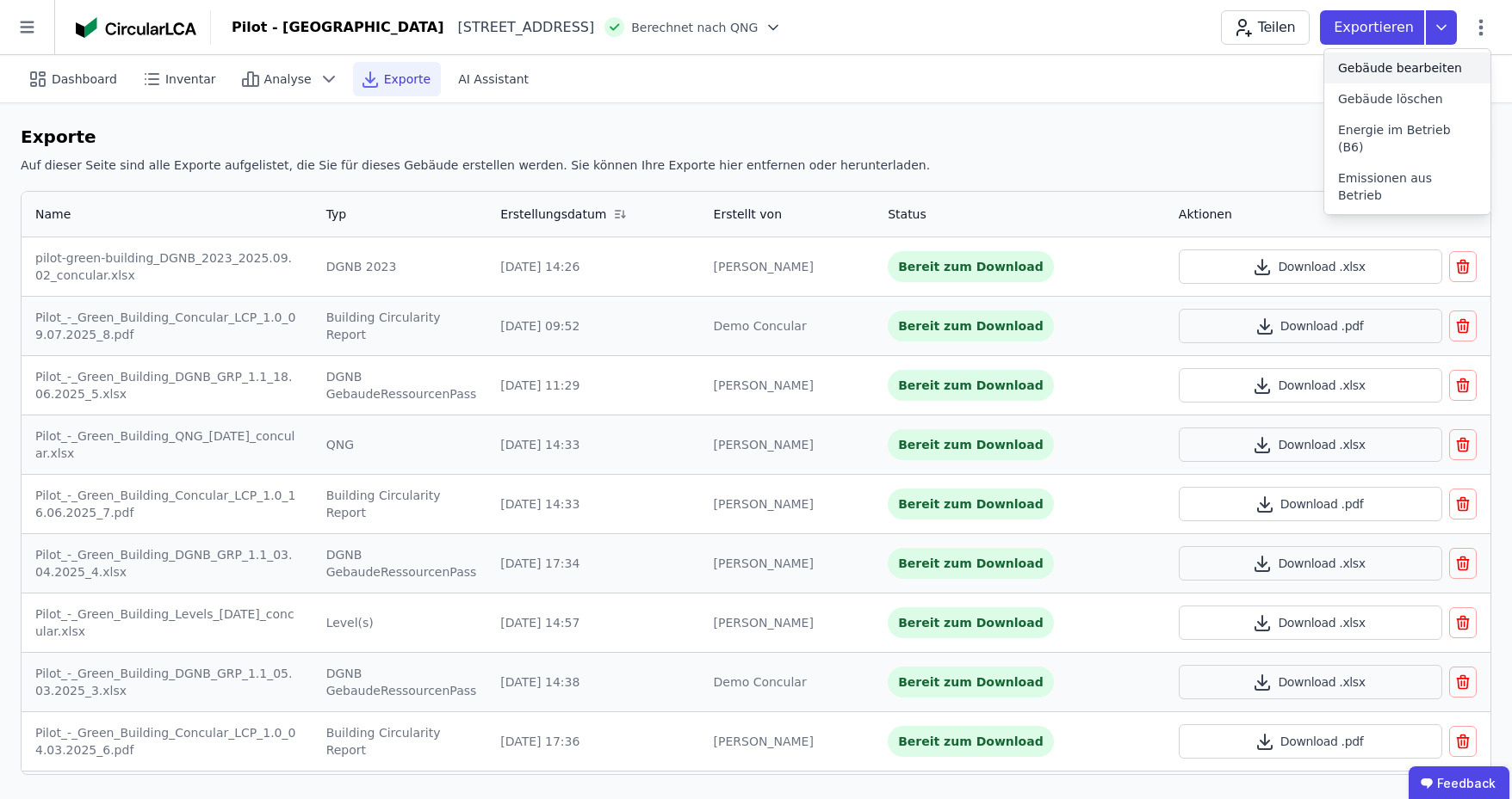
select select "**********"
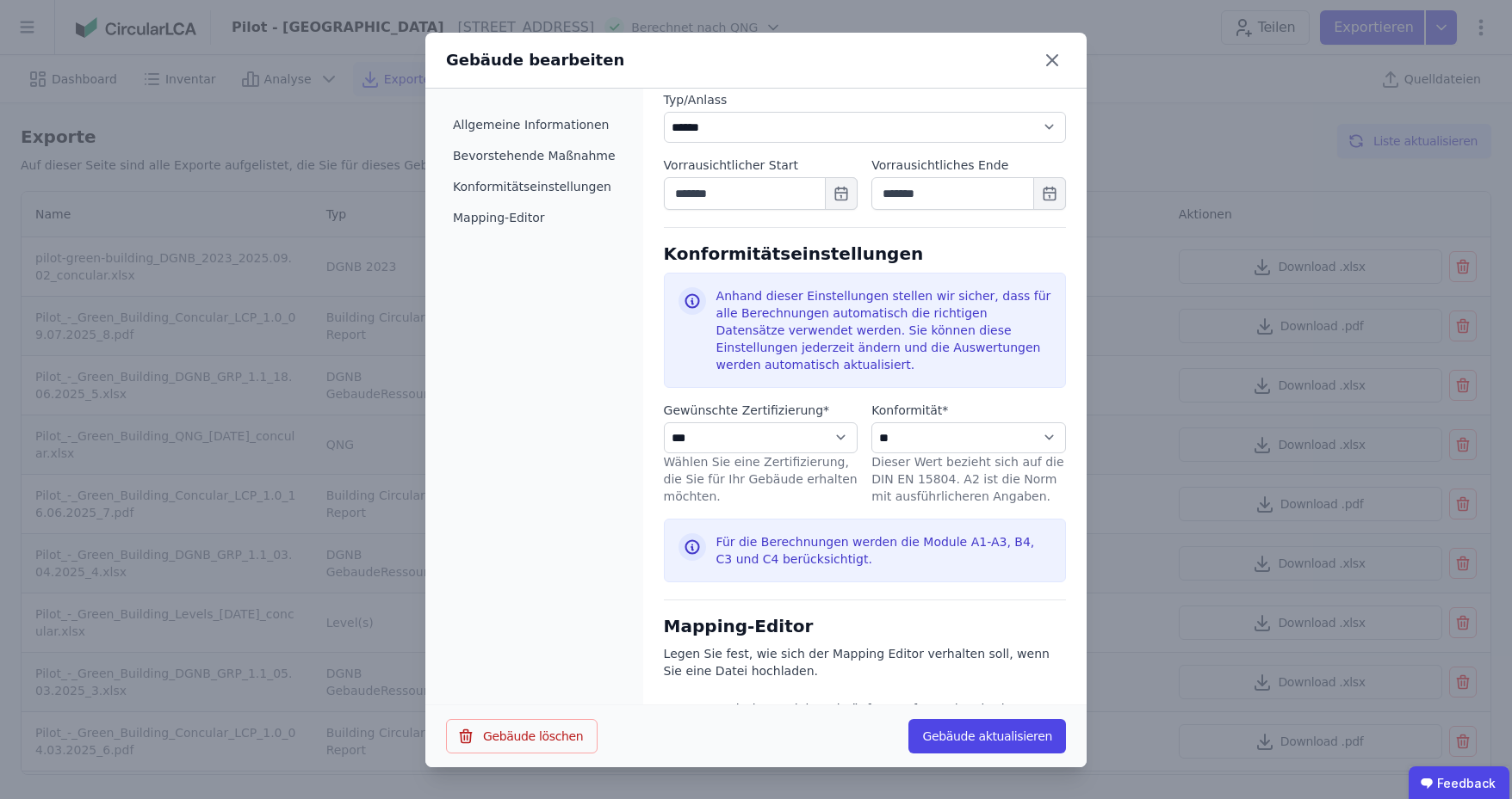
scroll to position [785, 0]
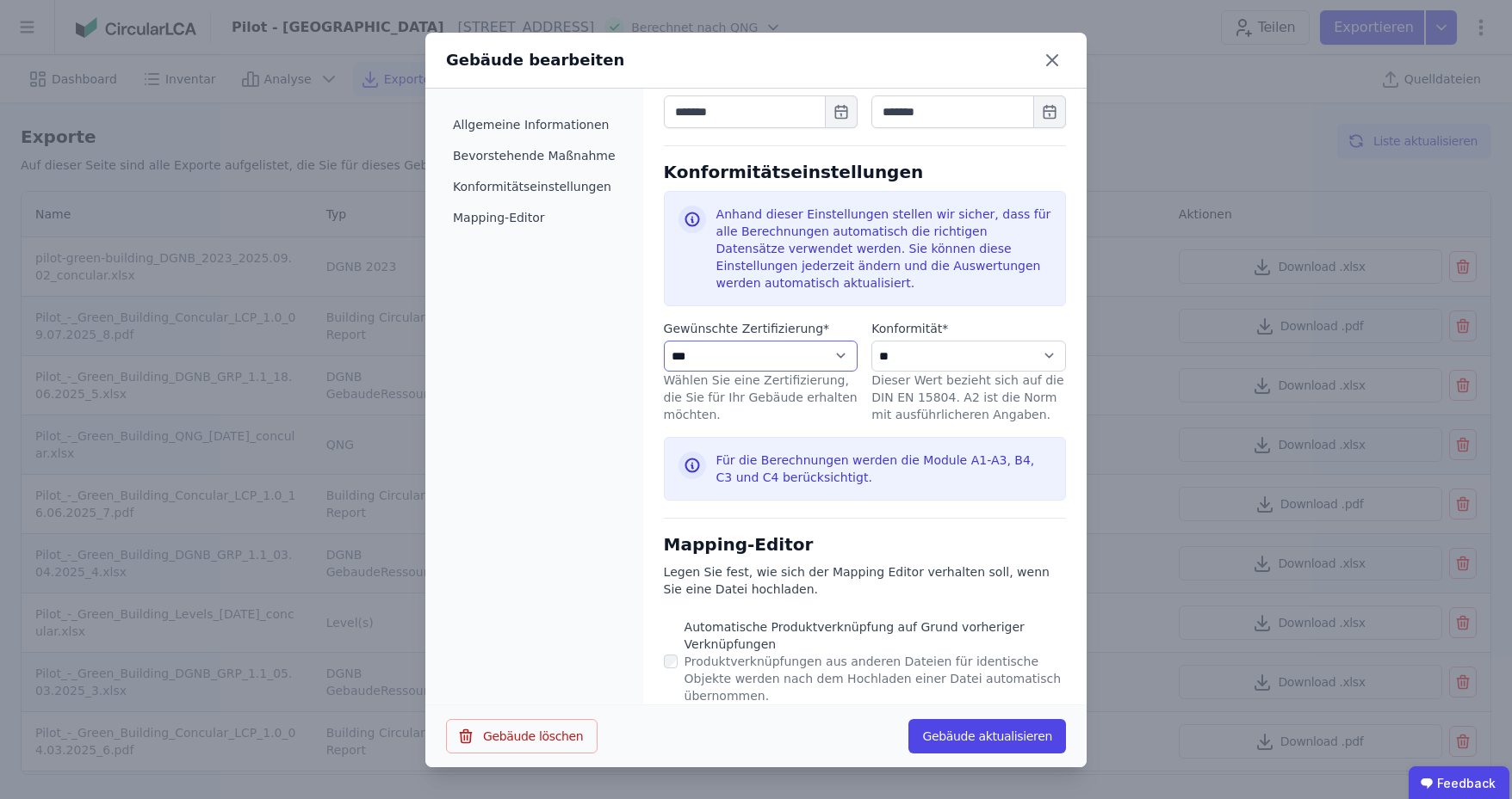
click at [755, 341] on select "**********" at bounding box center [761, 356] width 195 height 31
click at [820, 341] on select "**********" at bounding box center [761, 356] width 195 height 31
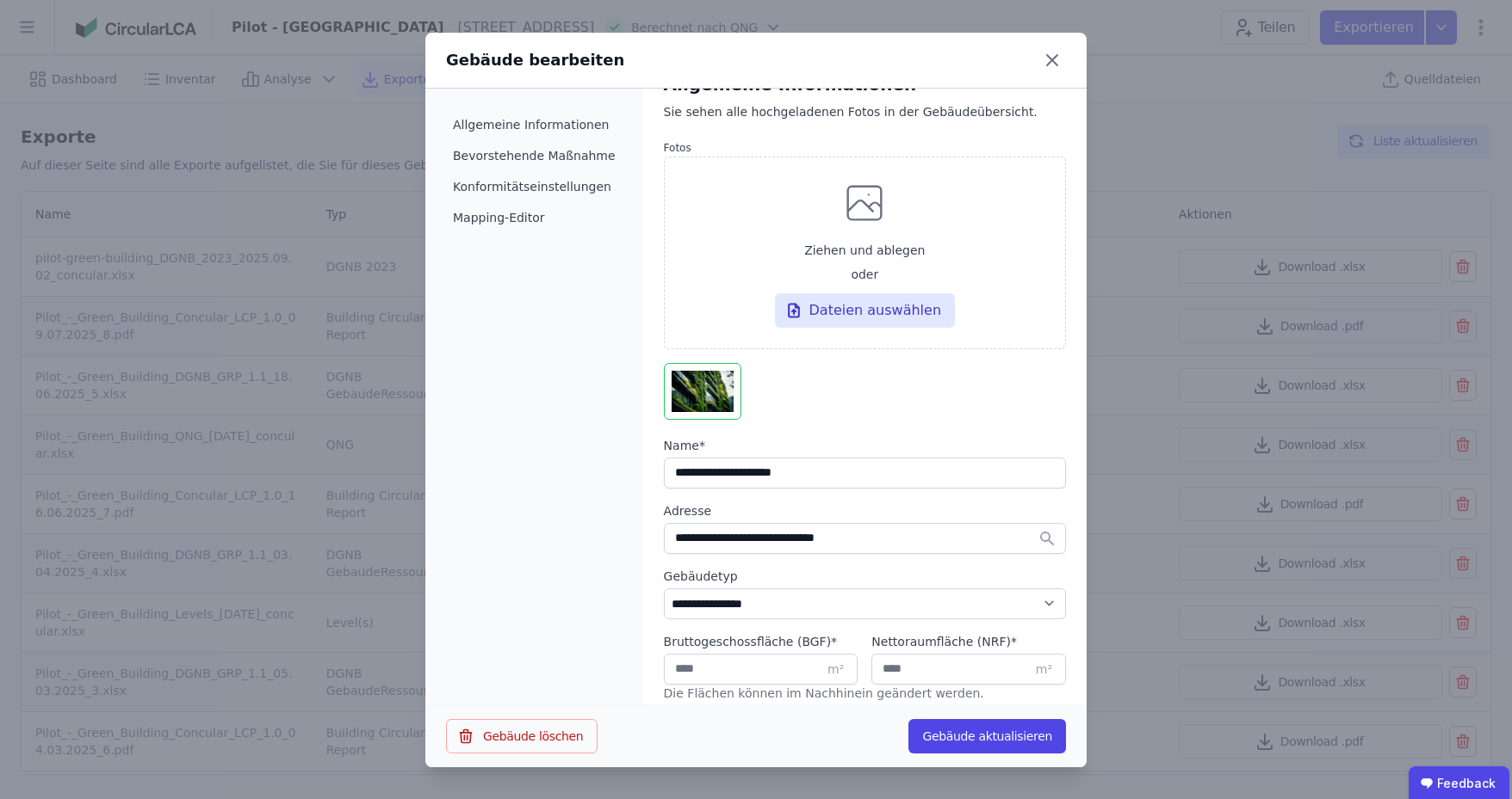
scroll to position [0, 0]
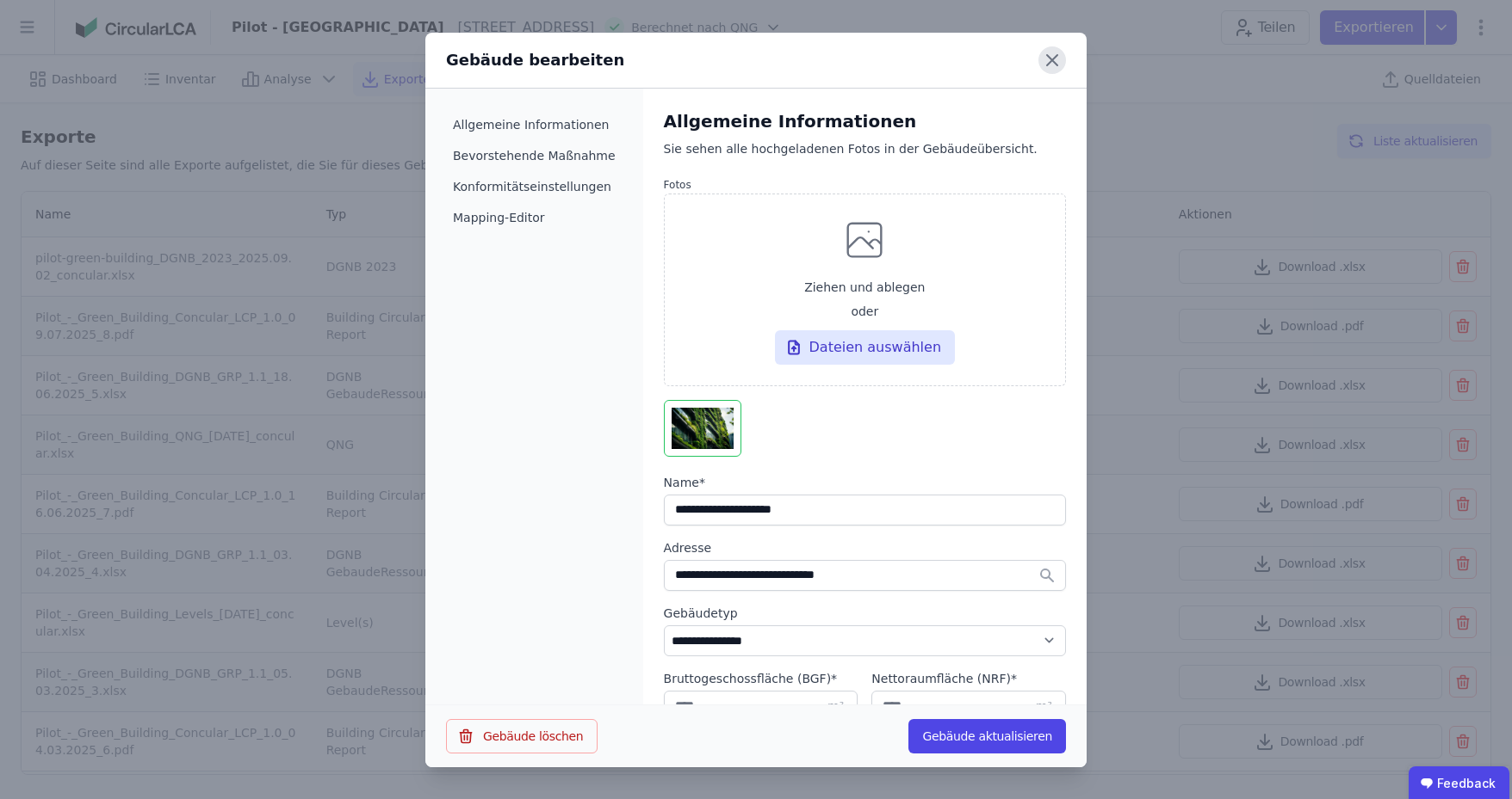
click at [1053, 63] on icon at bounding box center [1051, 60] width 27 height 27
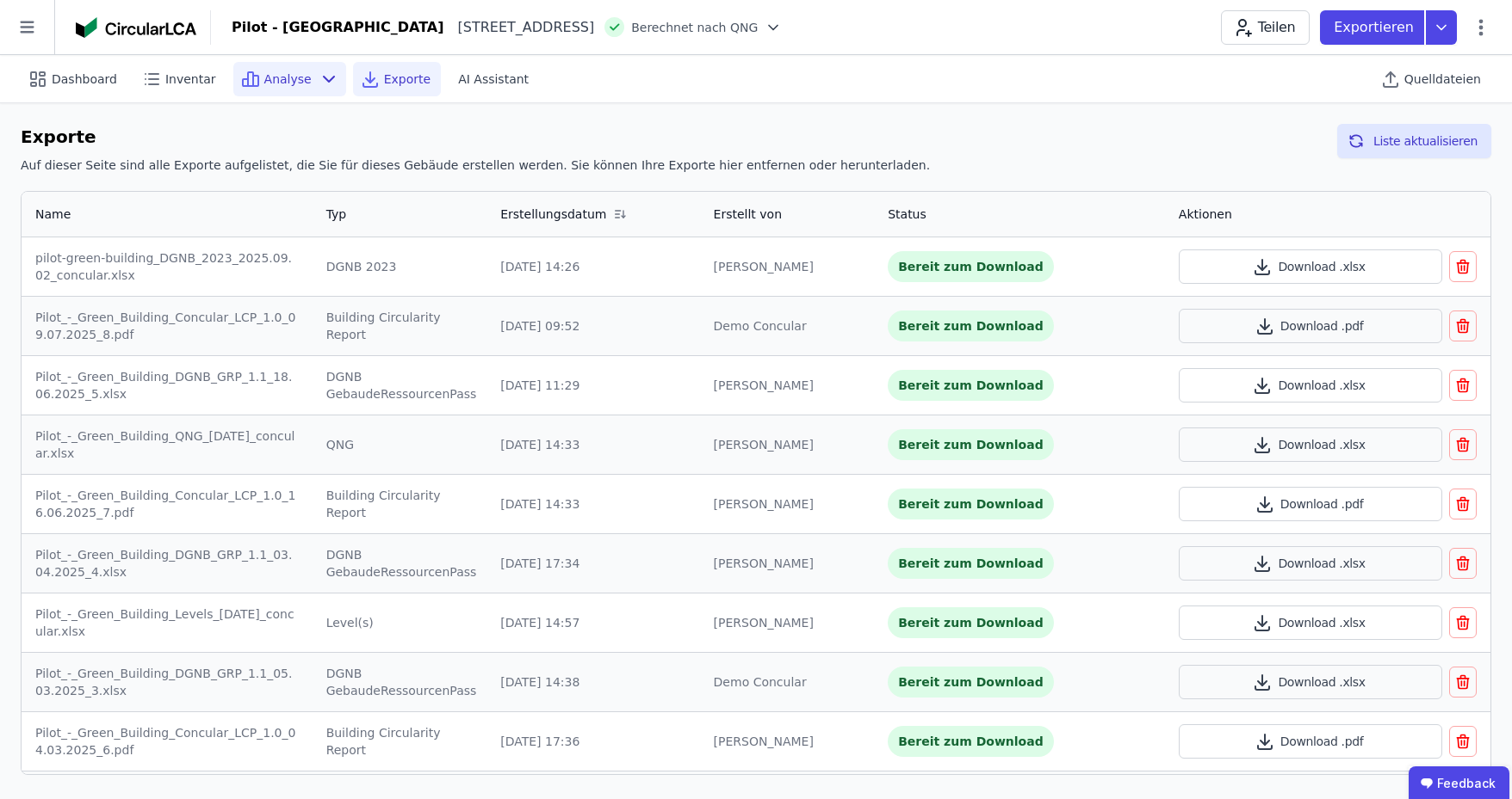
click at [318, 78] on icon at bounding box center [328, 79] width 20 height 20
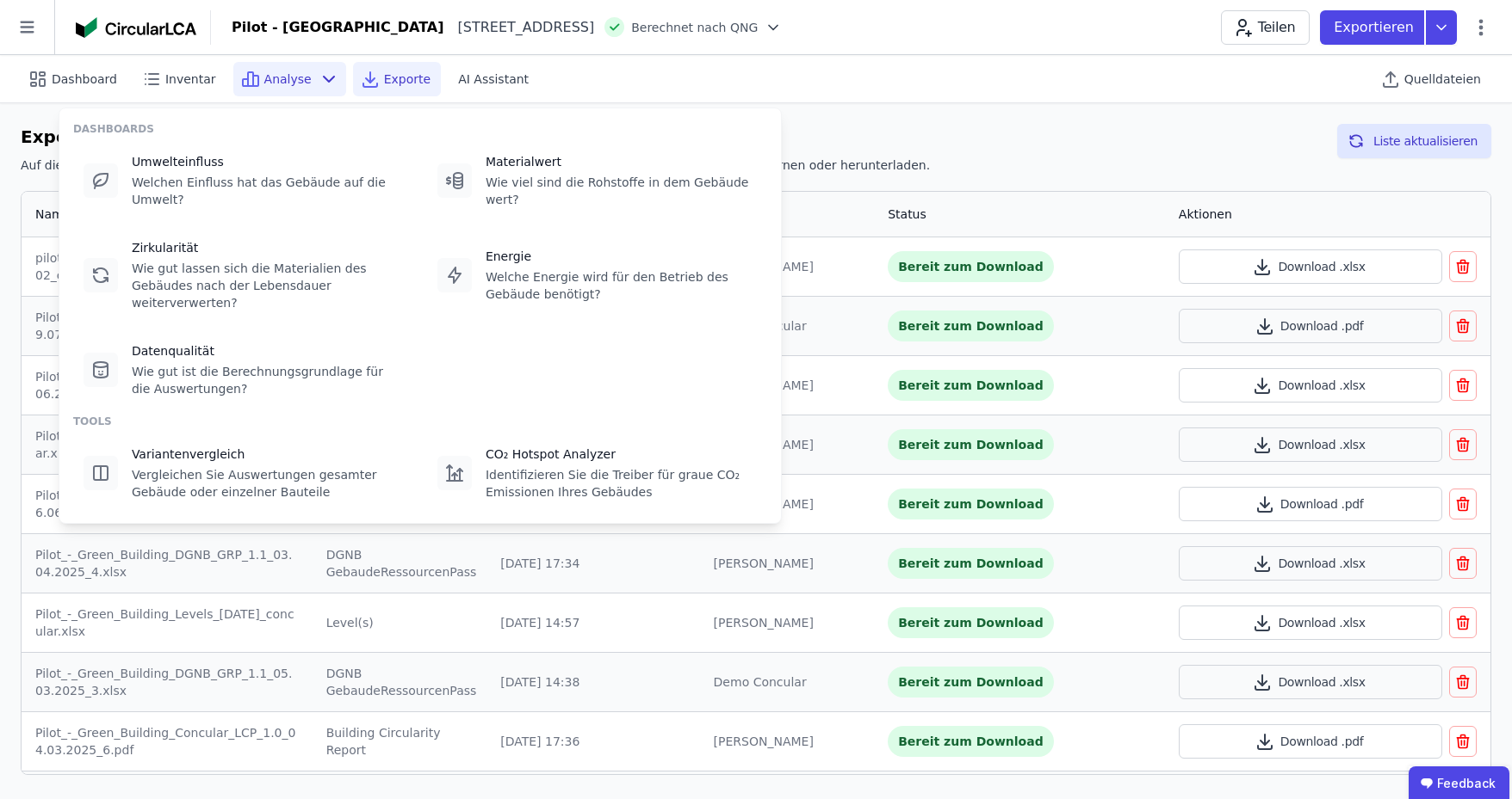
click at [888, 79] on div "Dashboard Inventar Analyse Exporte AI Assistant Quelldateien" at bounding box center [756, 79] width 1470 height 48
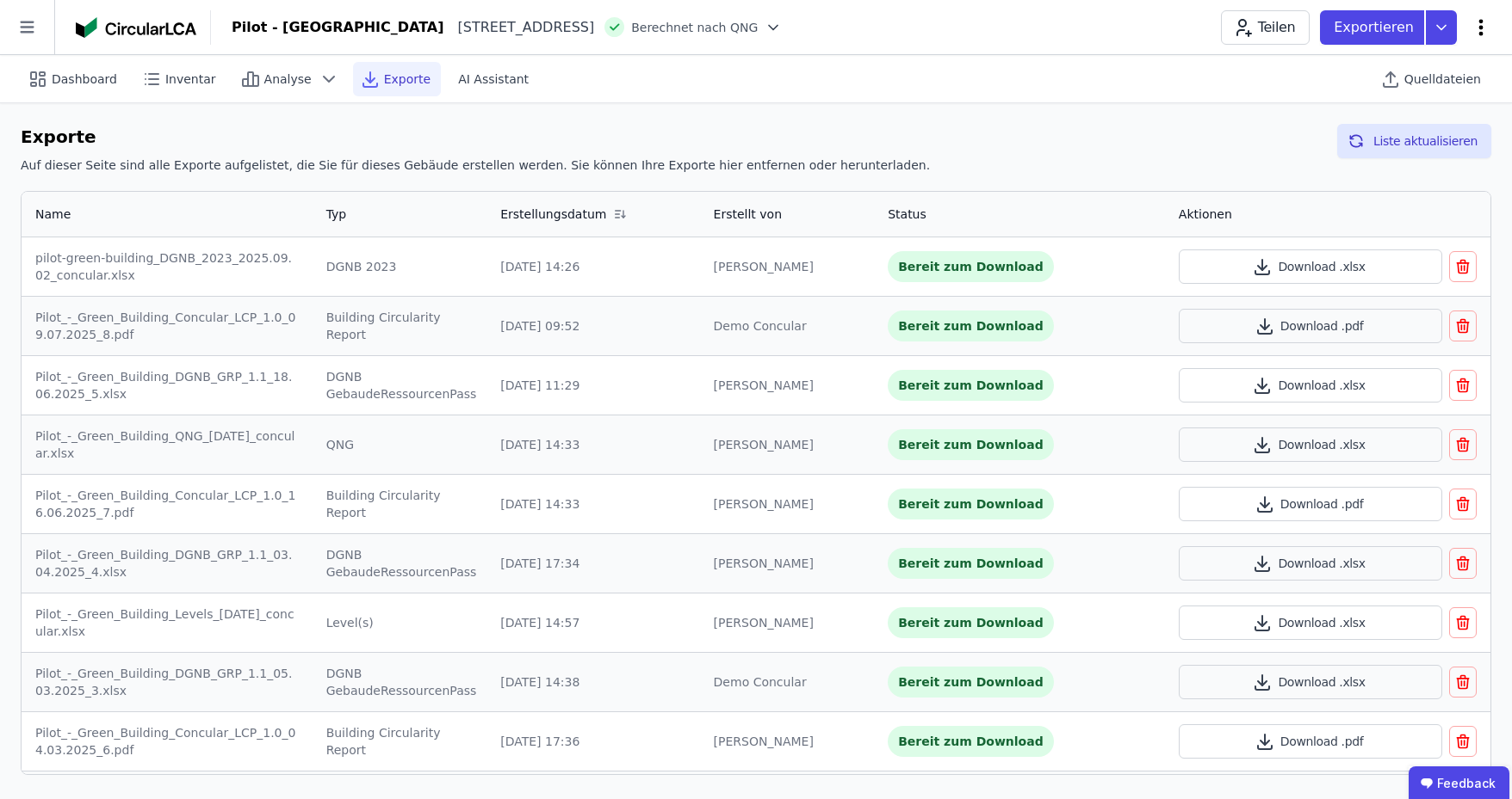
click at [1483, 27] on icon at bounding box center [1481, 26] width 4 height 17
click at [1418, 130] on span "Energie im Betrieb (B6)" at bounding box center [1407, 138] width 138 height 34
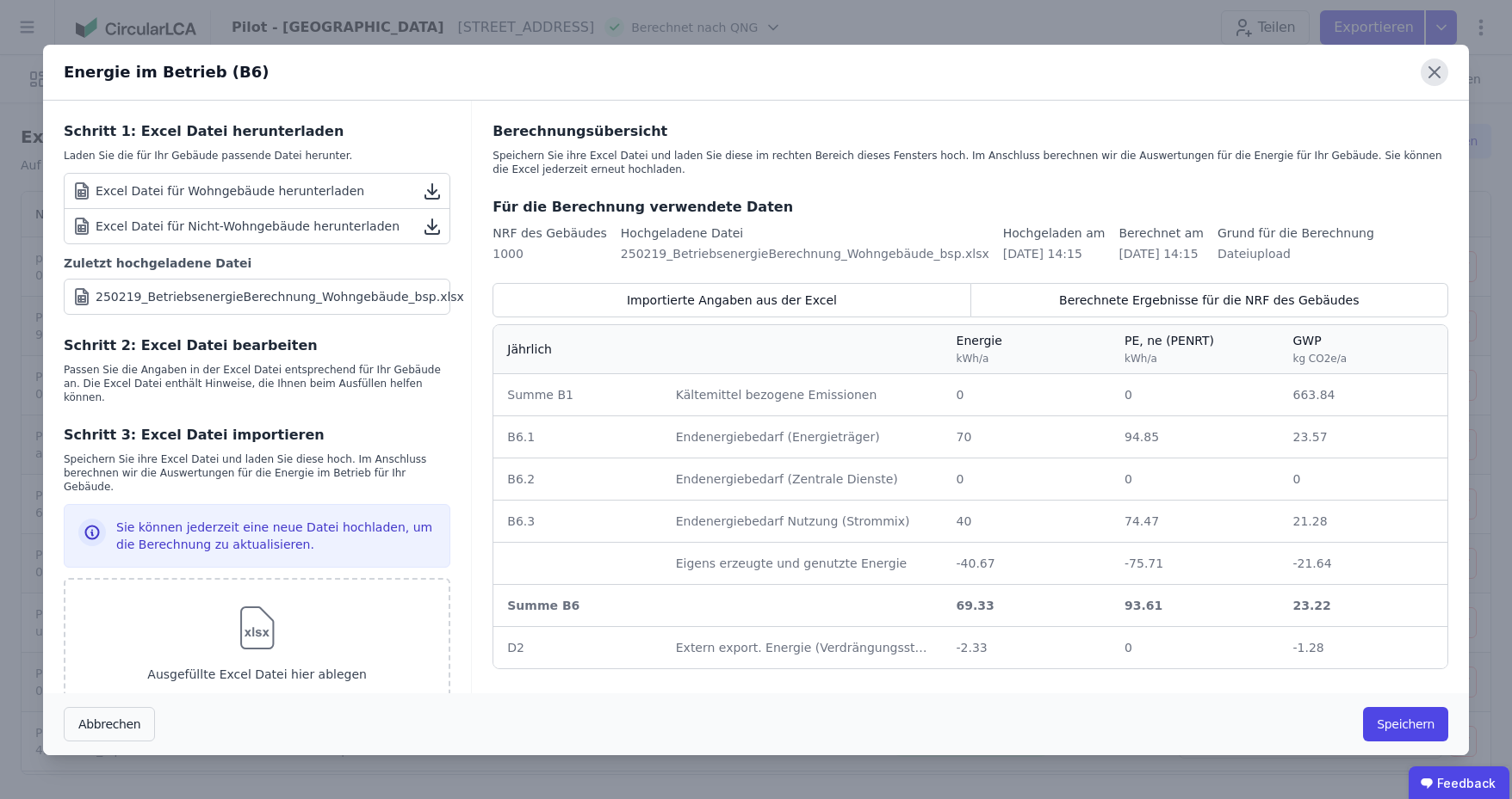
click at [1429, 72] on icon at bounding box center [1434, 72] width 27 height 27
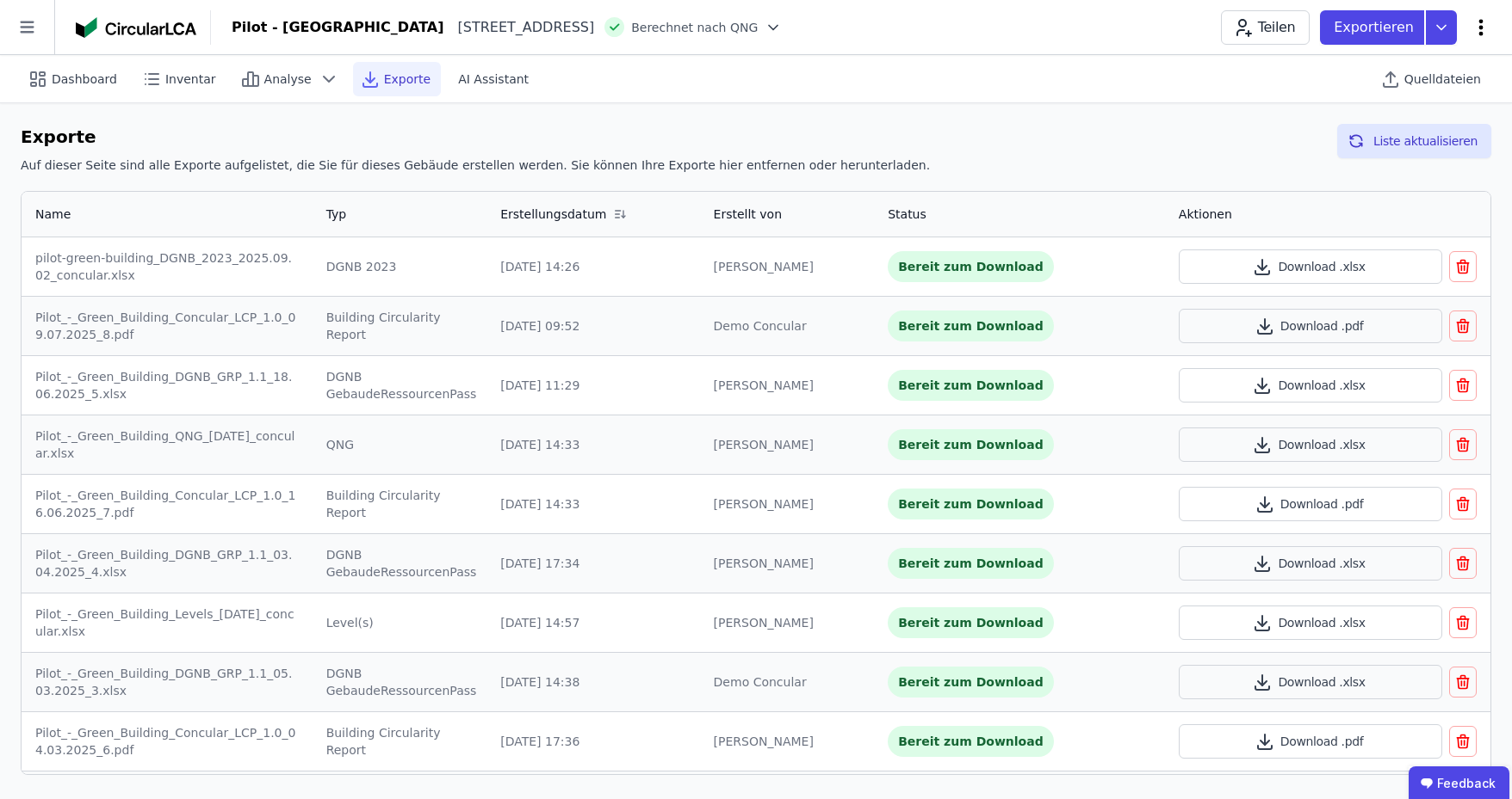
click at [1482, 26] on icon at bounding box center [1481, 26] width 4 height 17
click at [1419, 169] on span "Emissionen aus Betrieb" at bounding box center [1407, 186] width 138 height 34
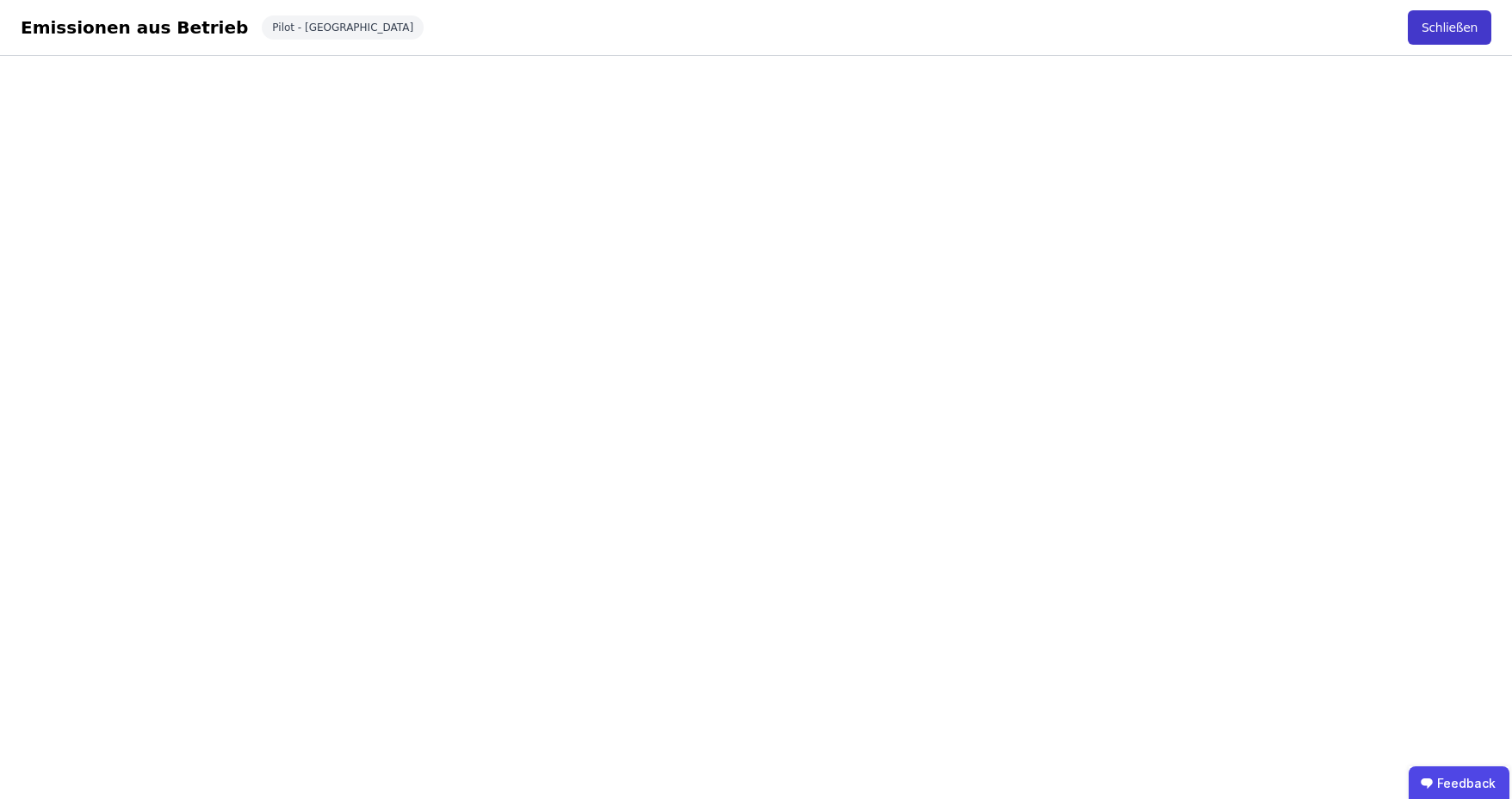
click at [1457, 33] on button "Schließen" at bounding box center [1450, 27] width 84 height 34
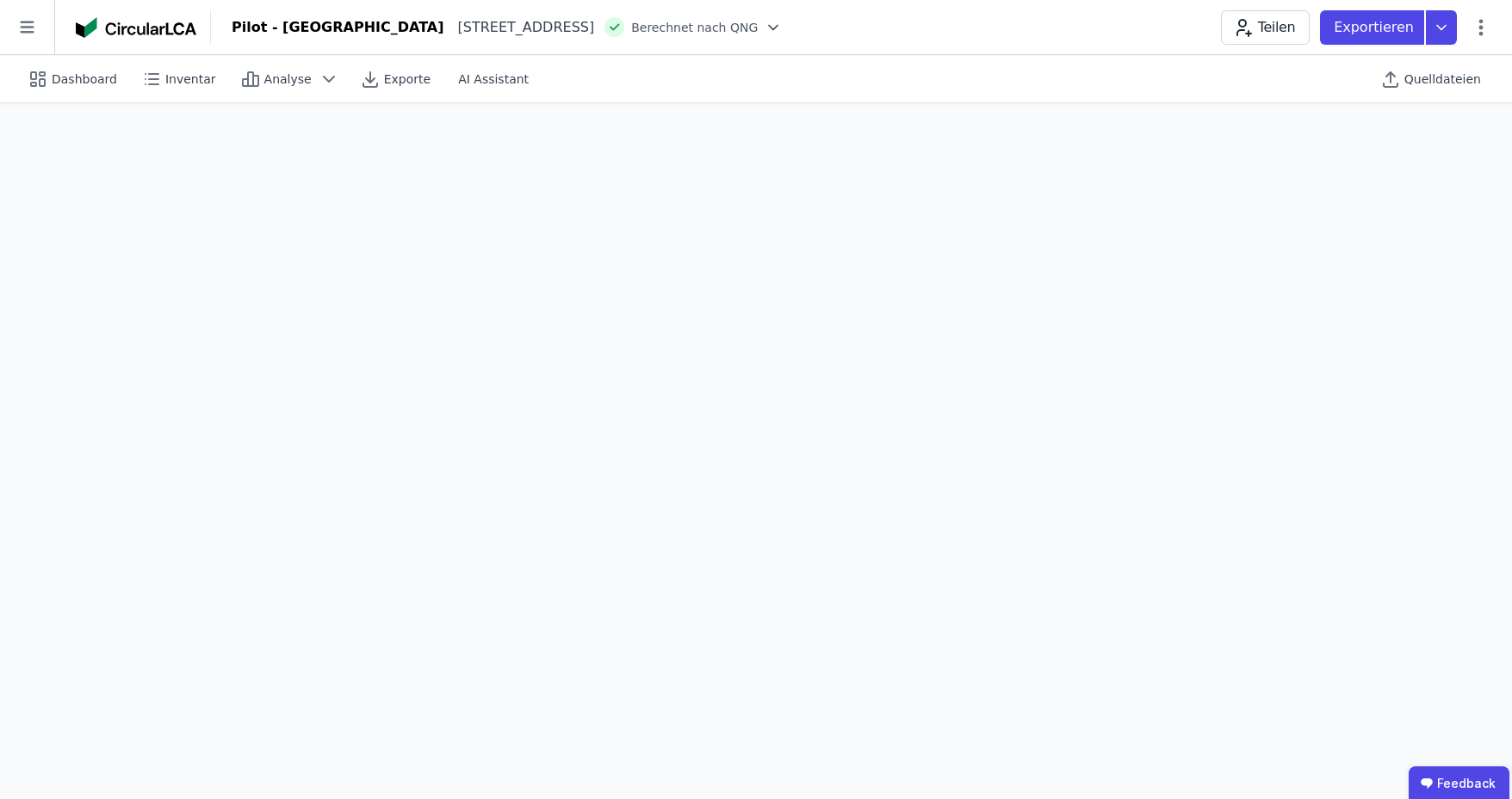
select select "*"
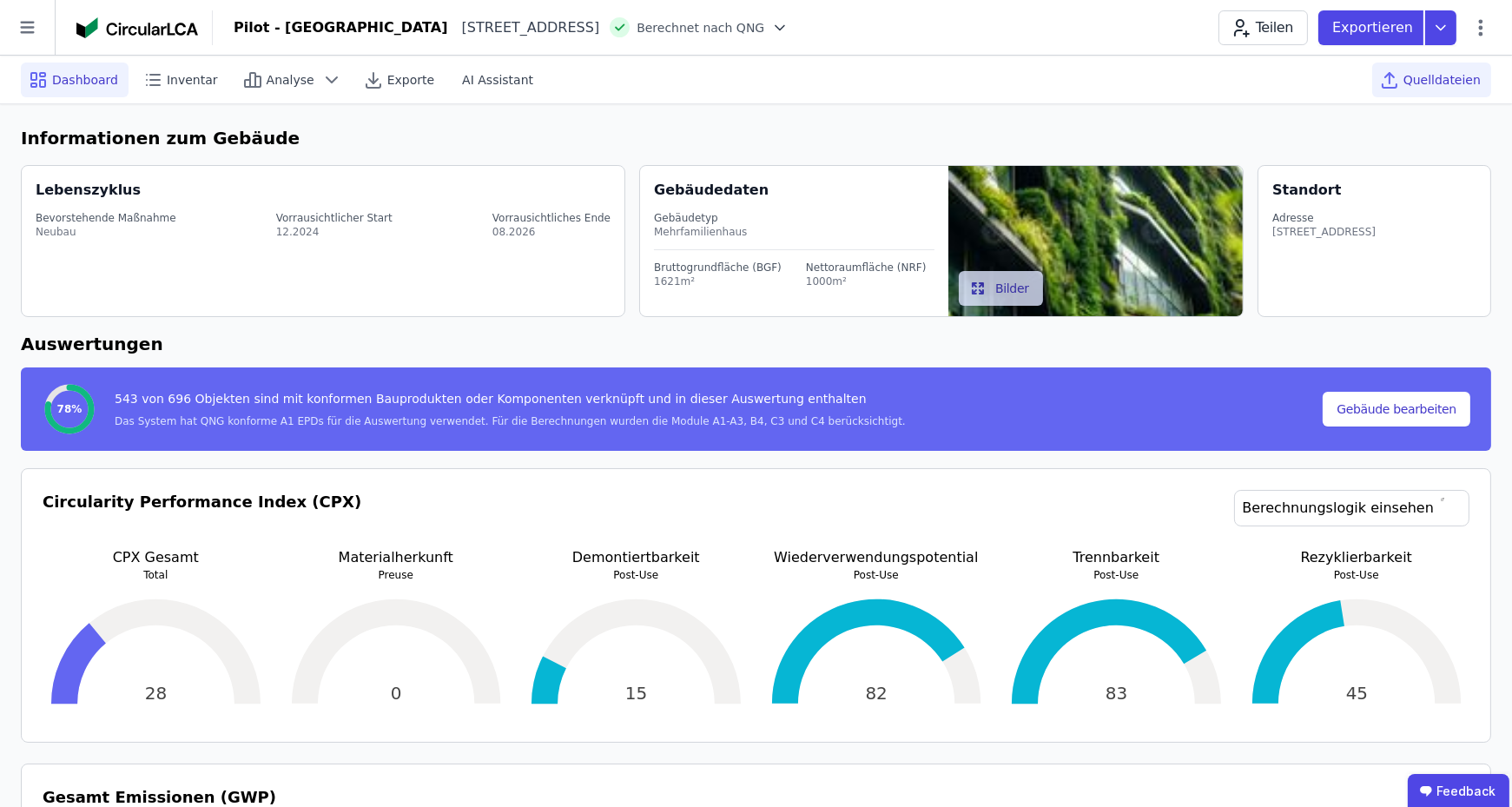
click at [1435, 80] on span "Quelldateien" at bounding box center [1442, 81] width 78 height 18
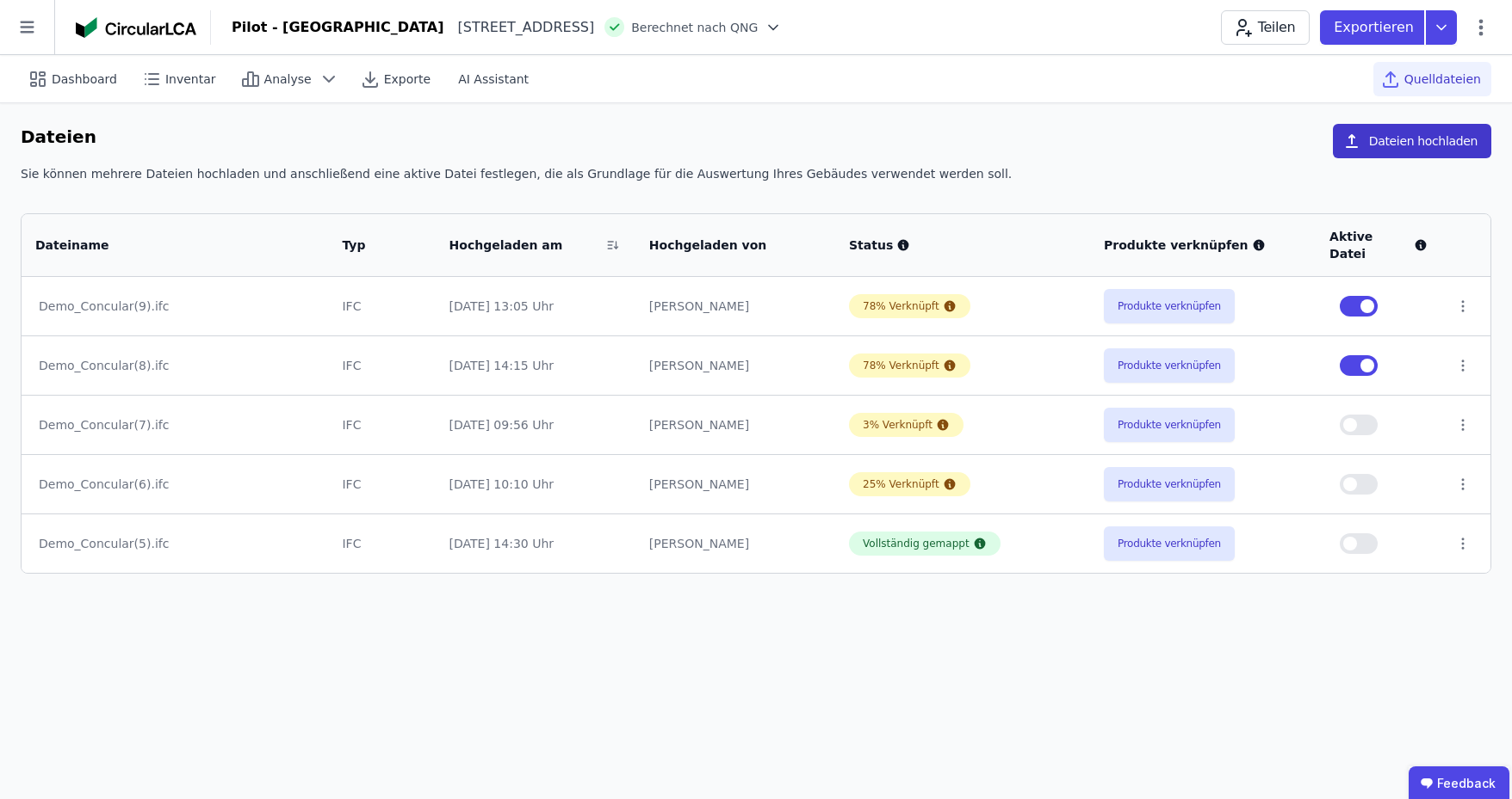
click at [1360, 145] on icon "button" at bounding box center [1351, 141] width 18 height 18
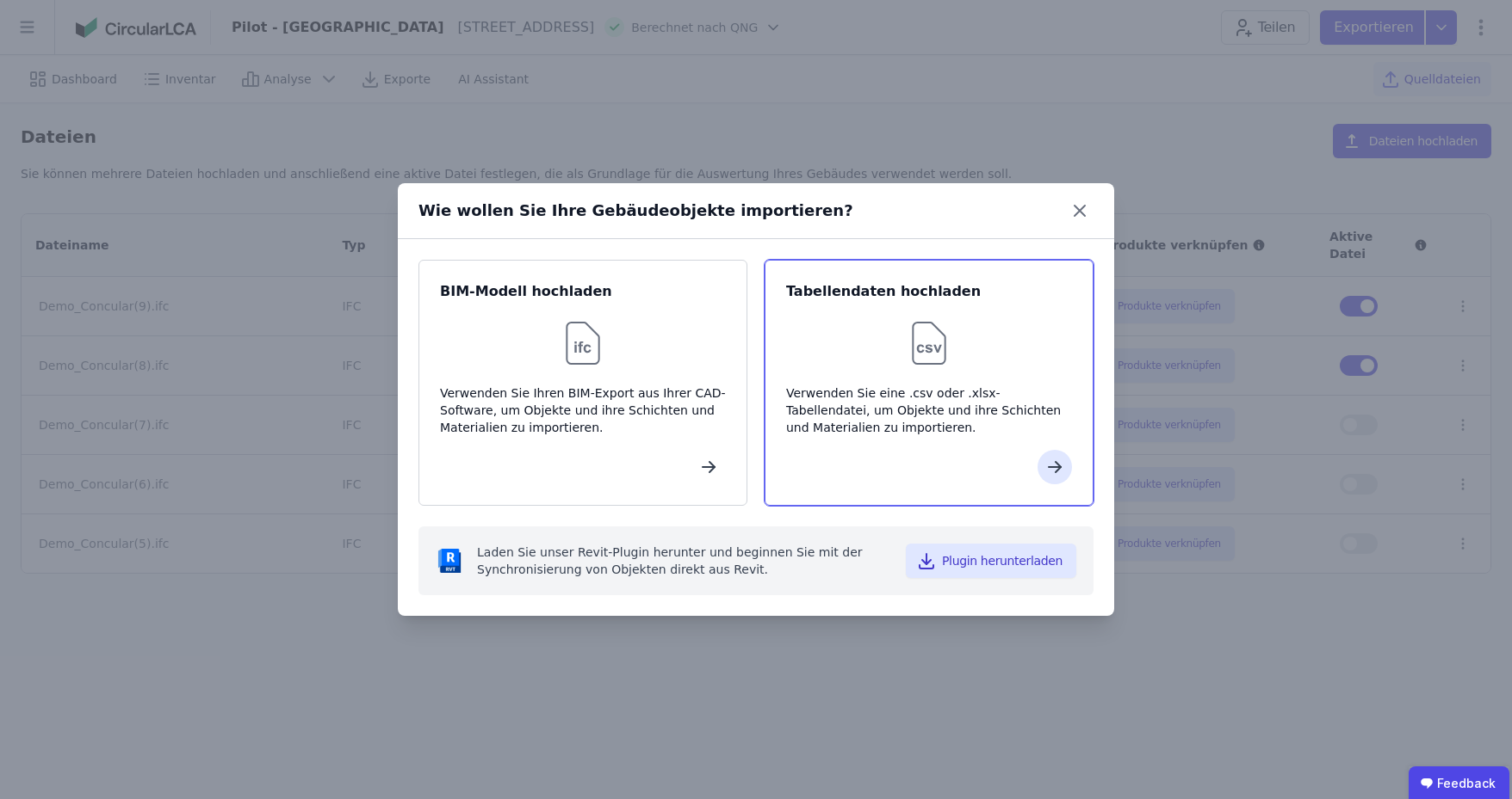
click at [933, 349] on img at bounding box center [929, 344] width 55 height 55
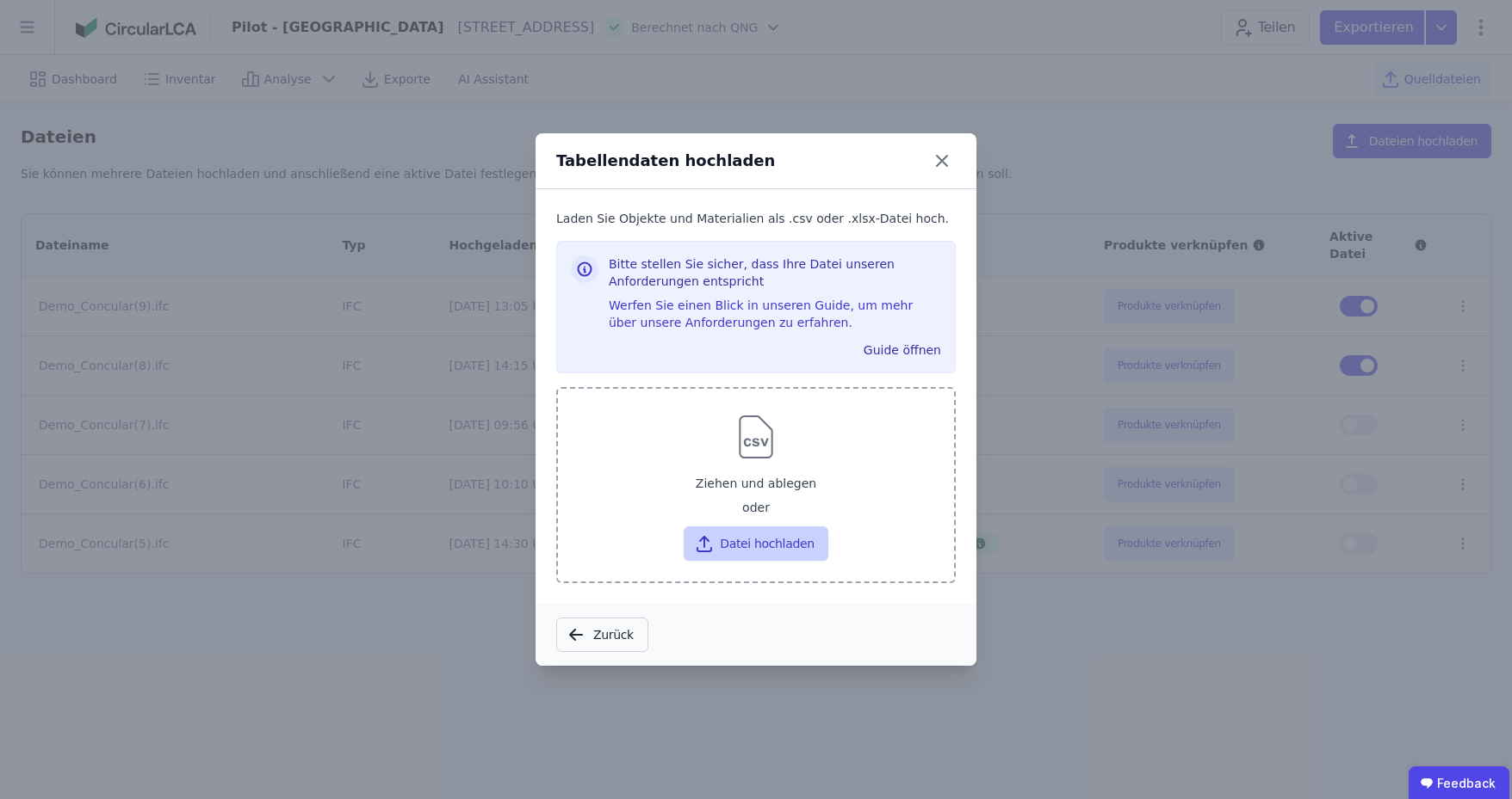
click at [733, 547] on button "Datei hochladen" at bounding box center [756, 543] width 144 height 34
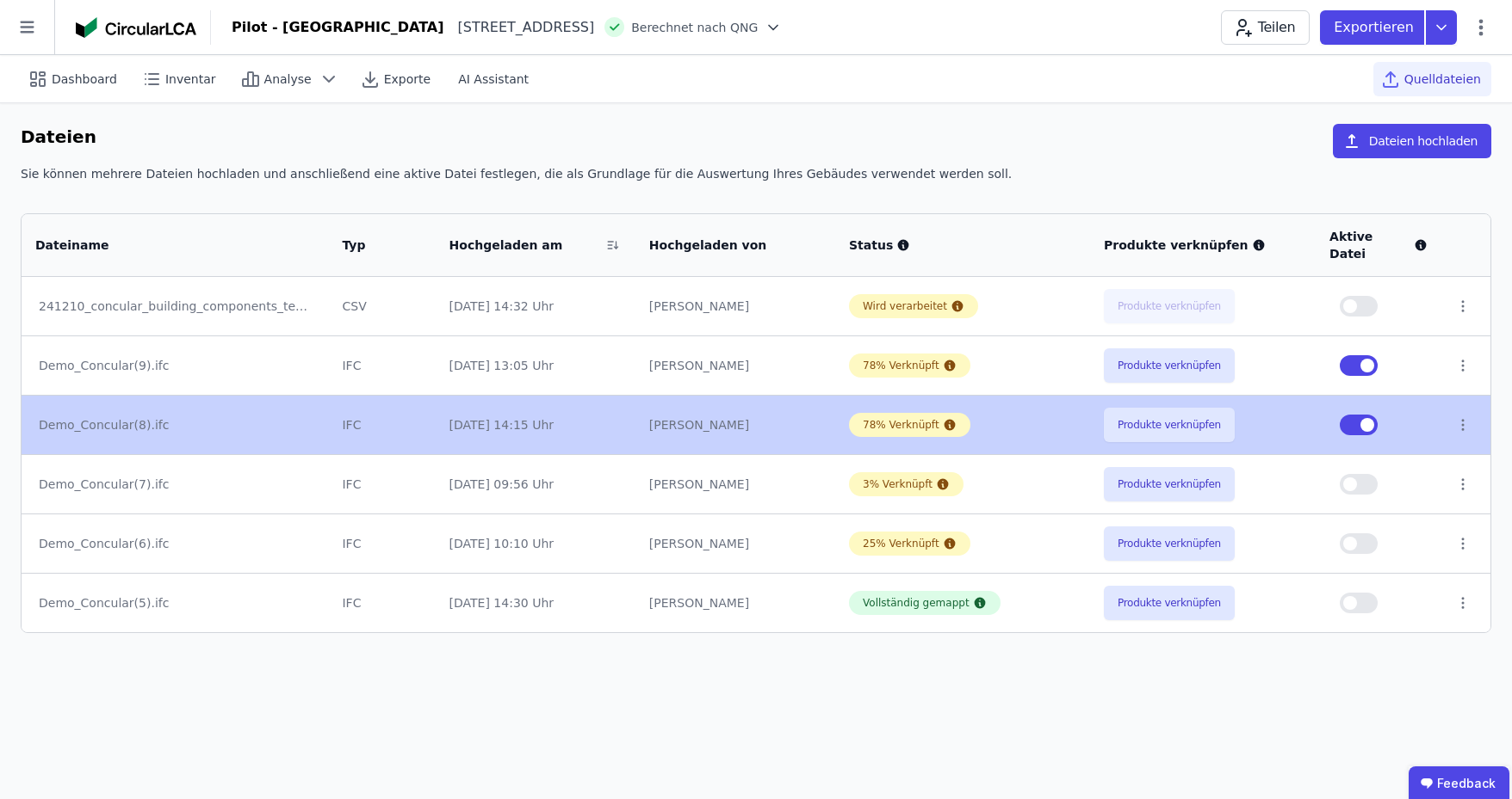
drag, startPoint x: 406, startPoint y: 286, endPoint x: 94, endPoint y: 274, distance: 312.2
click at [94, 277] on tr "241210_concular_building_components_template_filled (3).xlsx CSV [DATE] 14:32 U…" at bounding box center [756, 307] width 1468 height 58
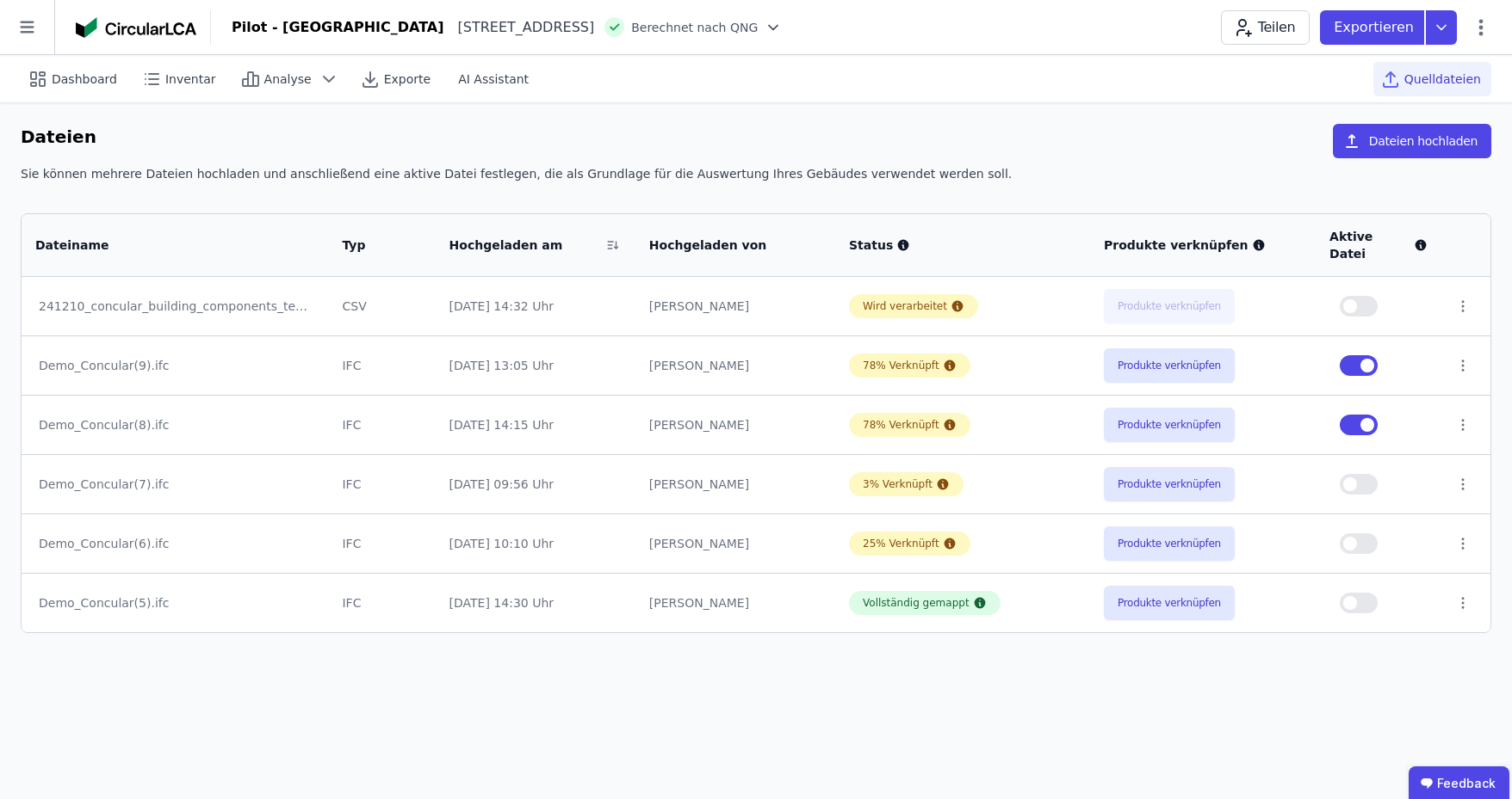
drag, startPoint x: 50, startPoint y: 292, endPoint x: 350, endPoint y: 332, distance: 302.7
click at [461, 293] on tr "241210_concular_building_components_template_filled (3).xlsx CSV [DATE] 14:32 U…" at bounding box center [756, 307] width 1468 height 58
click at [1169, 289] on button "Produkte verknüpfen" at bounding box center [1169, 306] width 130 height 34
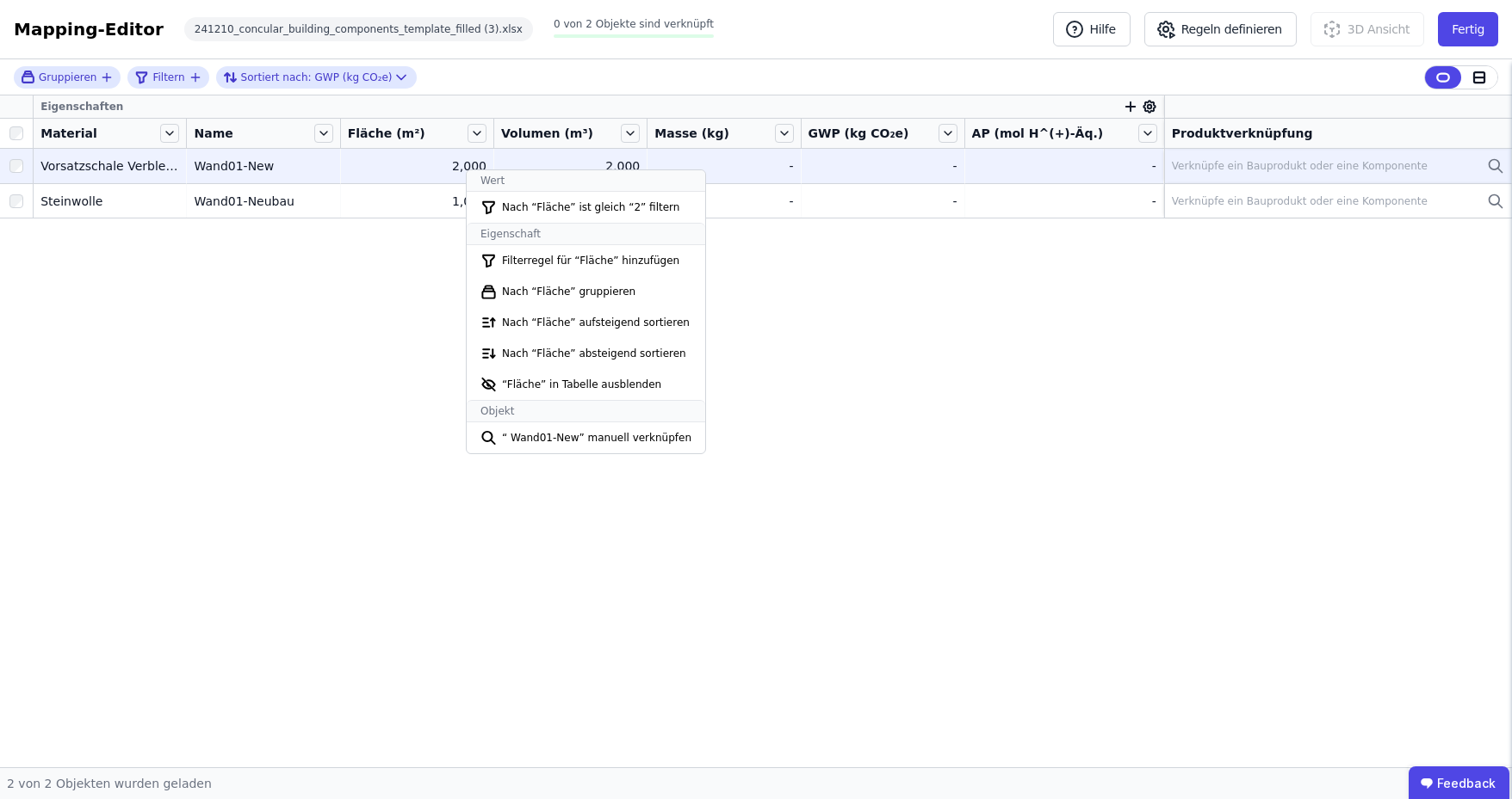
click at [405, 300] on div "Eigenschaften Material Name Fläche (m²) Volumen (m³) Masse (kg) GWP (kg CO₂e) A…" at bounding box center [756, 431] width 1512 height 672
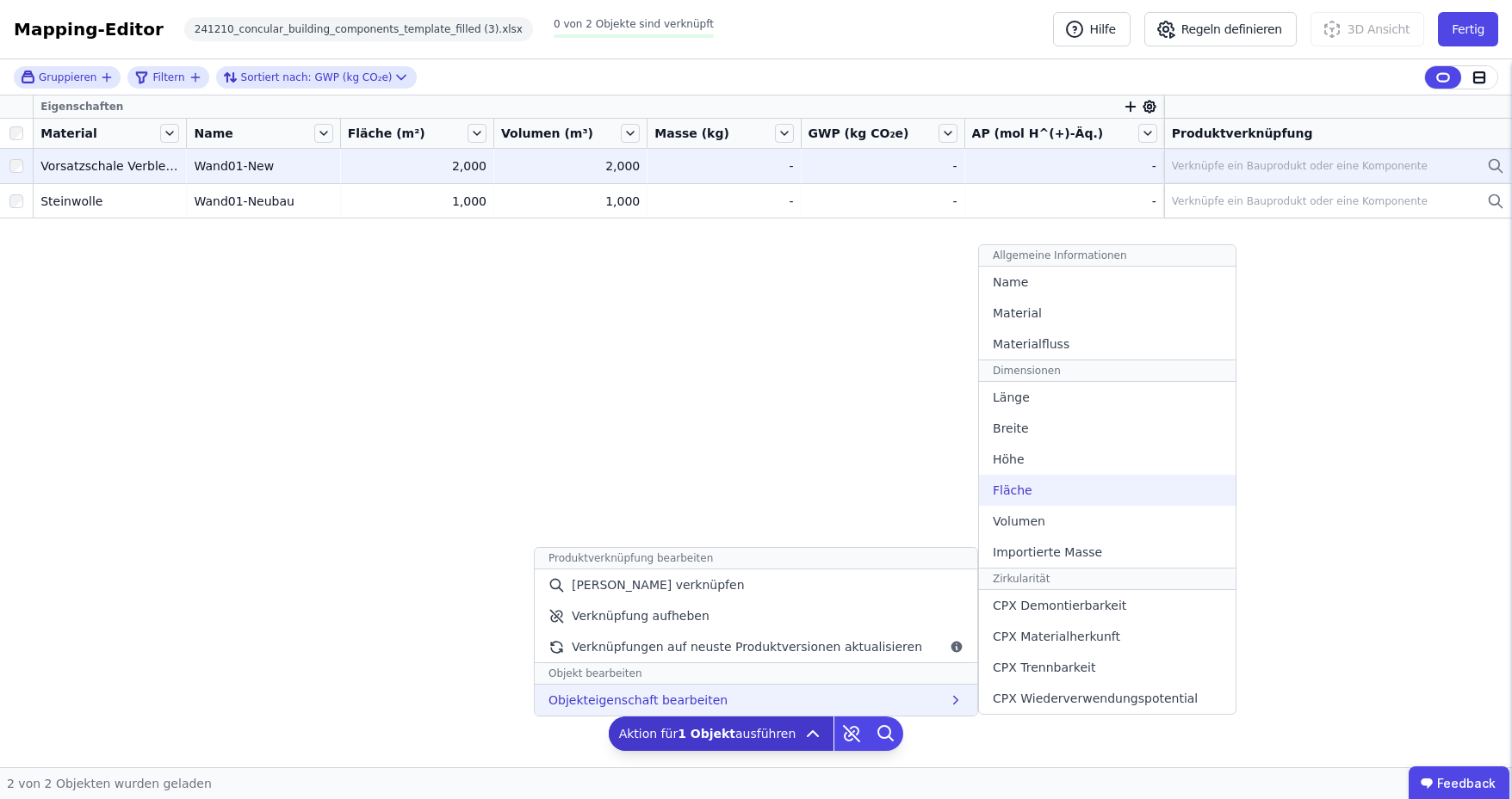
click at [1035, 495] on div "Fläche" at bounding box center [1106, 490] width 256 height 31
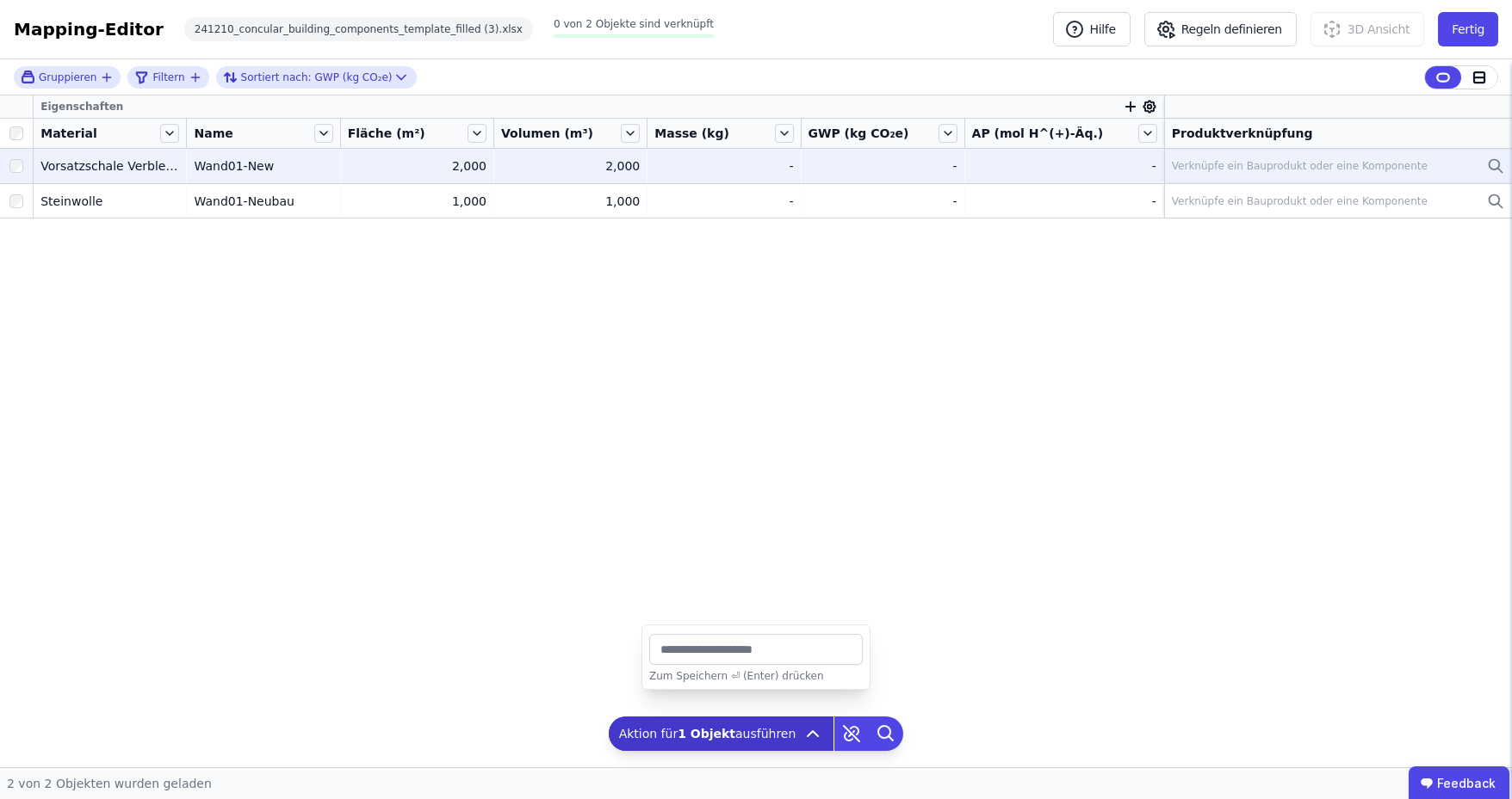
type input "*"
type input "***"
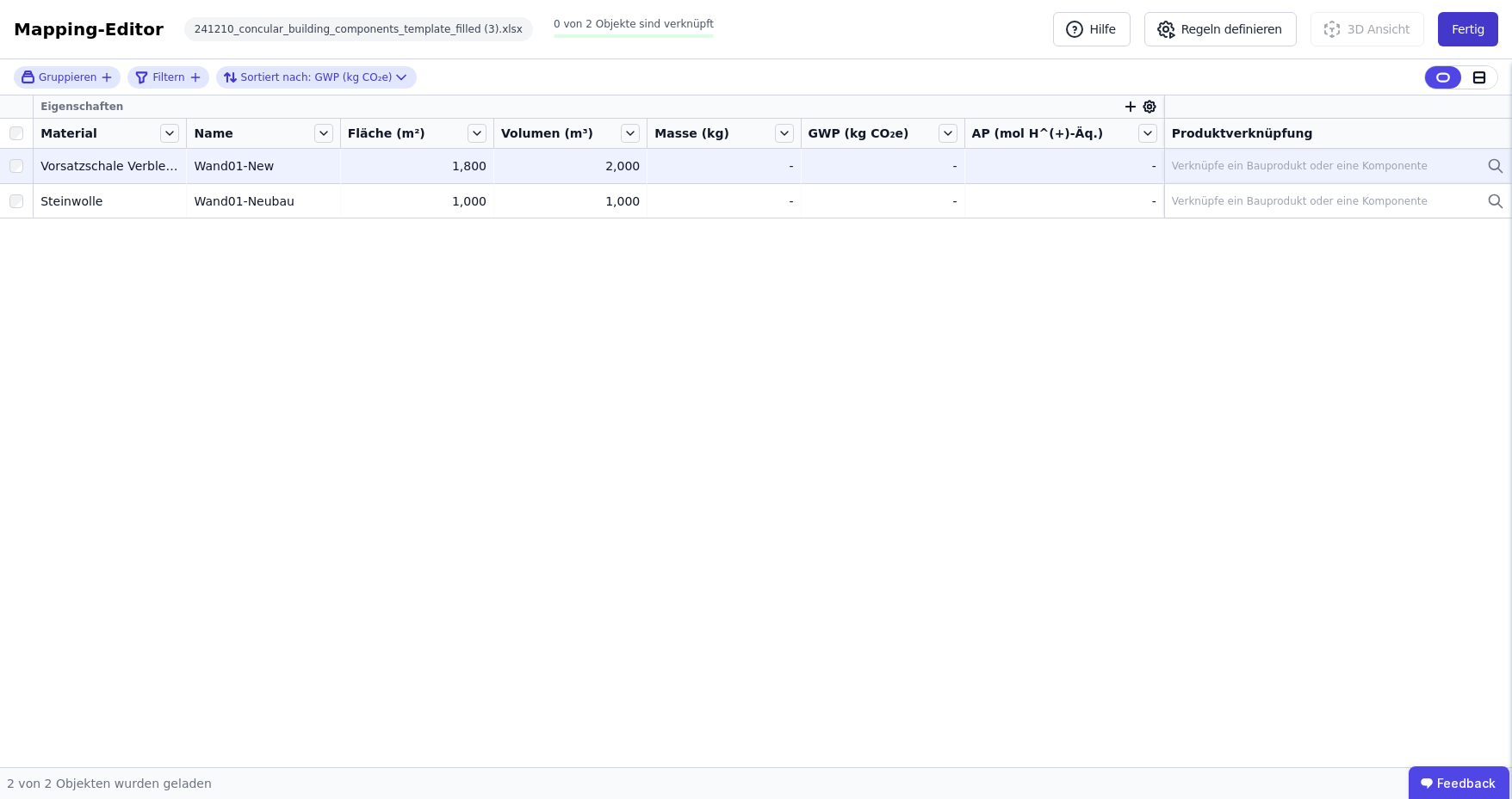
click at [1471, 27] on button "Fertig" at bounding box center [1468, 28] width 60 height 34
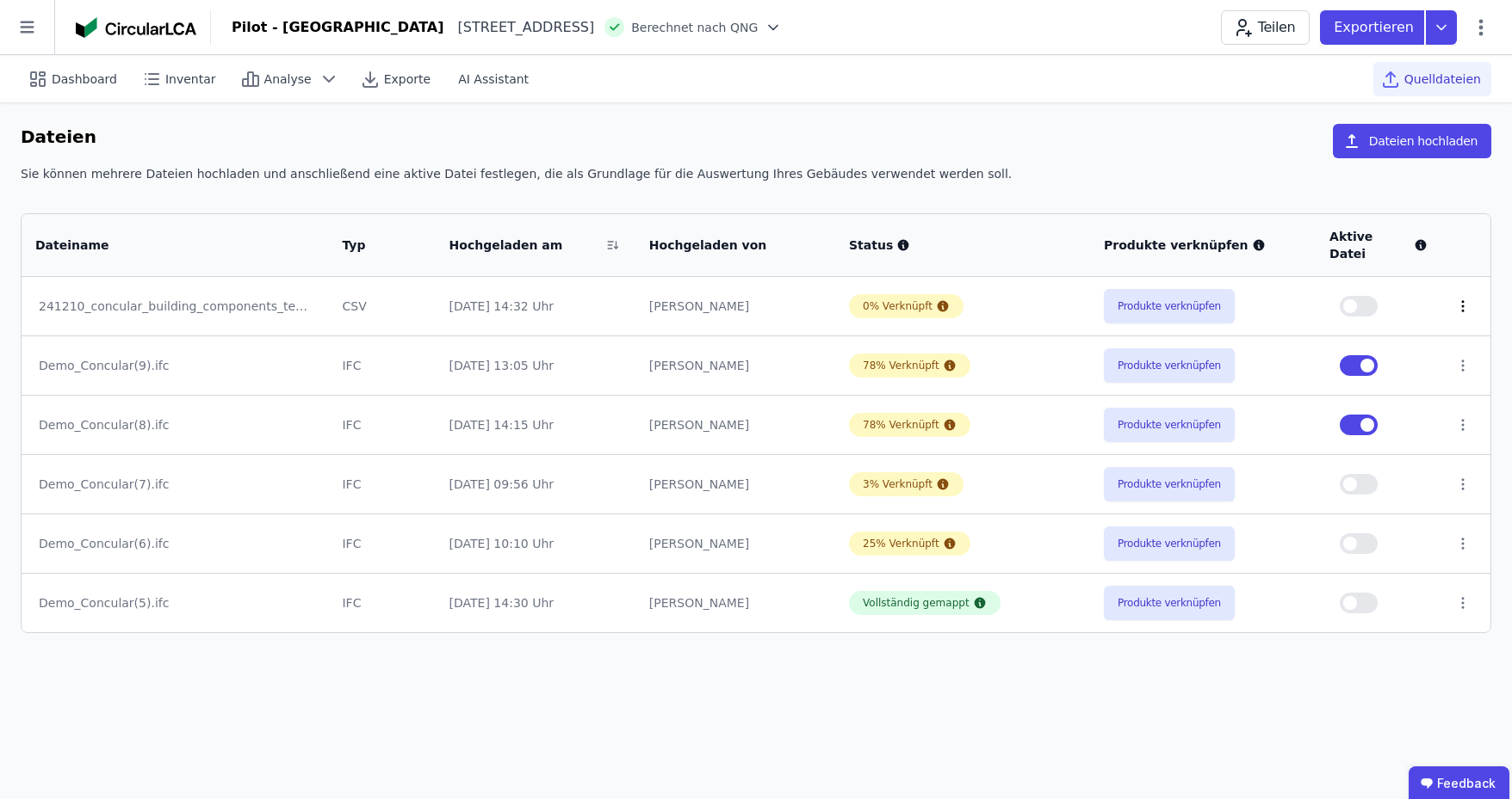
click at [1460, 299] on icon at bounding box center [1462, 307] width 16 height 16
click at [1067, 180] on div "Sie können mehrere Dateien hochladen und anschließend eine aktive Datei festleg…" at bounding box center [756, 181] width 1470 height 31
click at [1141, 289] on button "Produkte verknüpfen" at bounding box center [1169, 306] width 130 height 34
